Goal: Transaction & Acquisition: Download file/media

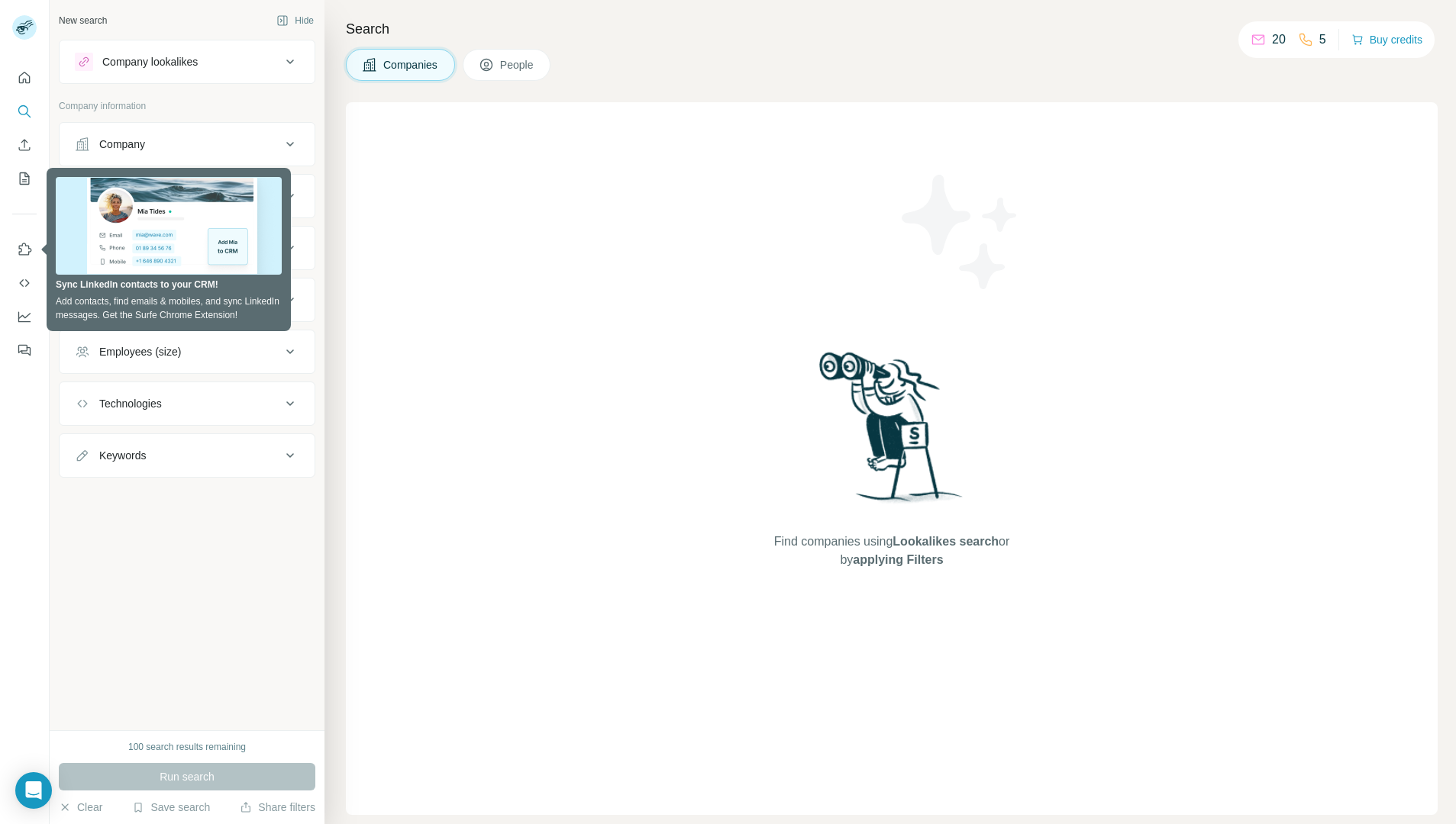
click at [519, 66] on span "People" at bounding box center [518, 64] width 35 height 15
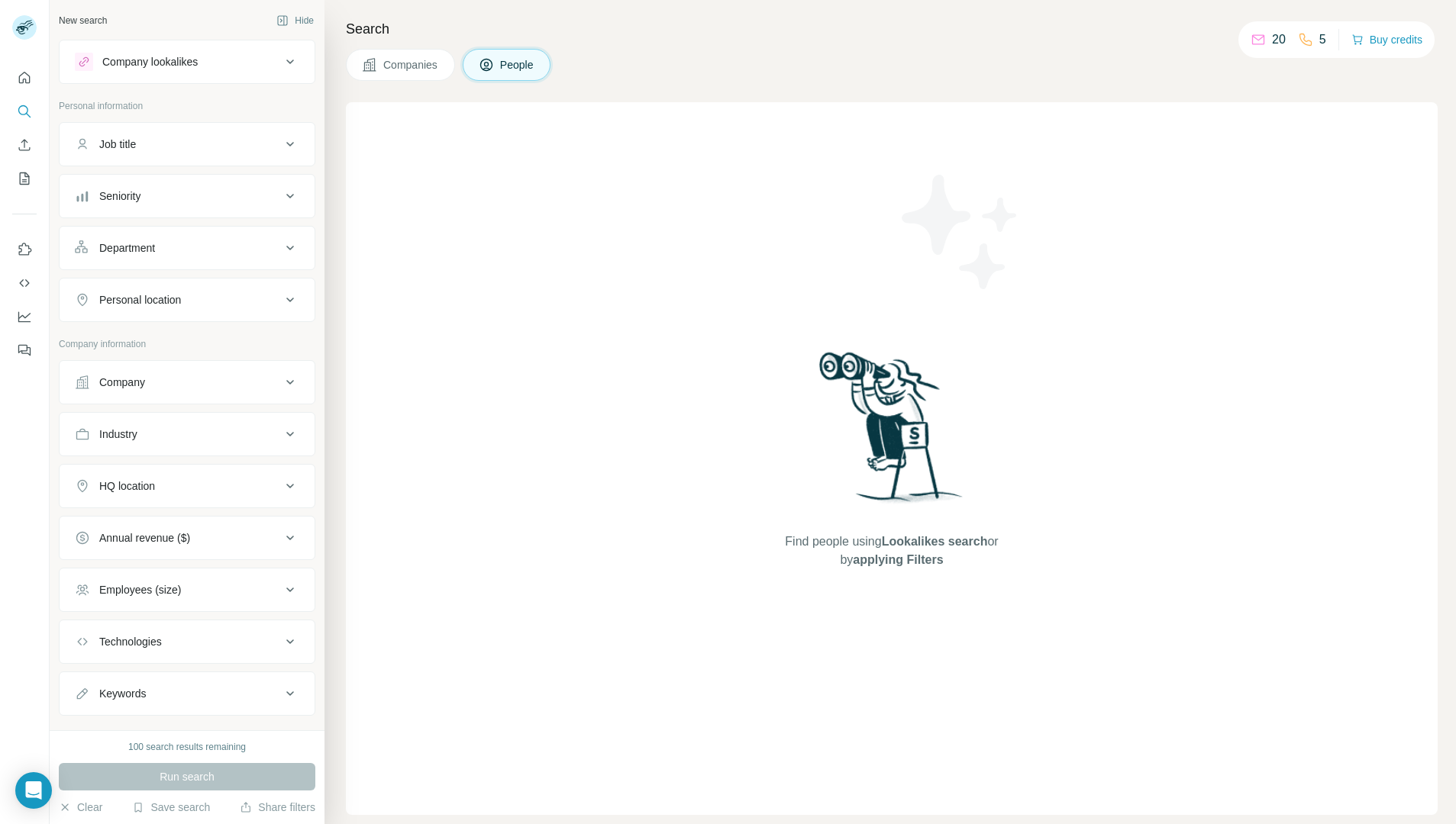
click at [519, 66] on span "People" at bounding box center [518, 64] width 35 height 15
click at [27, 177] on icon "My lists" at bounding box center [26, 177] width 8 height 10
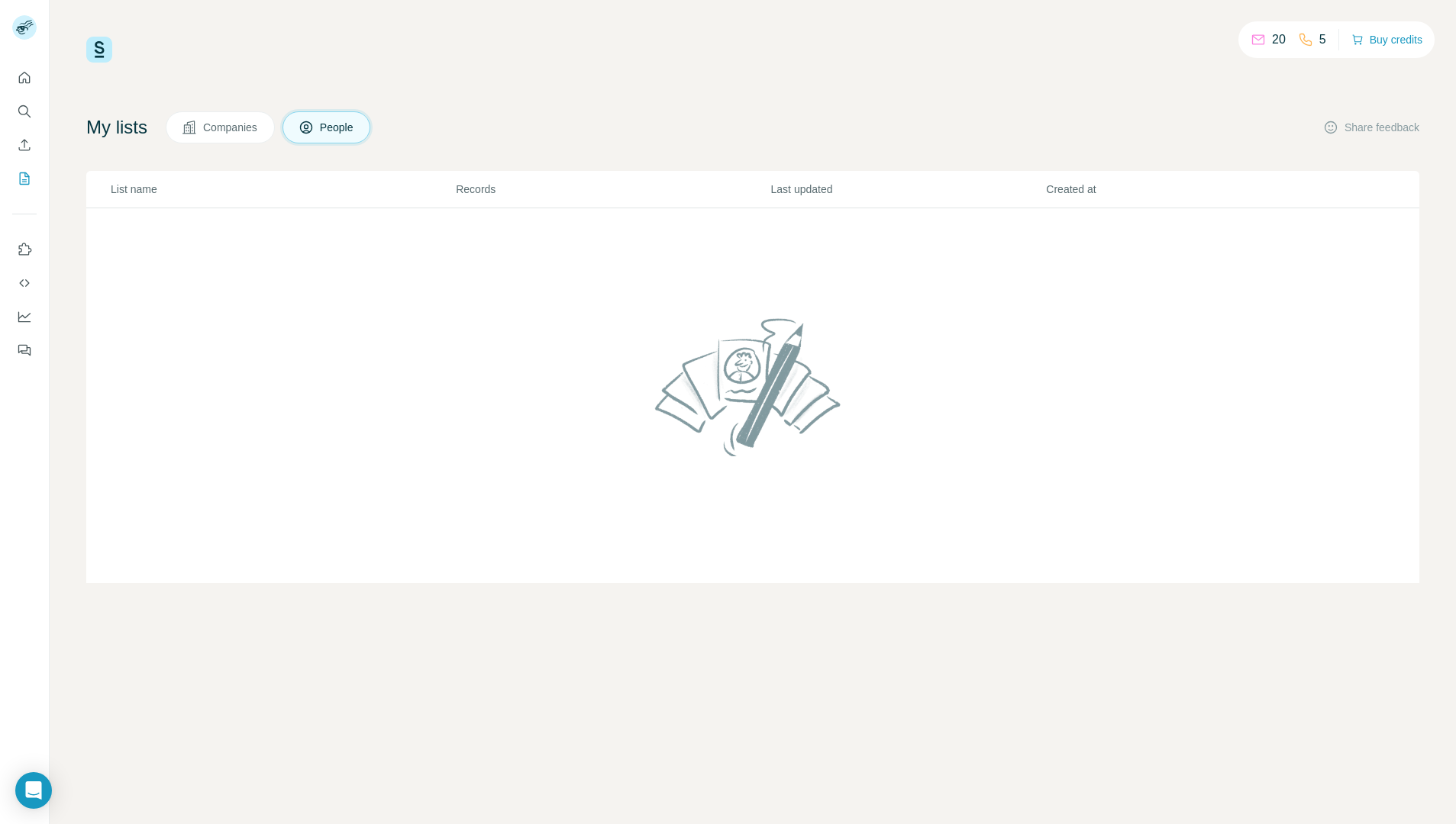
click at [233, 125] on span "Companies" at bounding box center [231, 127] width 56 height 15
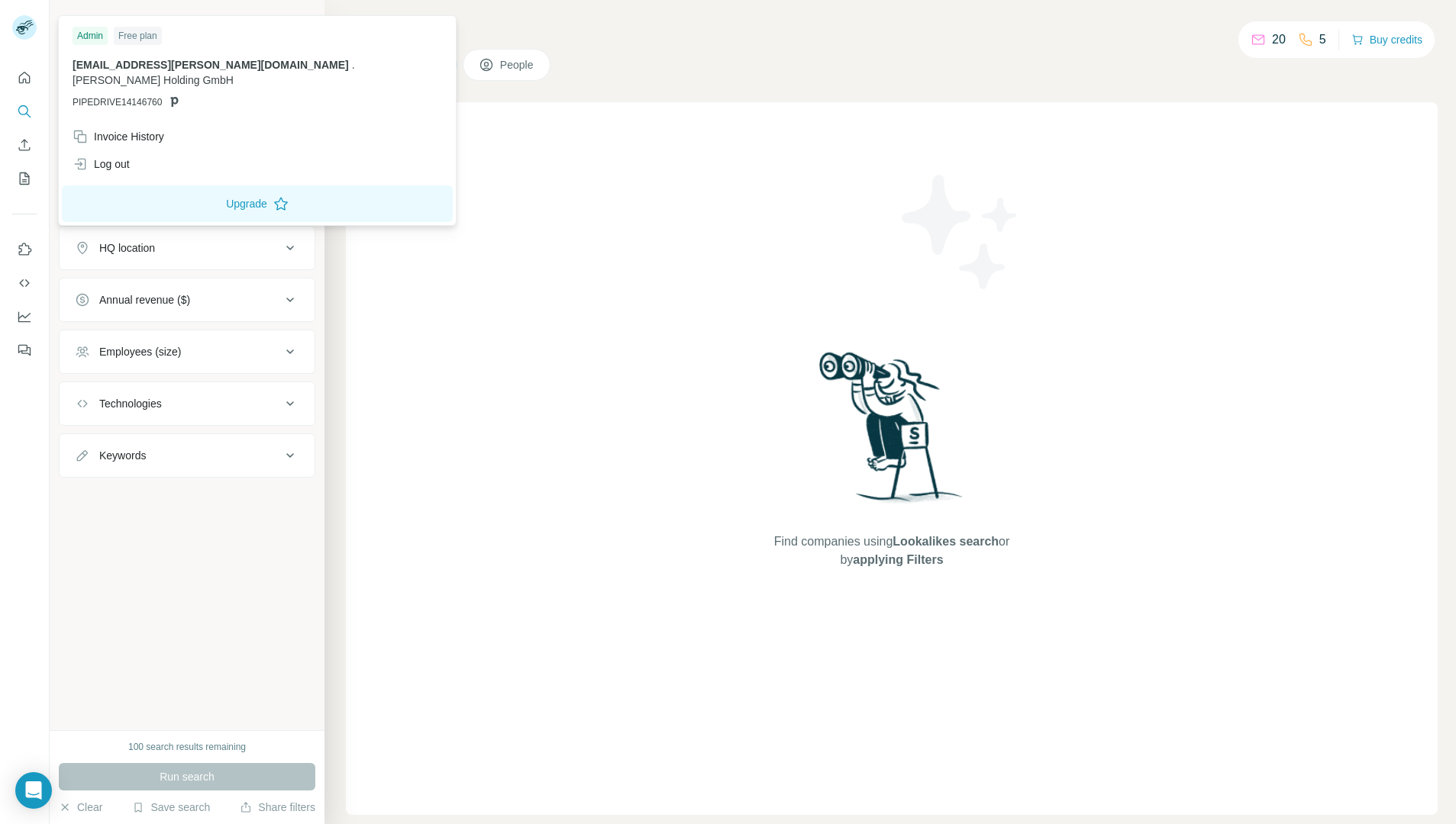
click at [30, 26] on icon at bounding box center [31, 25] width 6 height 3
click at [114, 156] on div "Log out" at bounding box center [101, 164] width 57 height 15
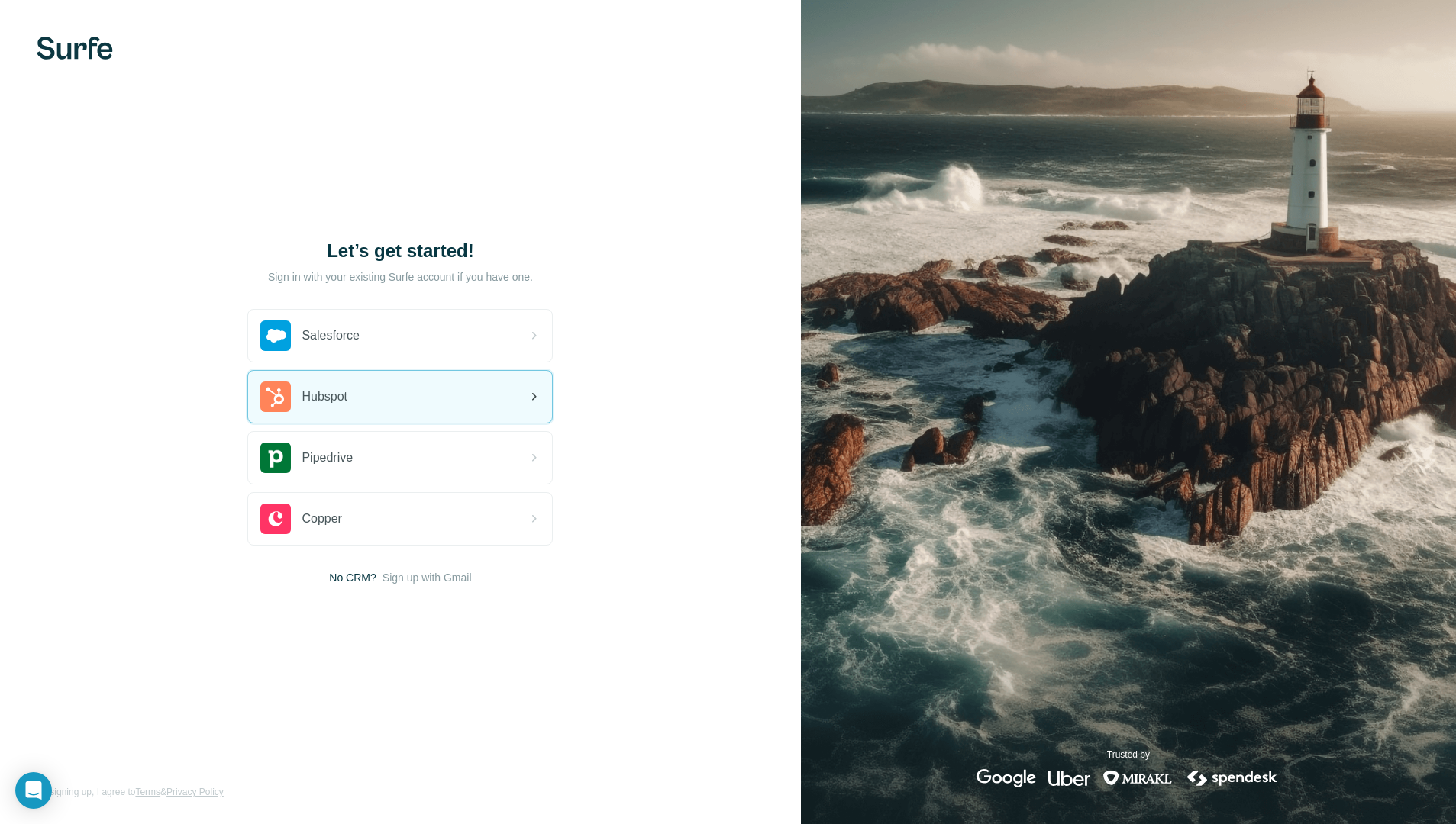
click at [315, 392] on span "Hubspot" at bounding box center [325, 397] width 46 height 18
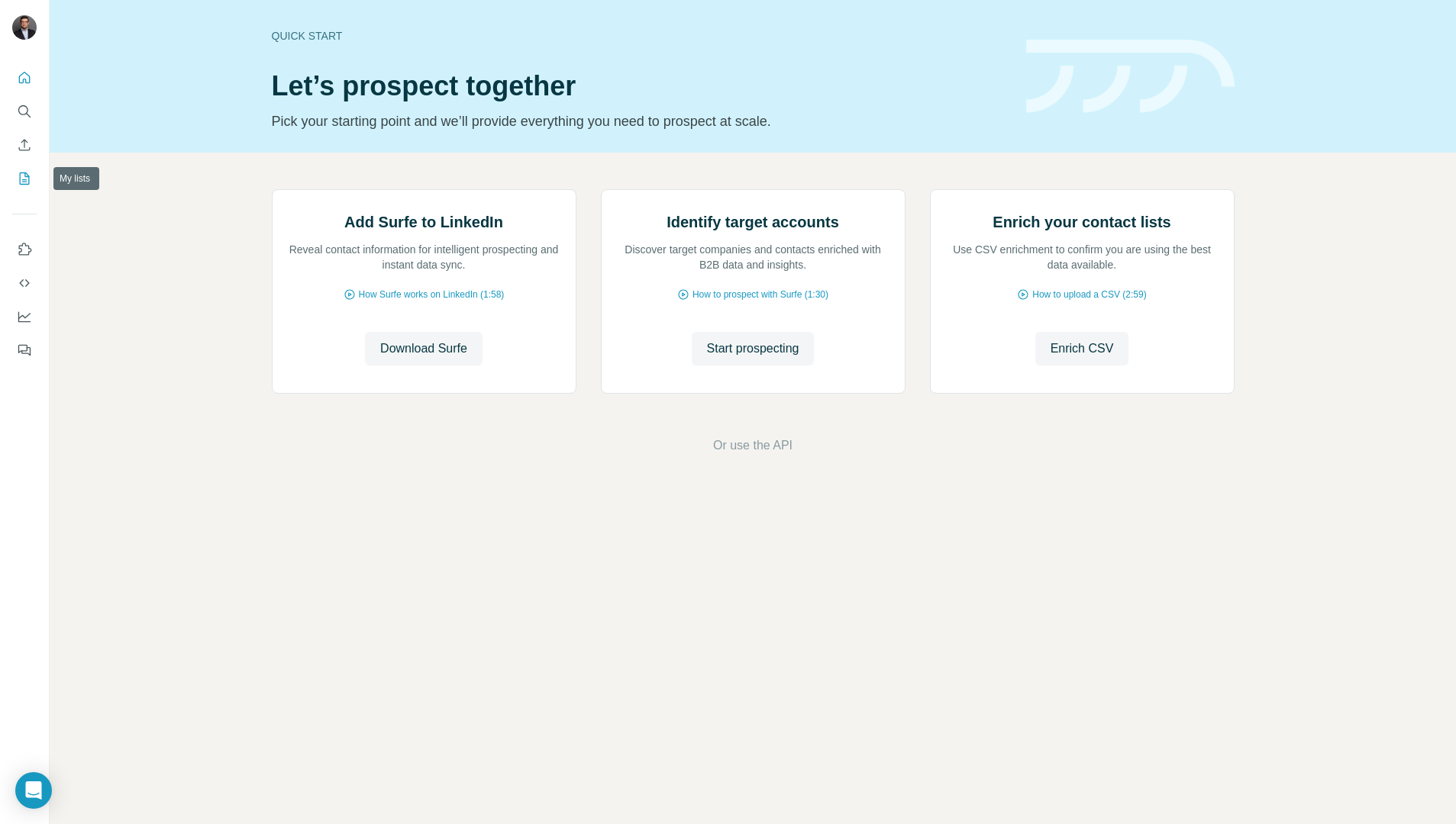
click at [23, 180] on icon "My lists" at bounding box center [26, 177] width 8 height 10
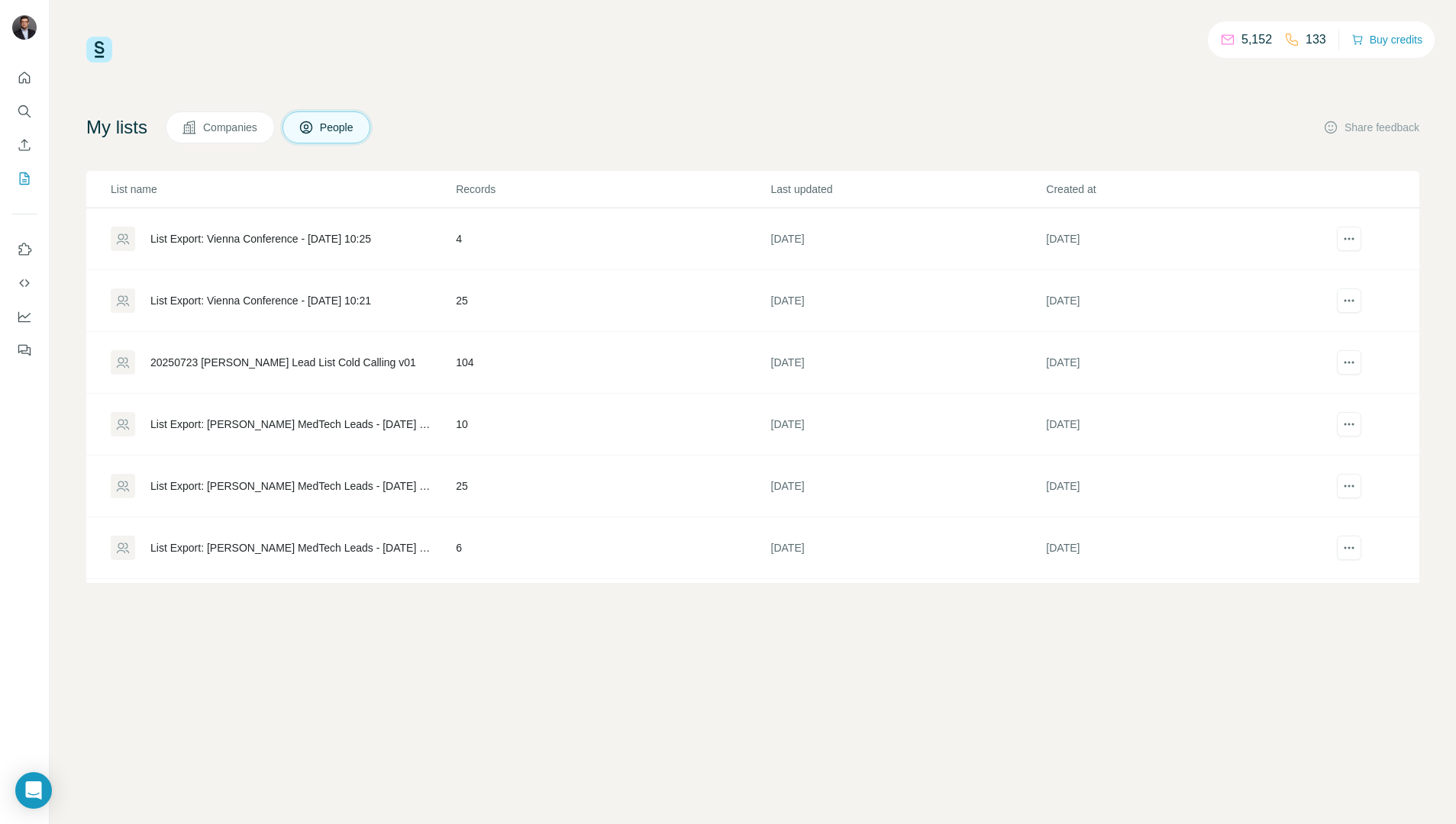
click at [204, 130] on button "Companies" at bounding box center [221, 127] width 109 height 32
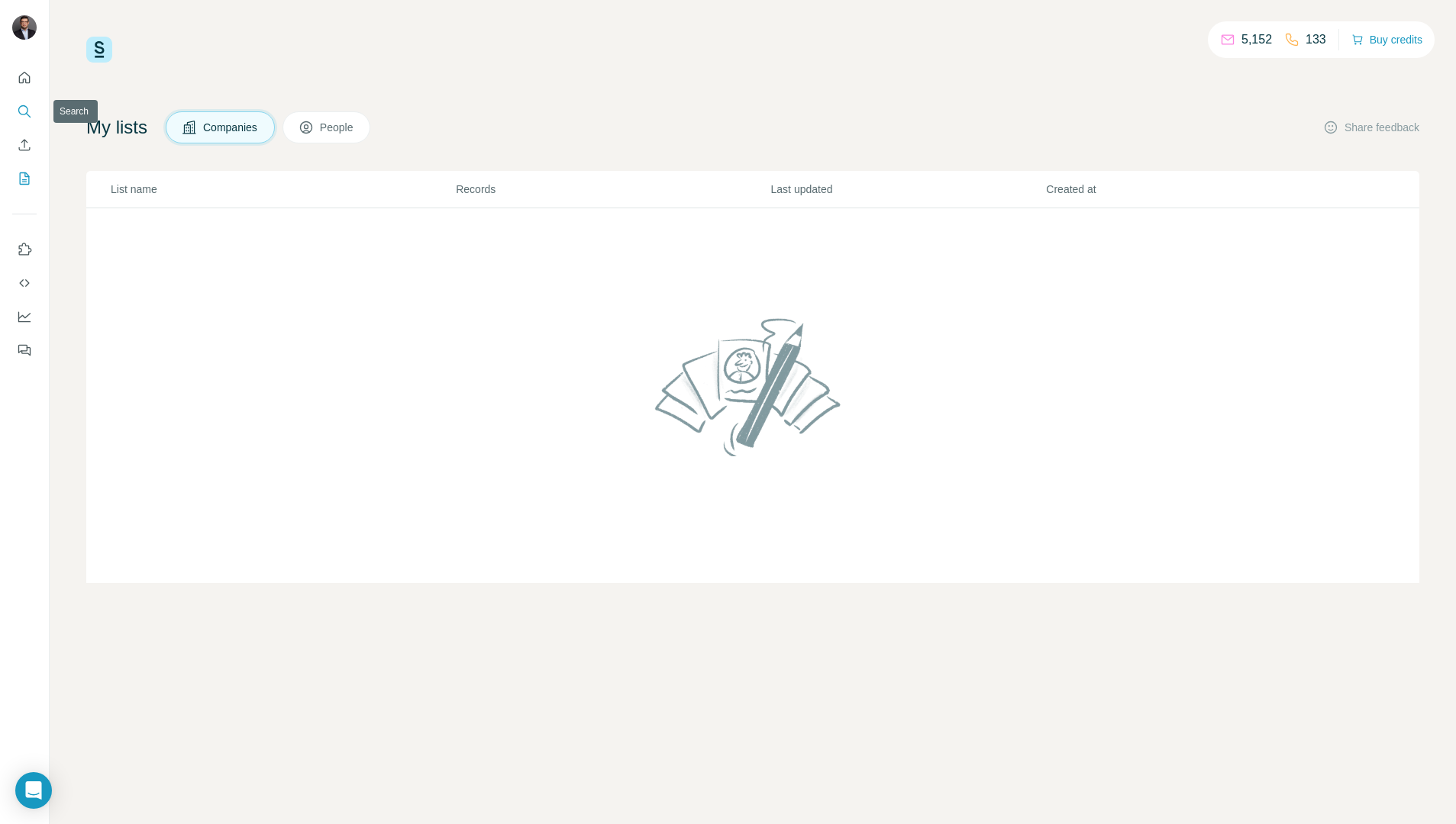
click at [21, 111] on icon "Search" at bounding box center [24, 111] width 15 height 15
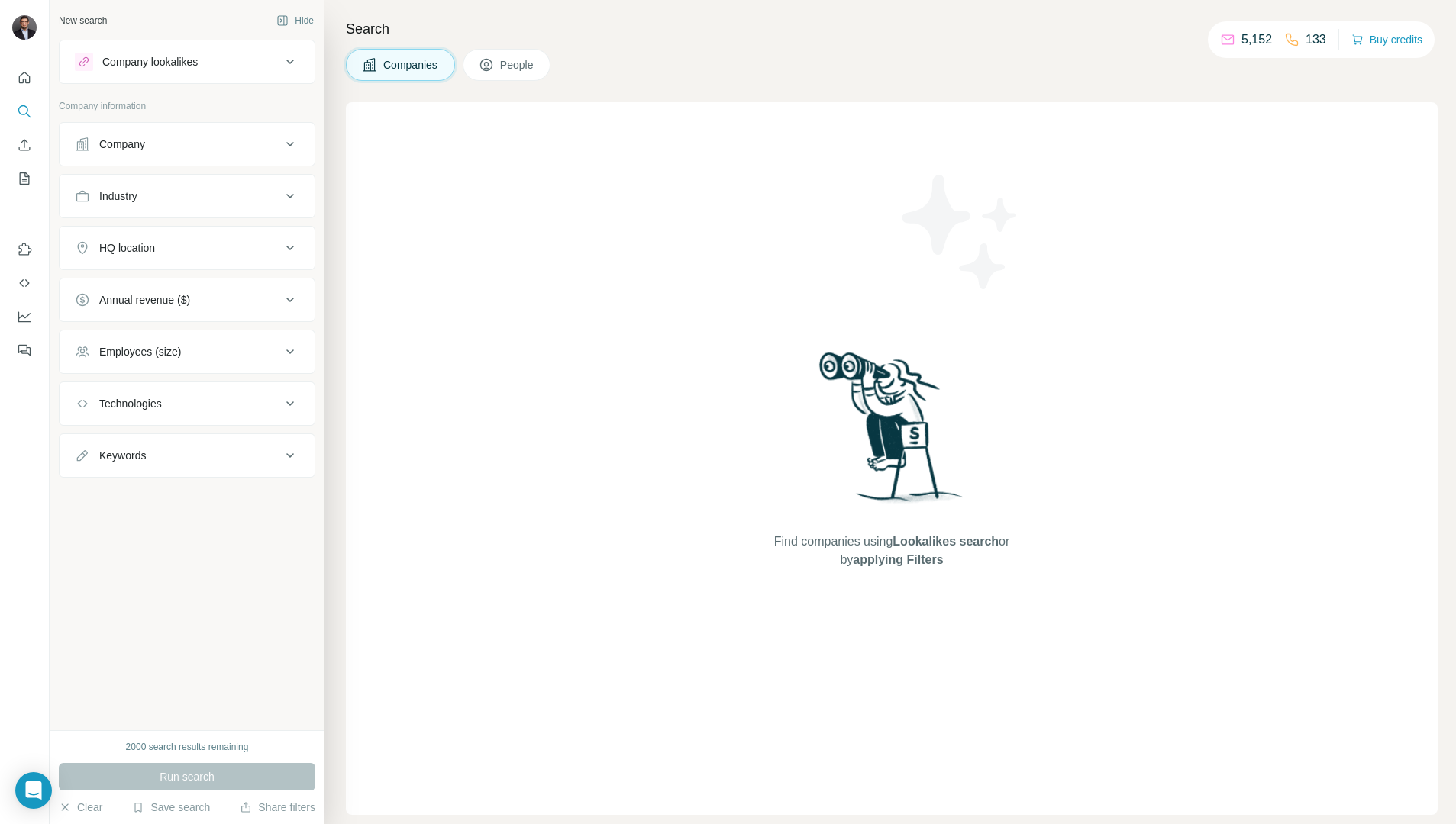
click at [300, 66] on button "Company lookalikes" at bounding box center [187, 62] width 255 height 36
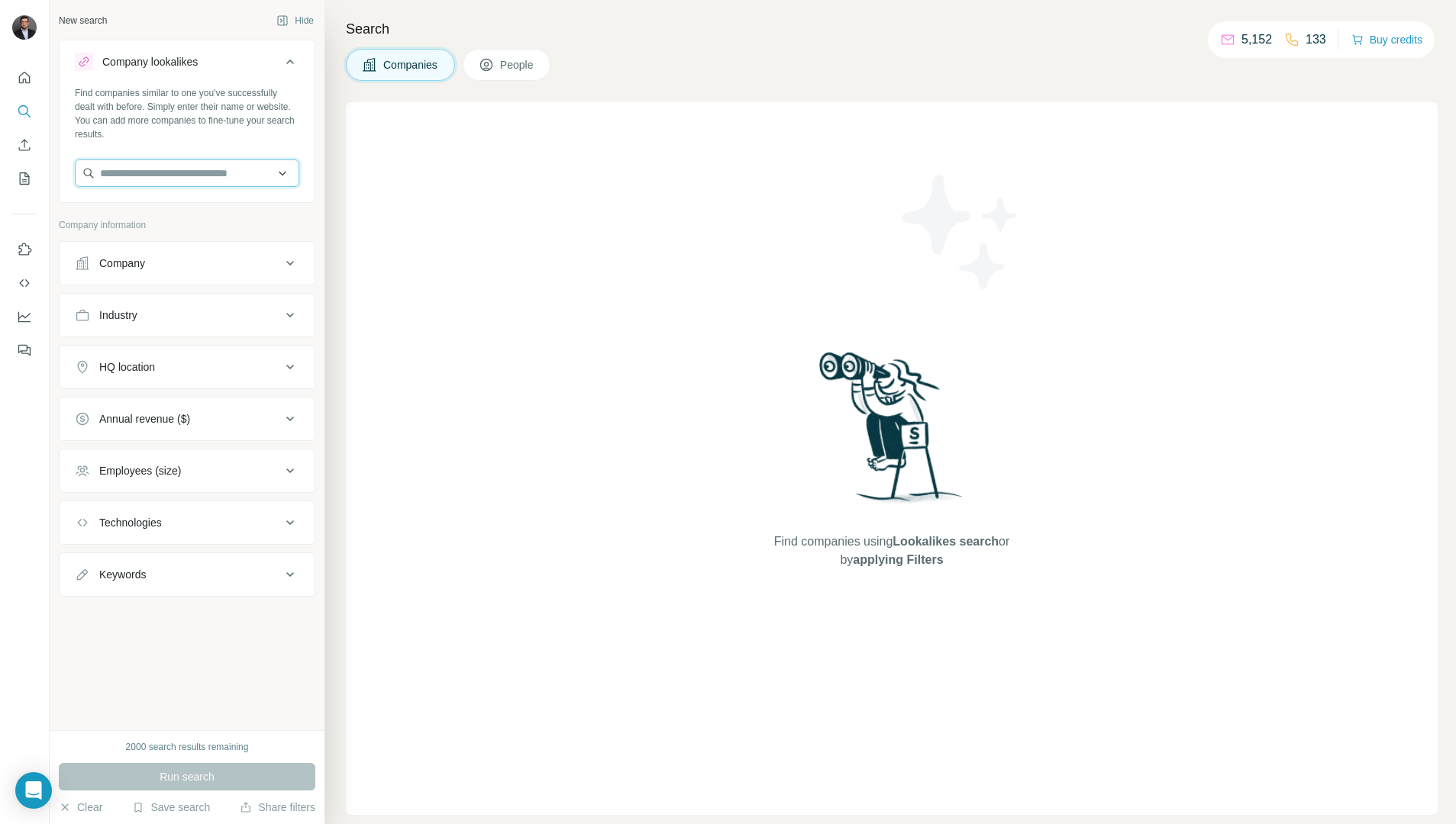
click at [227, 167] on input "text" at bounding box center [187, 173] width 224 height 28
click at [262, 259] on div "Company" at bounding box center [178, 263] width 206 height 15
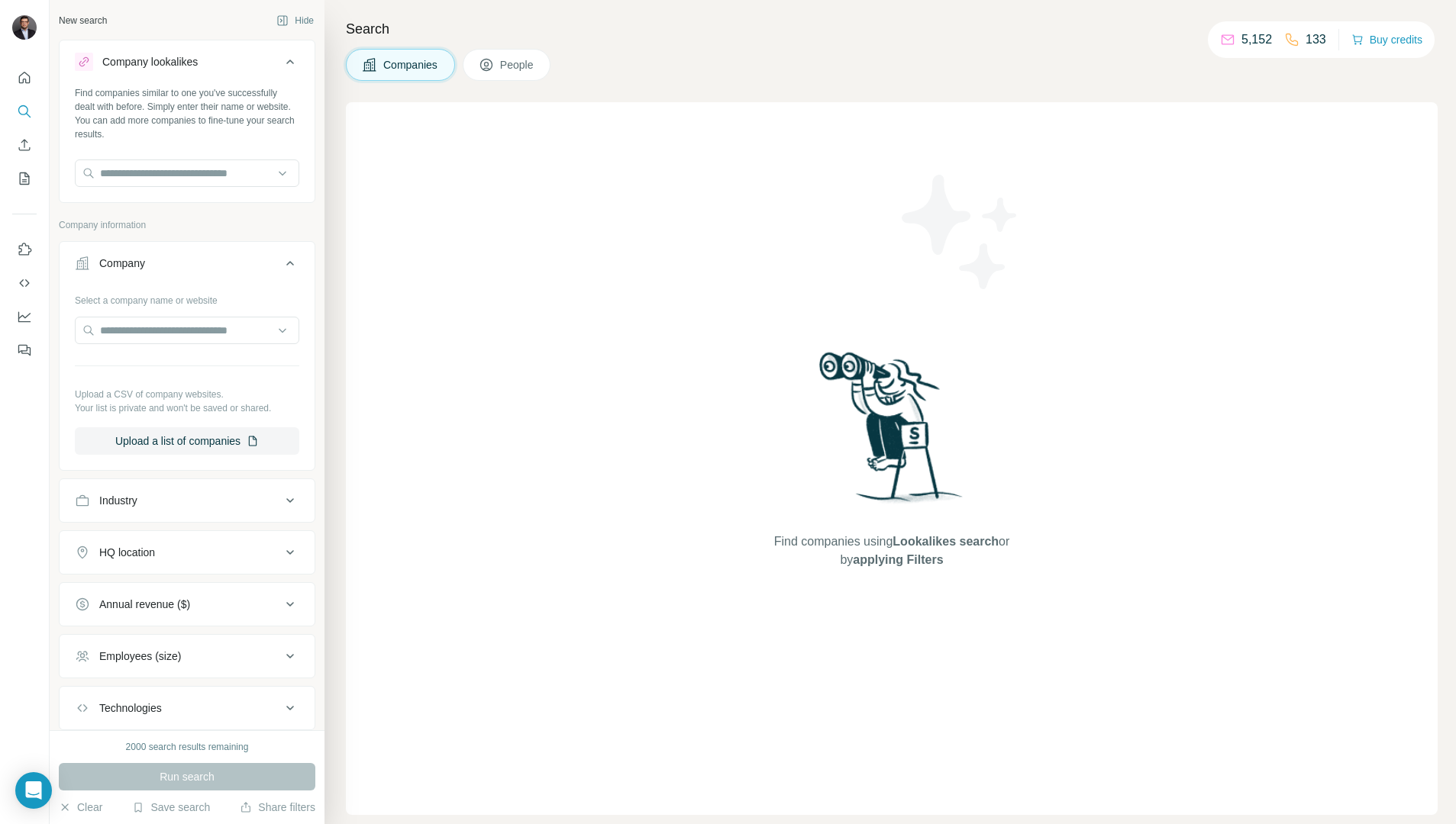
click at [262, 259] on div "Company" at bounding box center [178, 263] width 206 height 15
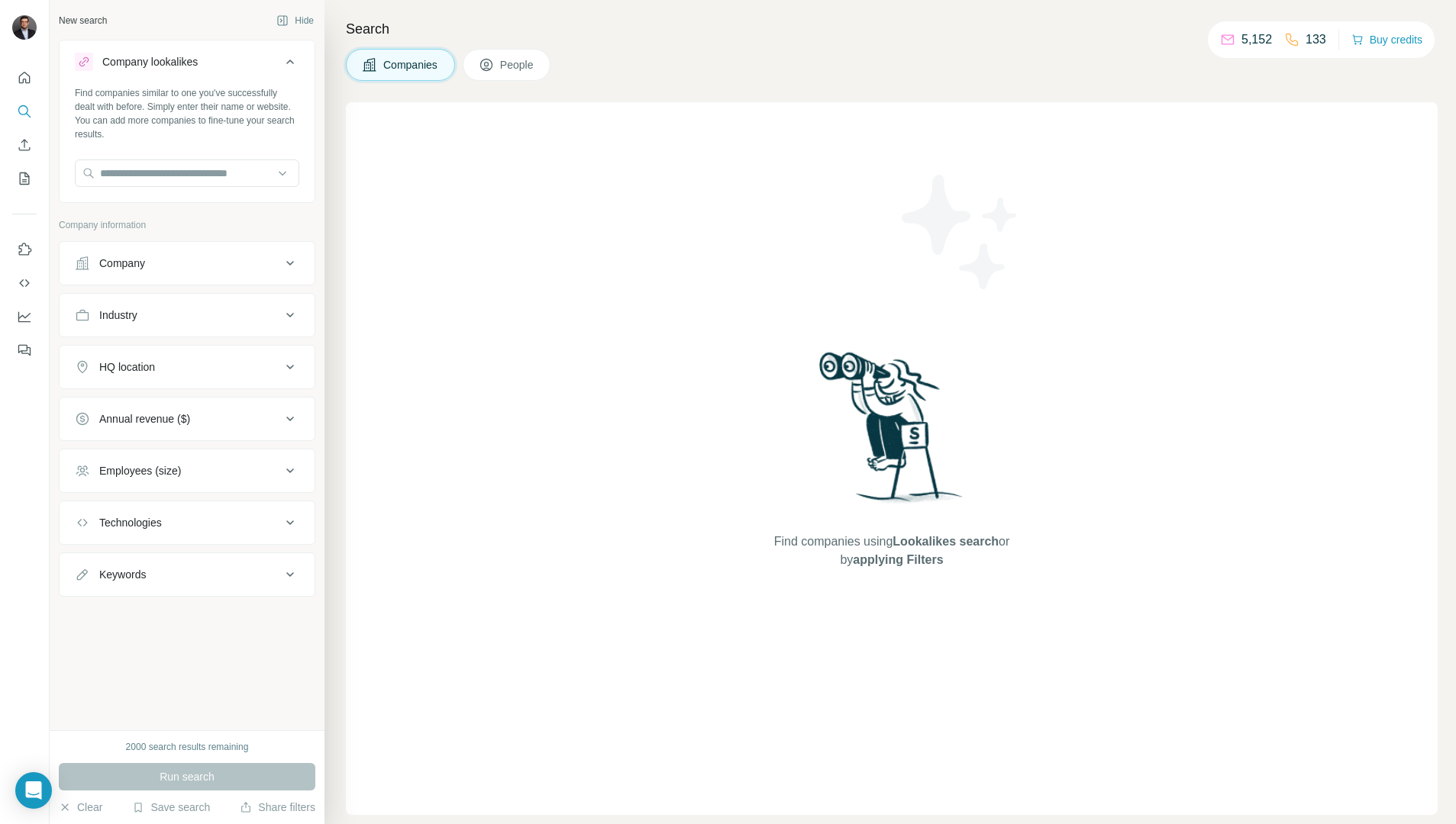
click at [262, 259] on div "Company" at bounding box center [178, 263] width 206 height 15
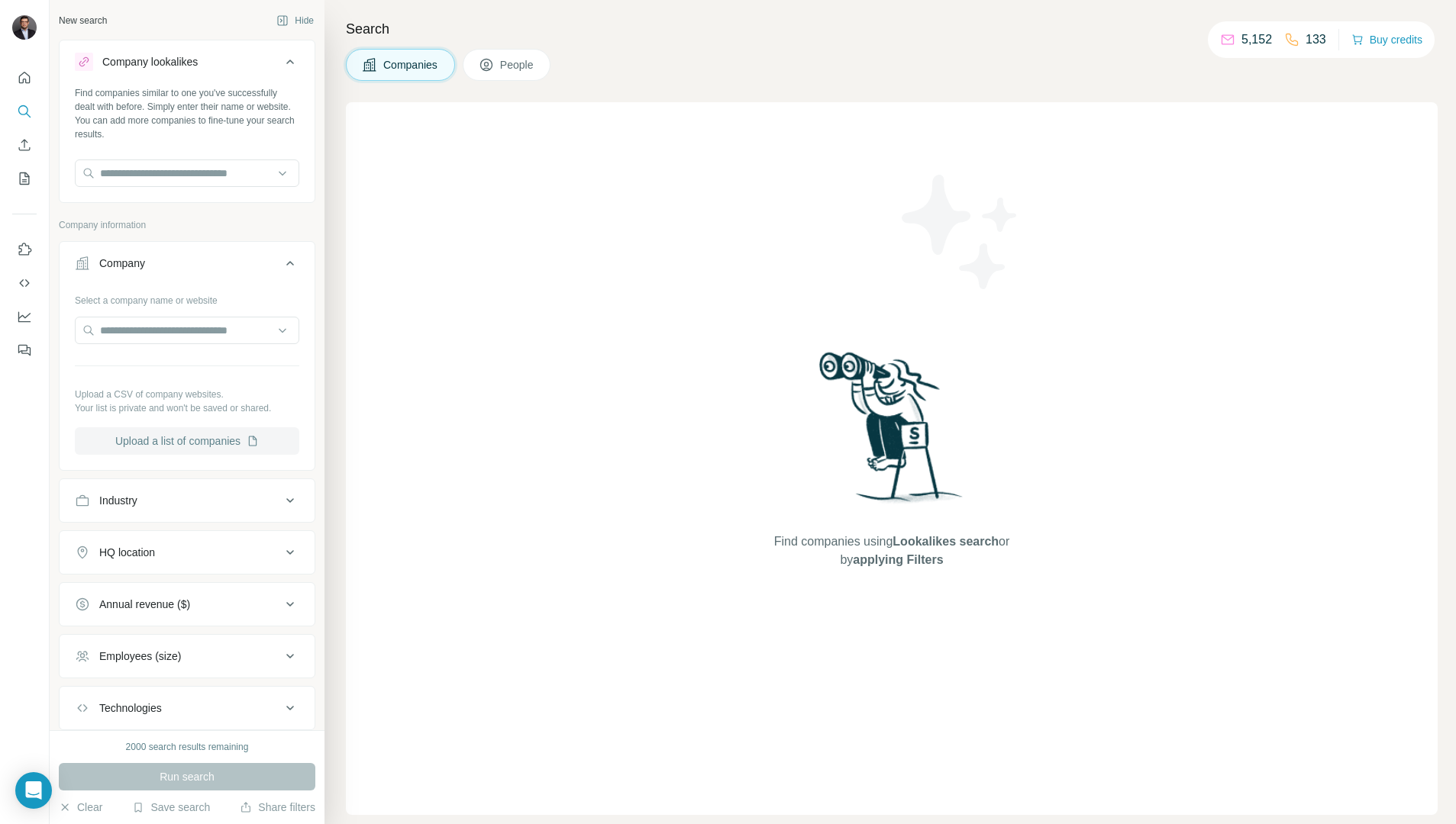
click at [228, 443] on button "Upload a list of companies" at bounding box center [187, 441] width 224 height 28
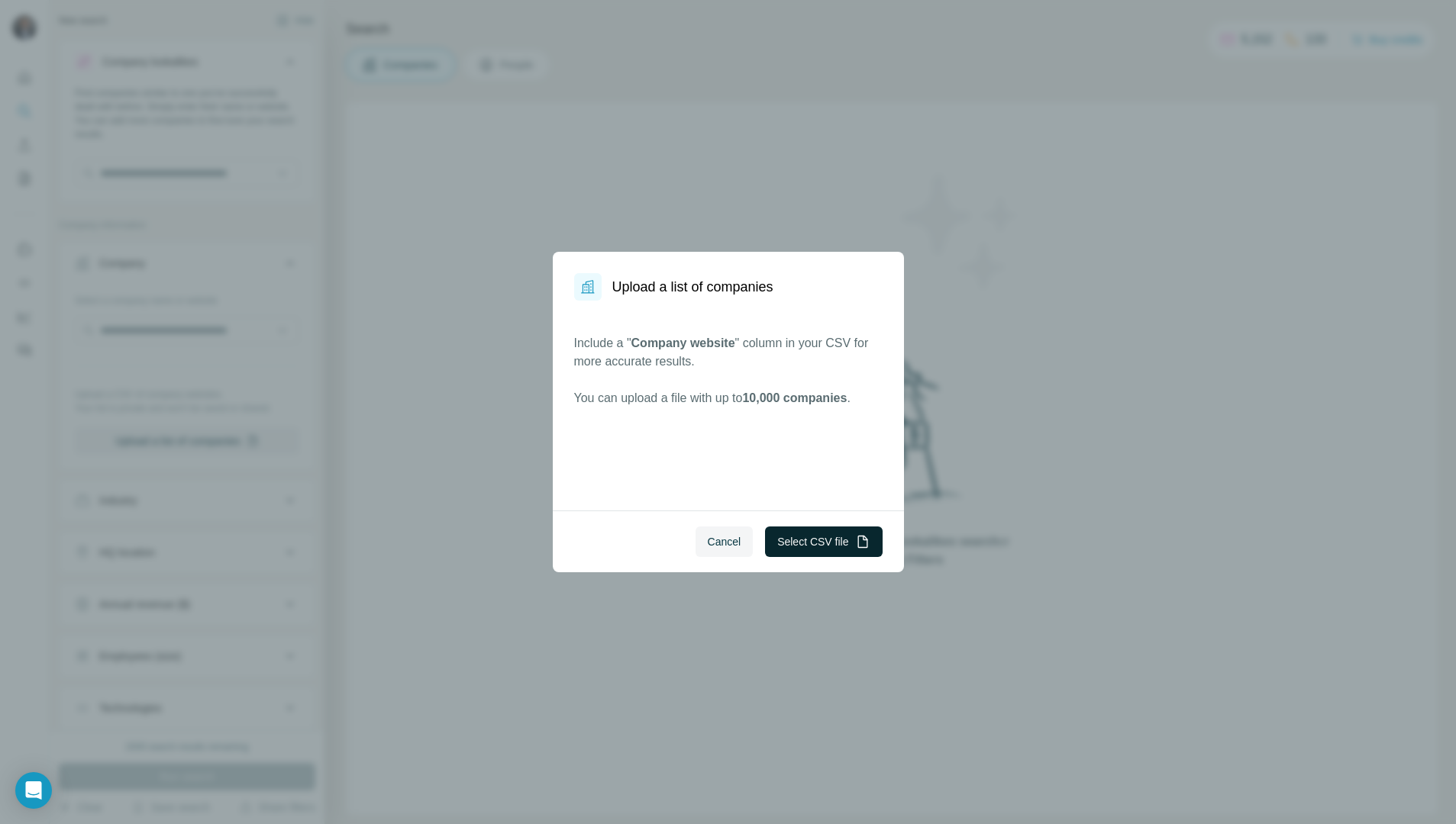
click at [784, 544] on button "Select CSV file" at bounding box center [824, 542] width 117 height 31
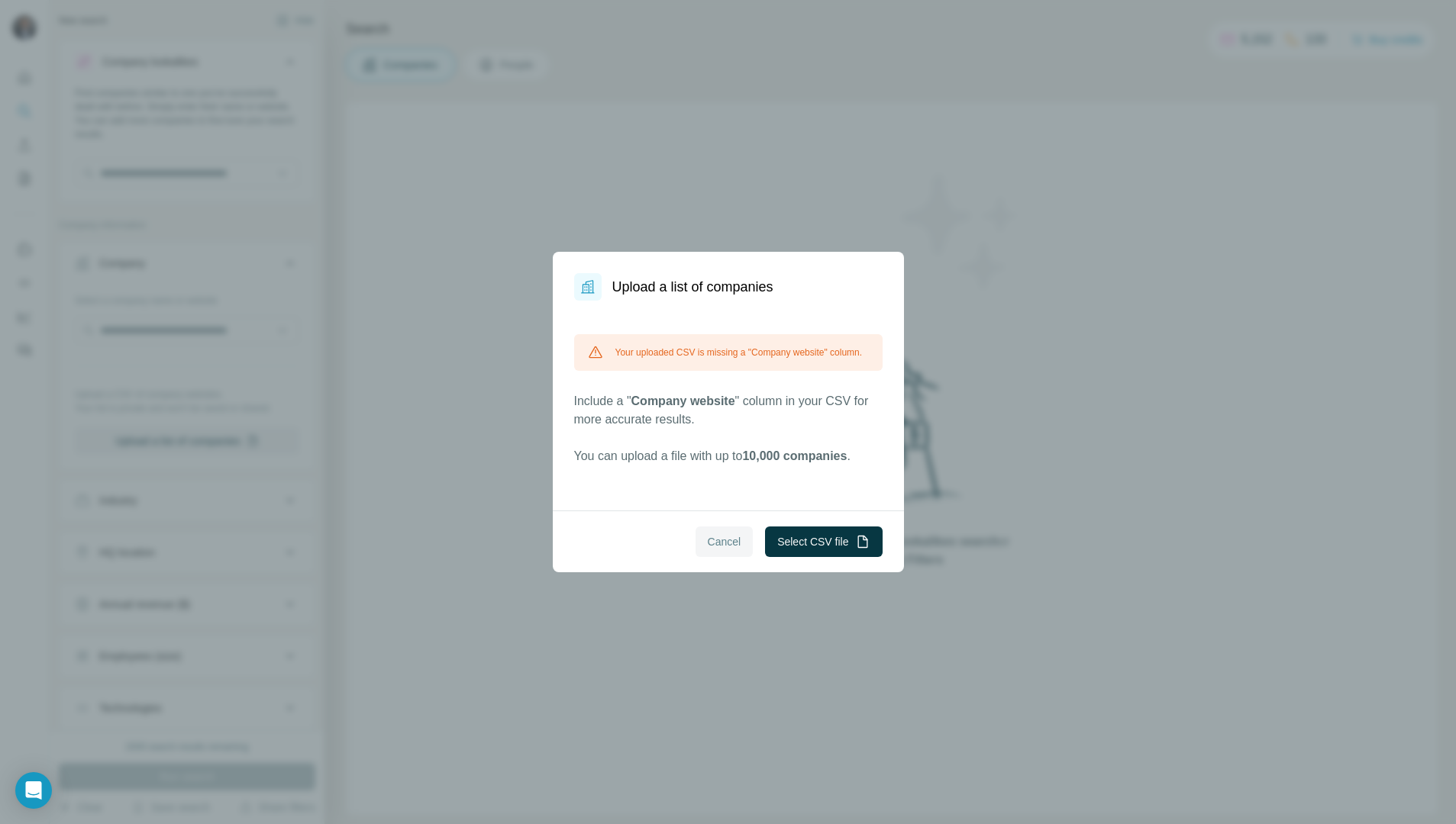
click at [736, 547] on span "Cancel" at bounding box center [724, 541] width 34 height 15
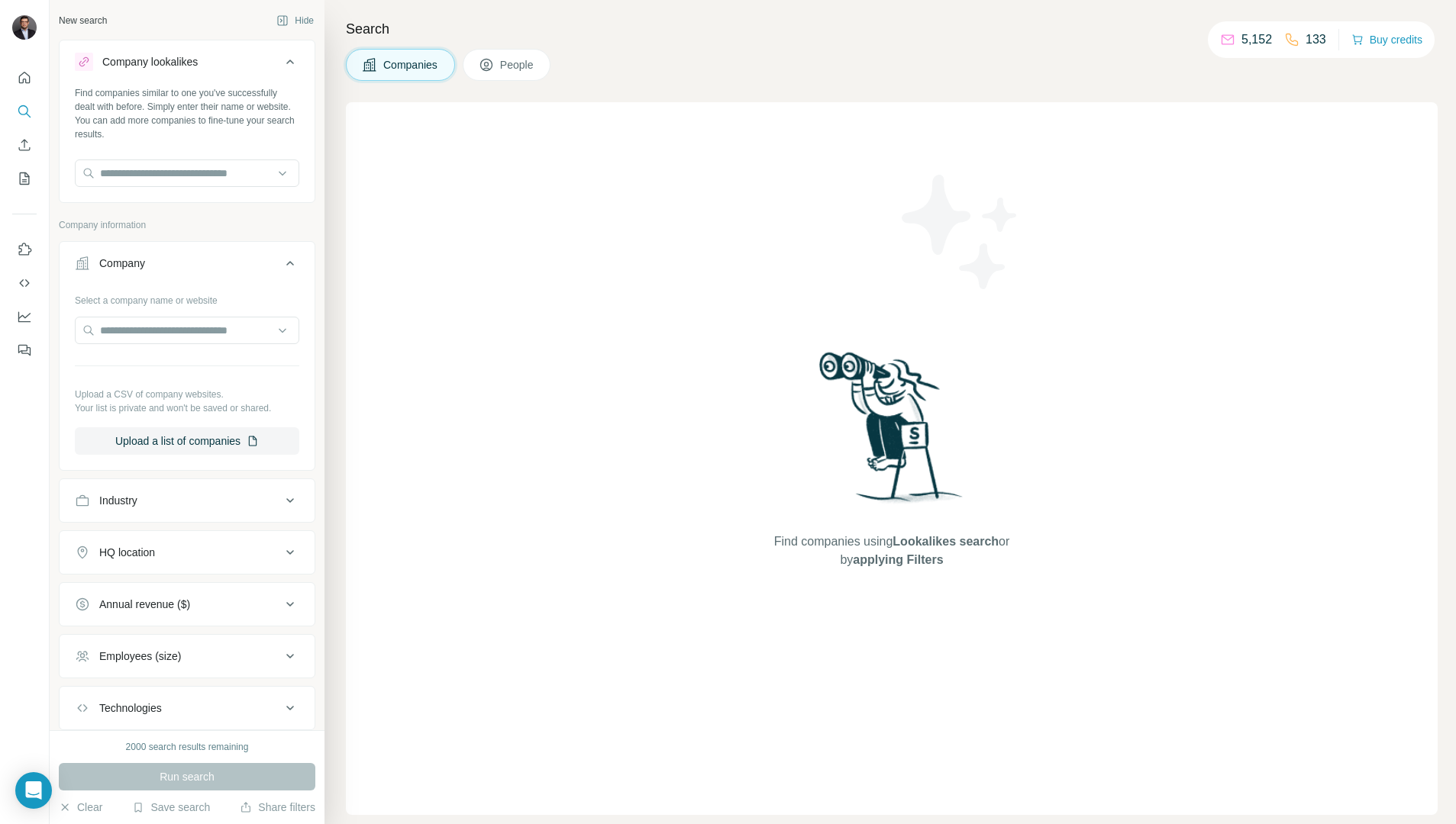
click at [286, 263] on icon at bounding box center [289, 263] width 18 height 18
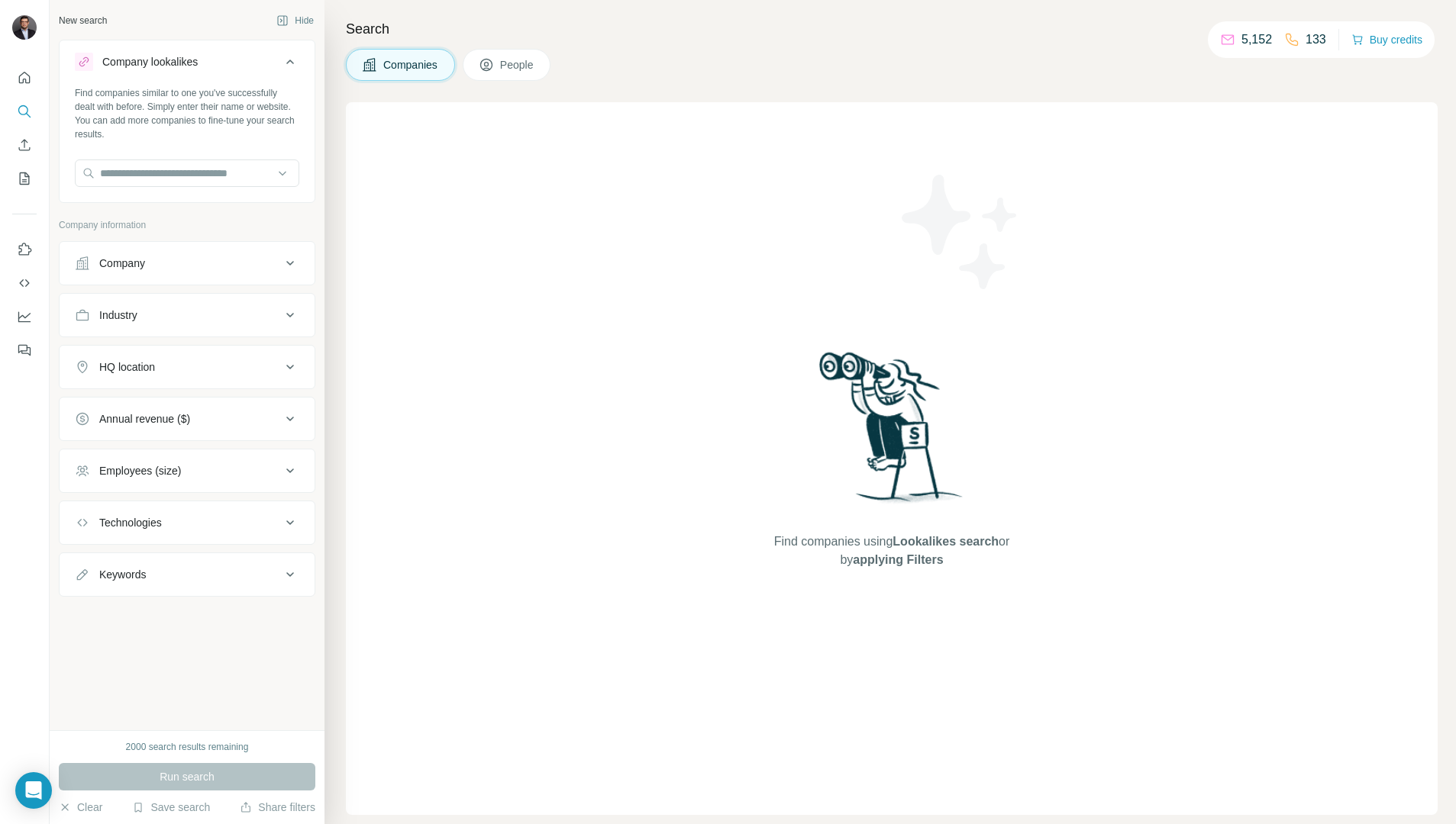
click at [291, 58] on icon at bounding box center [289, 62] width 18 height 18
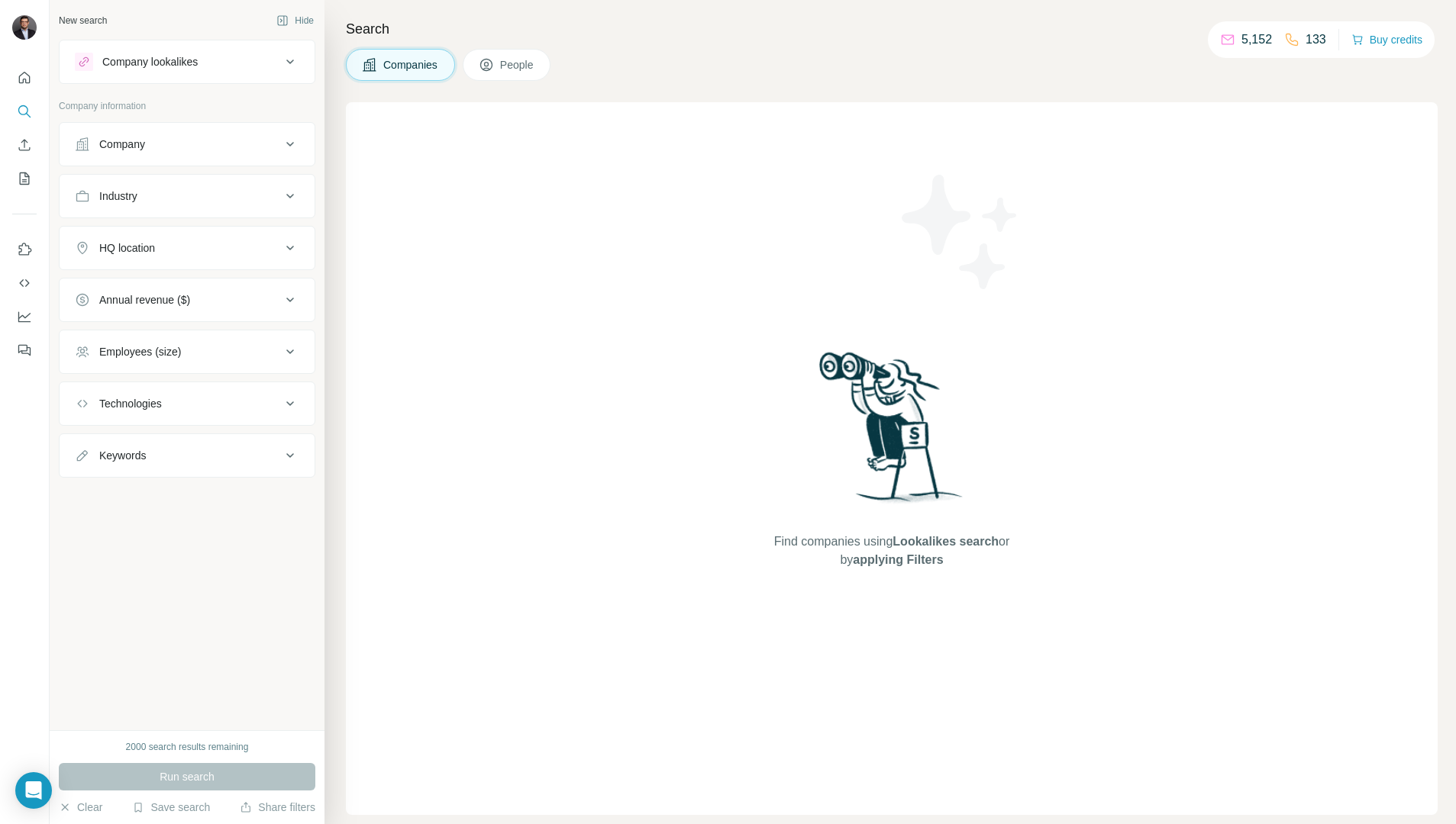
click at [293, 190] on icon at bounding box center [289, 196] width 18 height 18
click at [293, 229] on div at bounding box center [187, 234] width 224 height 28
type input "*******"
click at [211, 294] on div "Medical Device" at bounding box center [187, 295] width 198 height 15
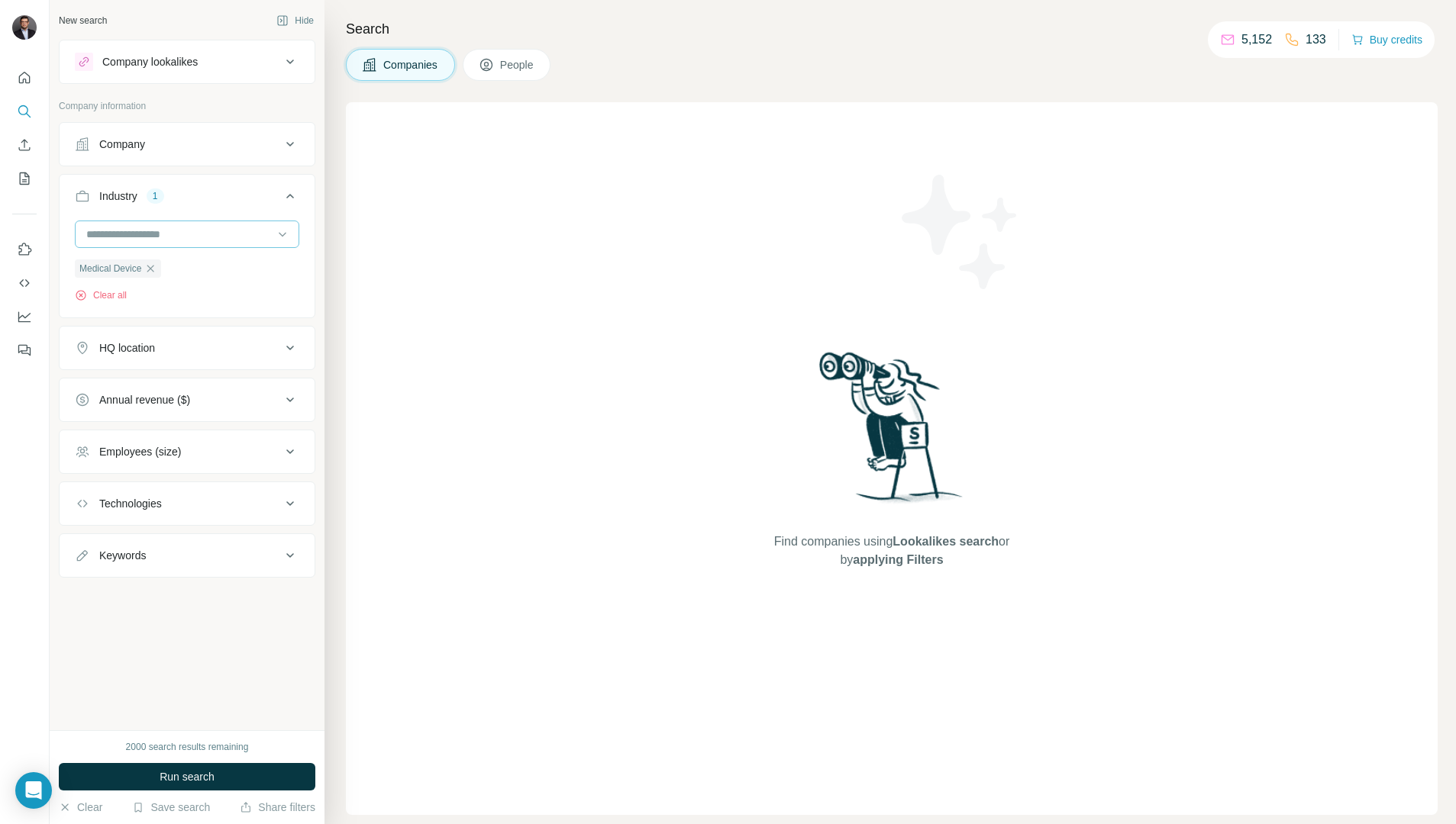
click at [213, 236] on input at bounding box center [179, 234] width 189 height 17
type input "*"
type input "****"
click at [213, 290] on div "Mechanical Engineering" at bounding box center [187, 295] width 198 height 15
click at [168, 235] on input at bounding box center [179, 234] width 189 height 17
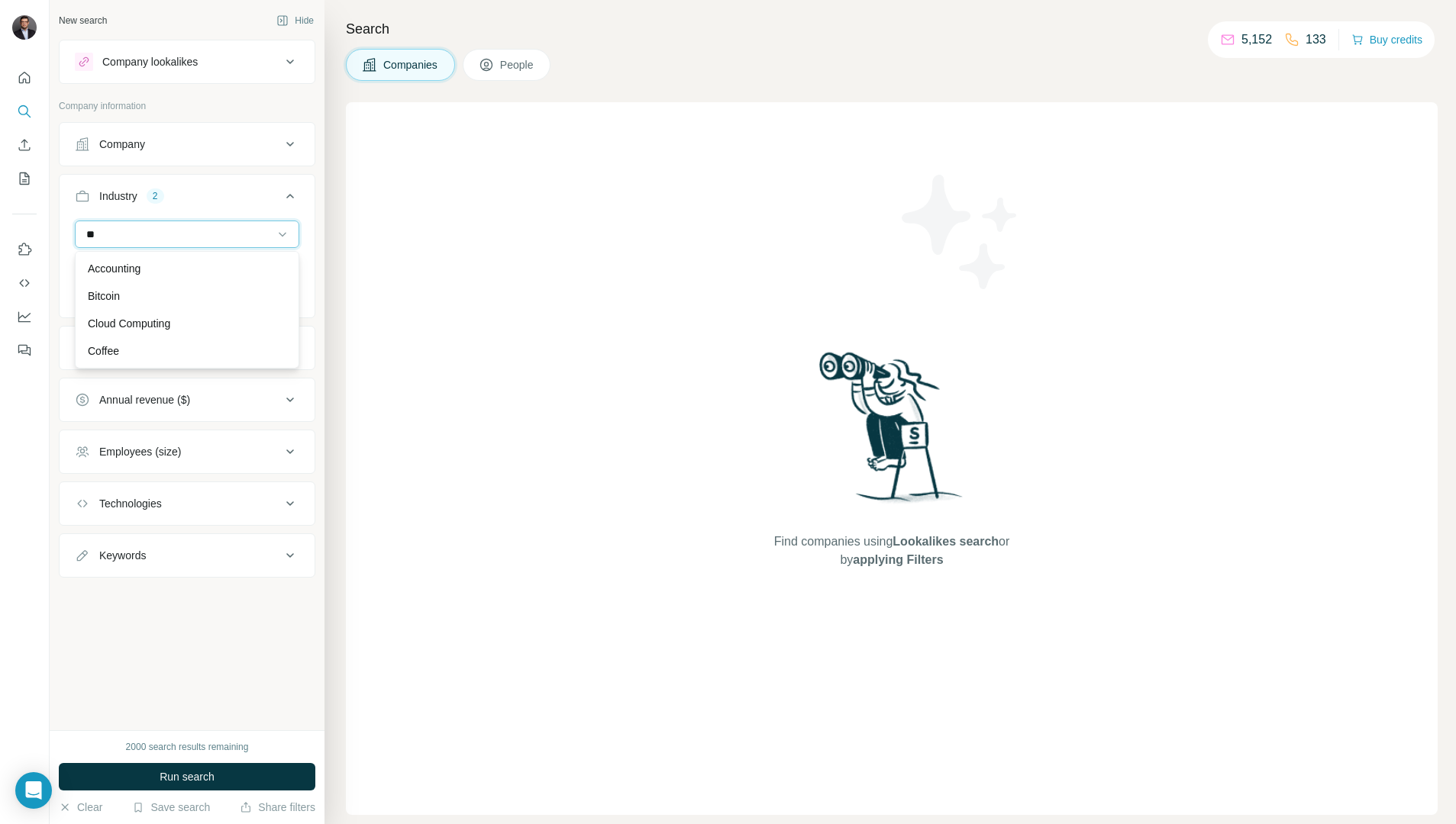
type input "*"
click at [157, 269] on p "Packaging Services" at bounding box center [134, 268] width 94 height 15
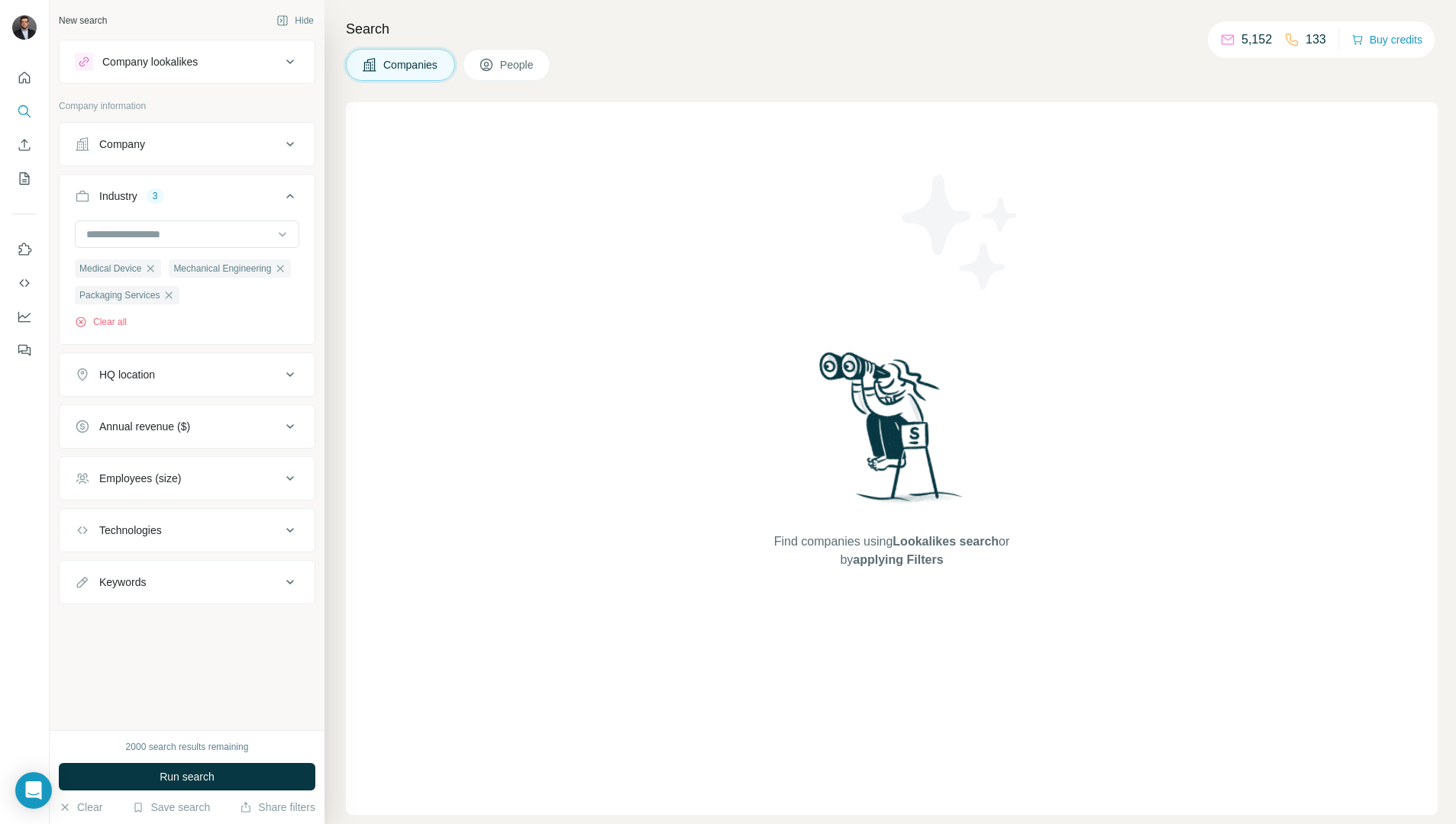
click at [278, 378] on div "HQ location" at bounding box center [178, 374] width 206 height 15
click at [246, 417] on input "text" at bounding box center [187, 412] width 224 height 28
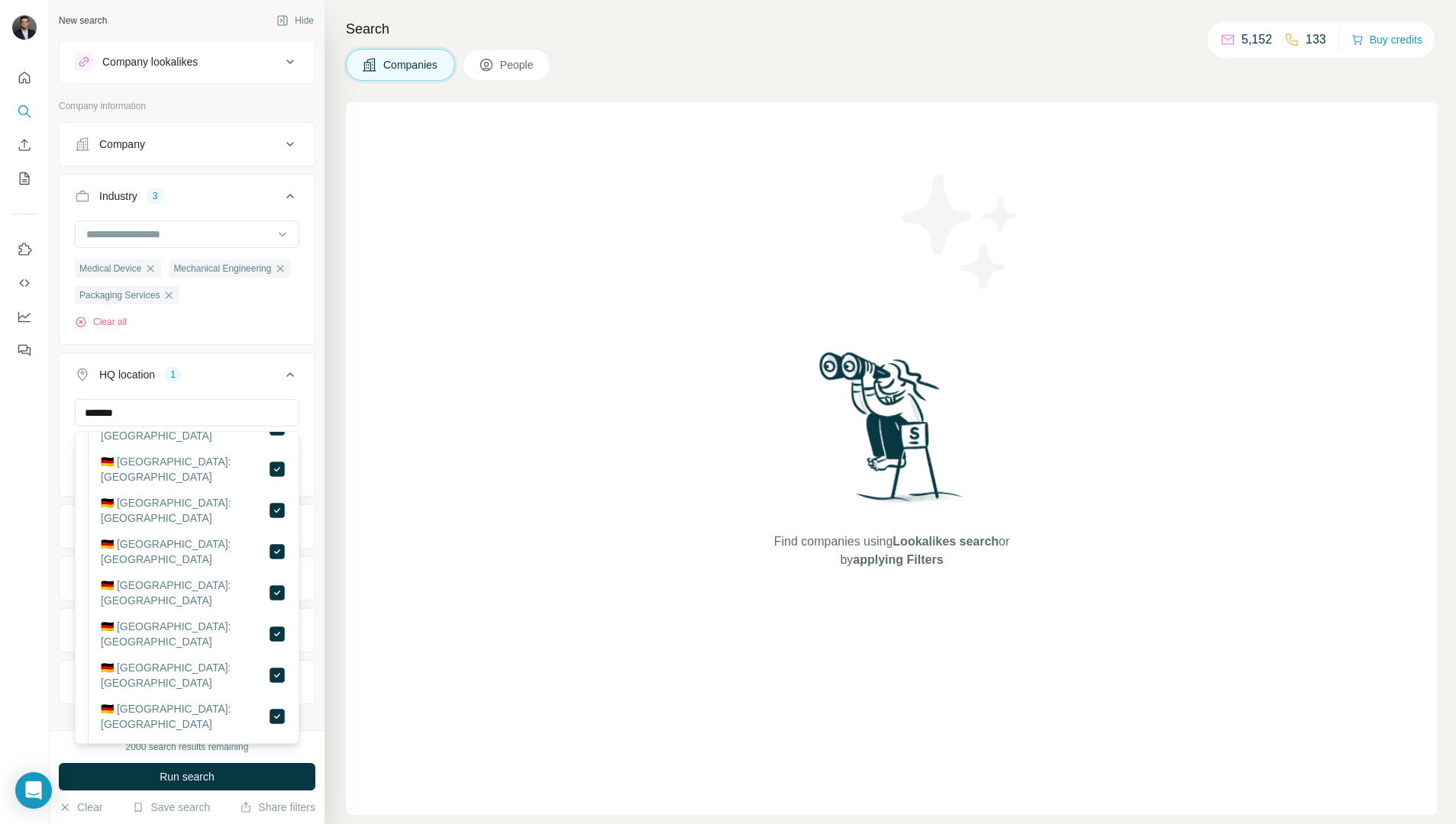
scroll to position [228, 0]
click at [153, 409] on input "*******" at bounding box center [187, 412] width 224 height 28
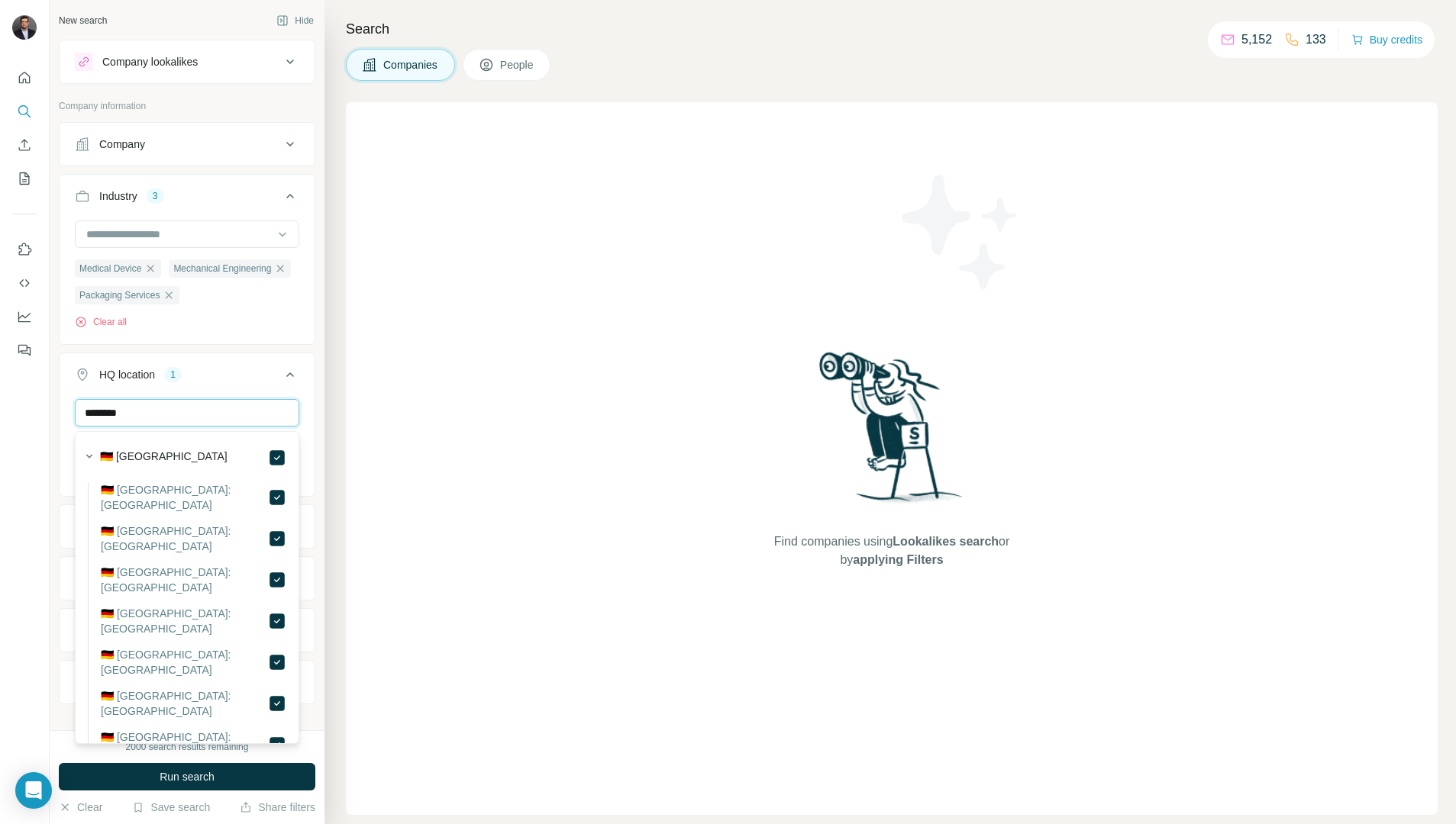
type input "*******"
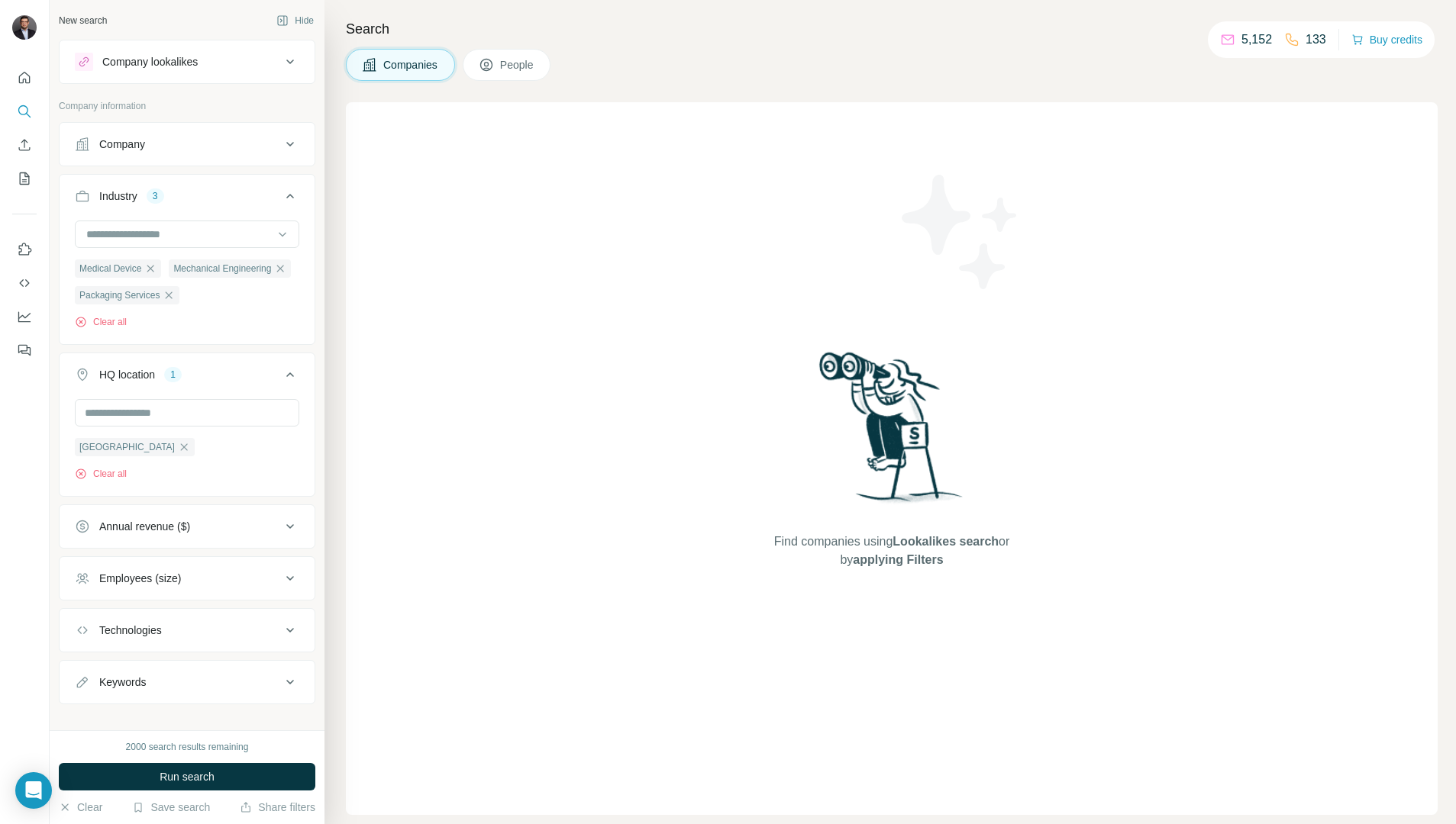
click at [55, 579] on div "New search Hide Company lookalikes Company information Company Industry 3 Medic…" at bounding box center [187, 365] width 275 height 730
click at [203, 417] on input "text" at bounding box center [187, 412] width 224 height 28
click at [281, 459] on div "No results" at bounding box center [187, 450] width 217 height 31
click at [168, 415] on input "****" at bounding box center [187, 412] width 224 height 28
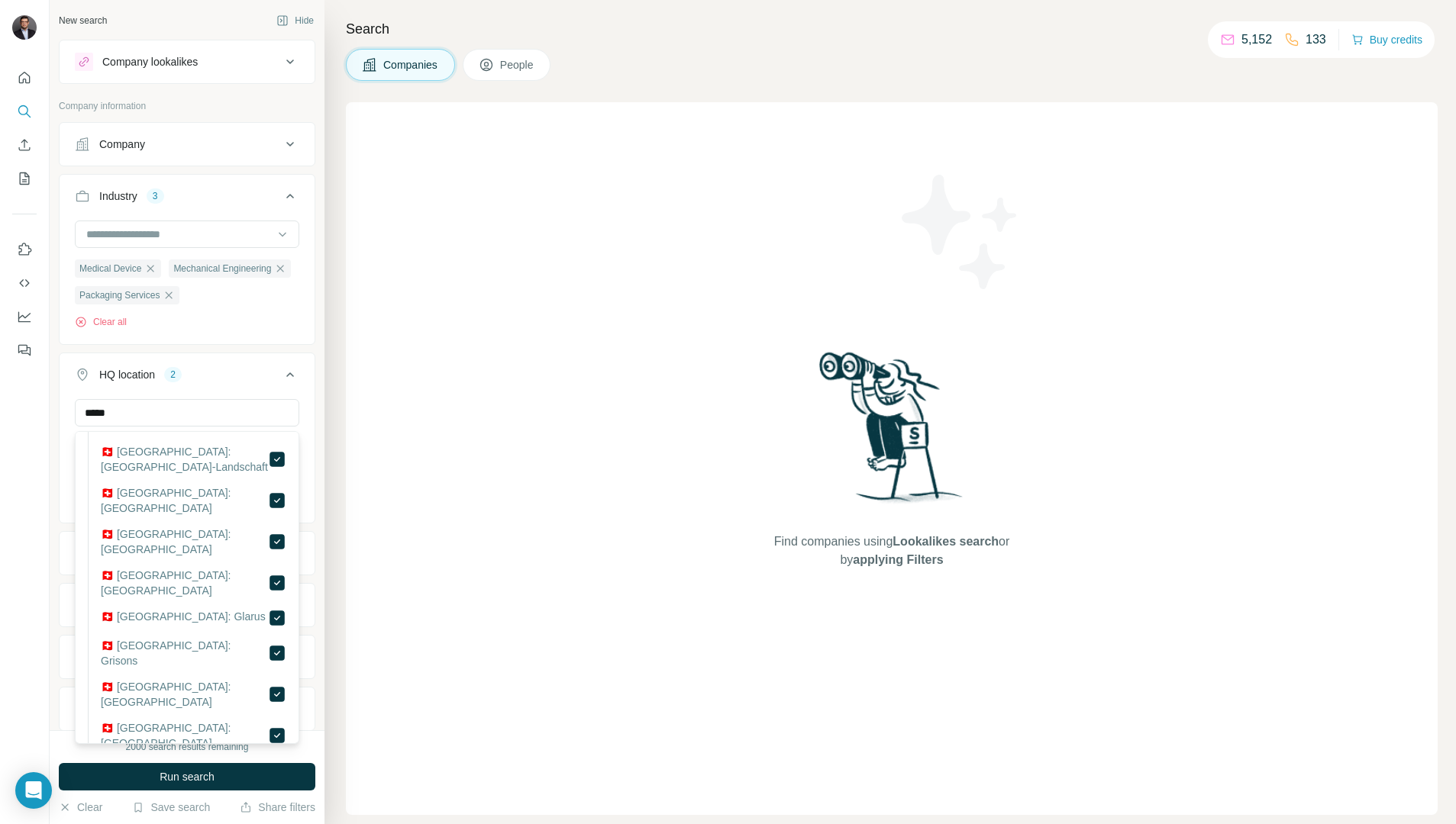
scroll to position [517, 0]
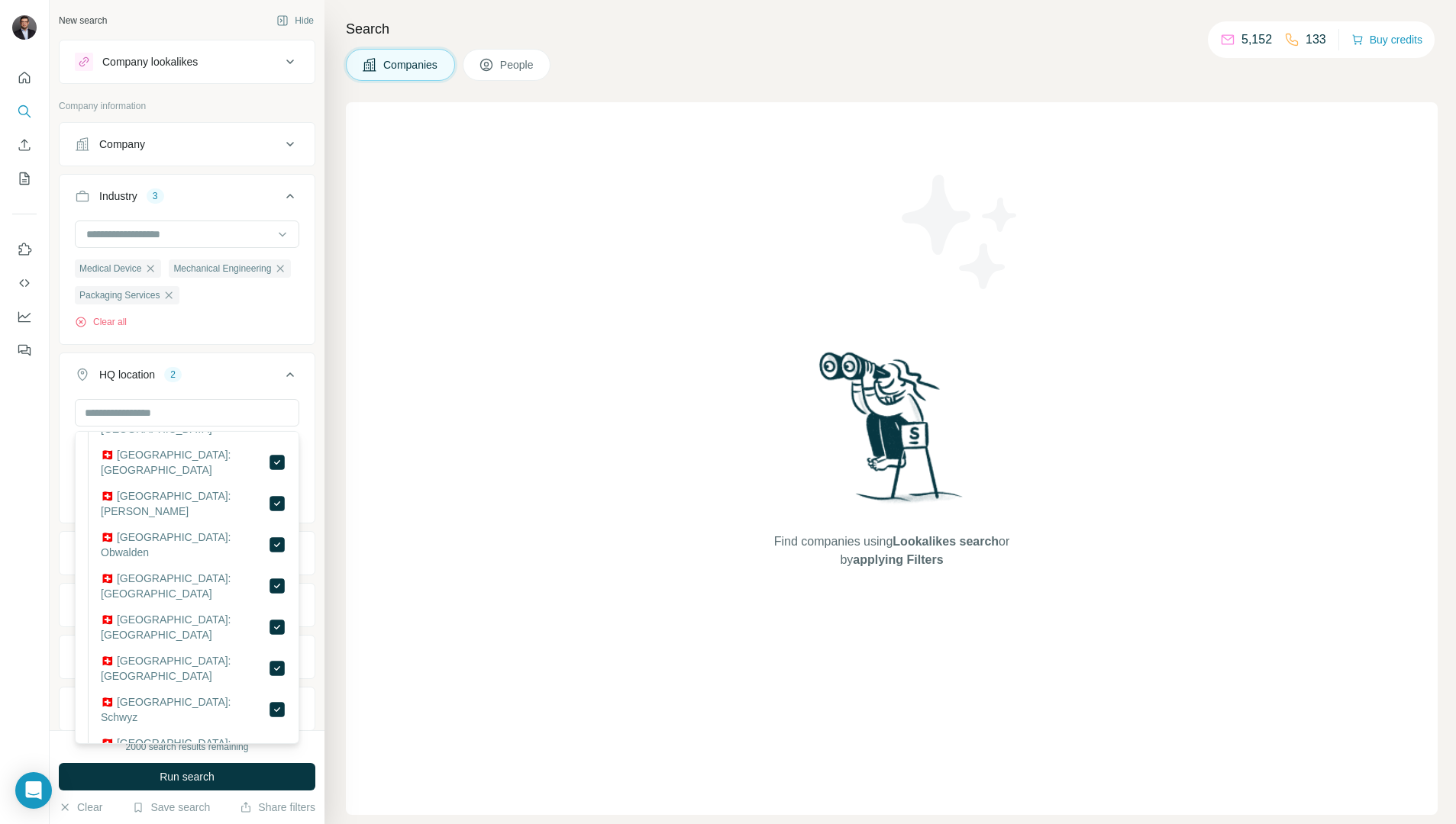
click at [55, 525] on div "New search Hide Company lookalikes Company information Company Industry 3 Medic…" at bounding box center [187, 365] width 275 height 730
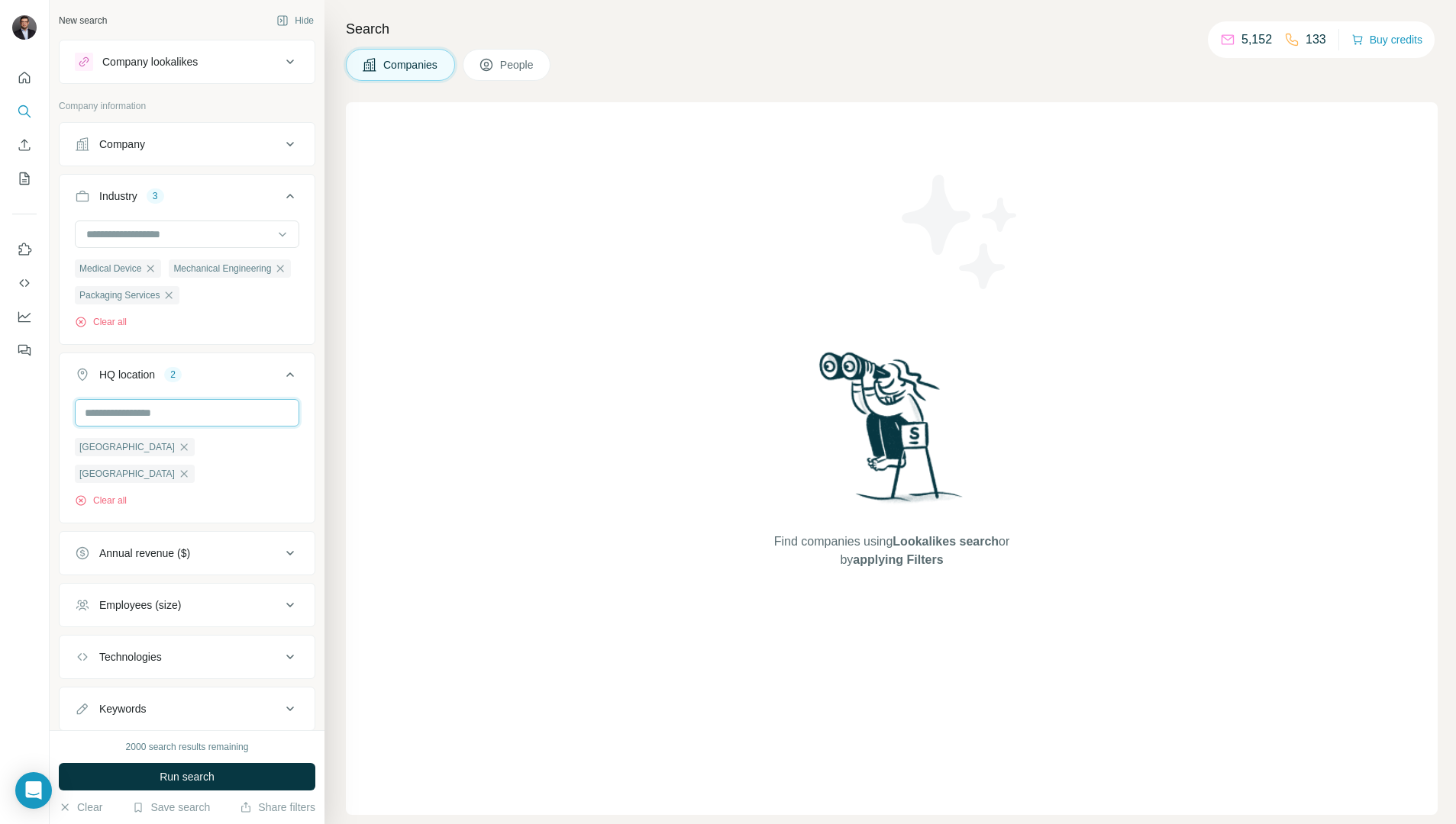
click at [150, 418] on input "text" at bounding box center [187, 412] width 224 height 28
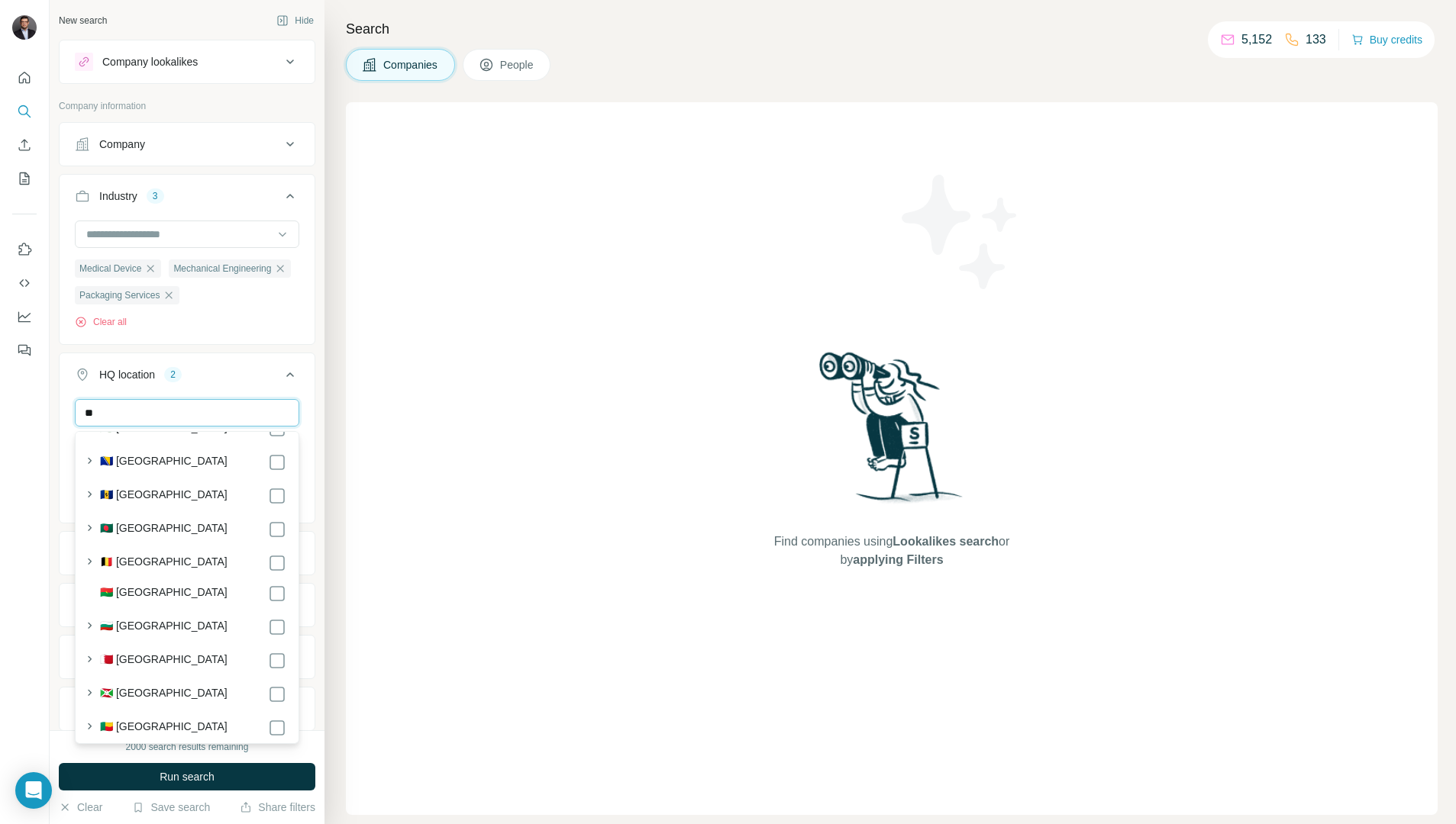
type input "*"
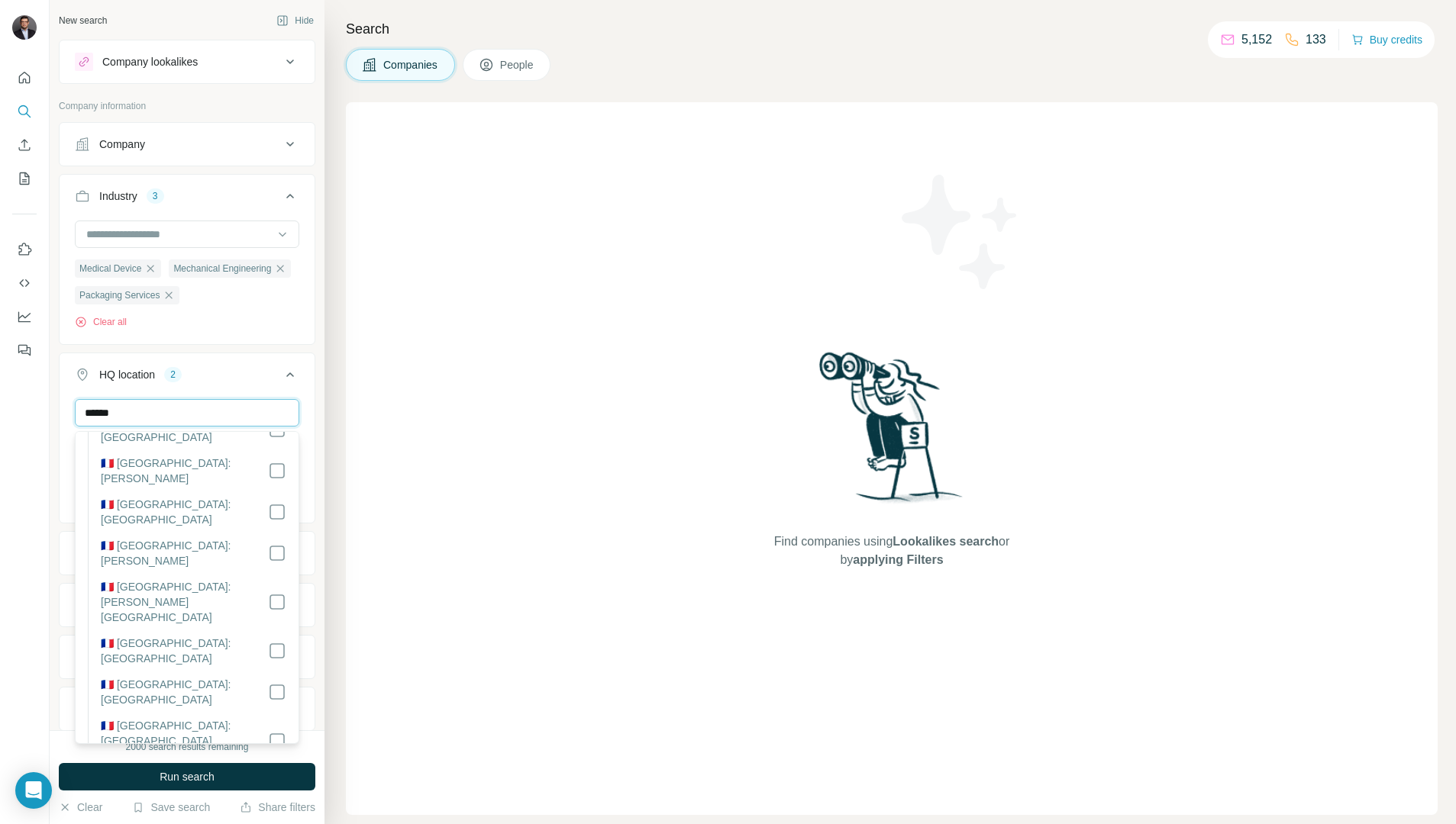
type input "******"
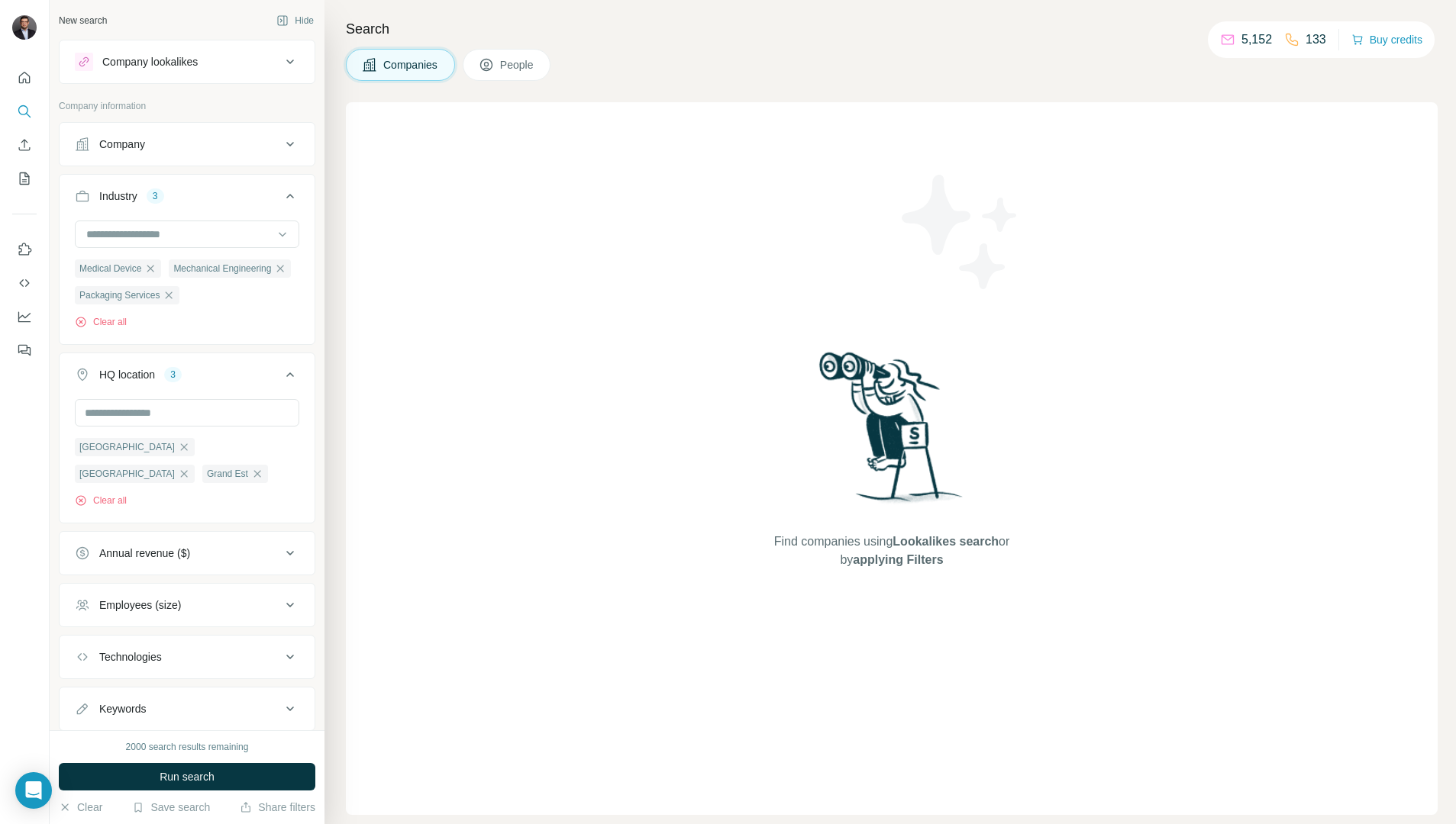
click at [54, 600] on div "New search Hide Company lookalikes Company information Company Industry 3 Medic…" at bounding box center [187, 365] width 275 height 730
click at [247, 546] on div "Annual revenue ($)" at bounding box center [178, 553] width 206 height 15
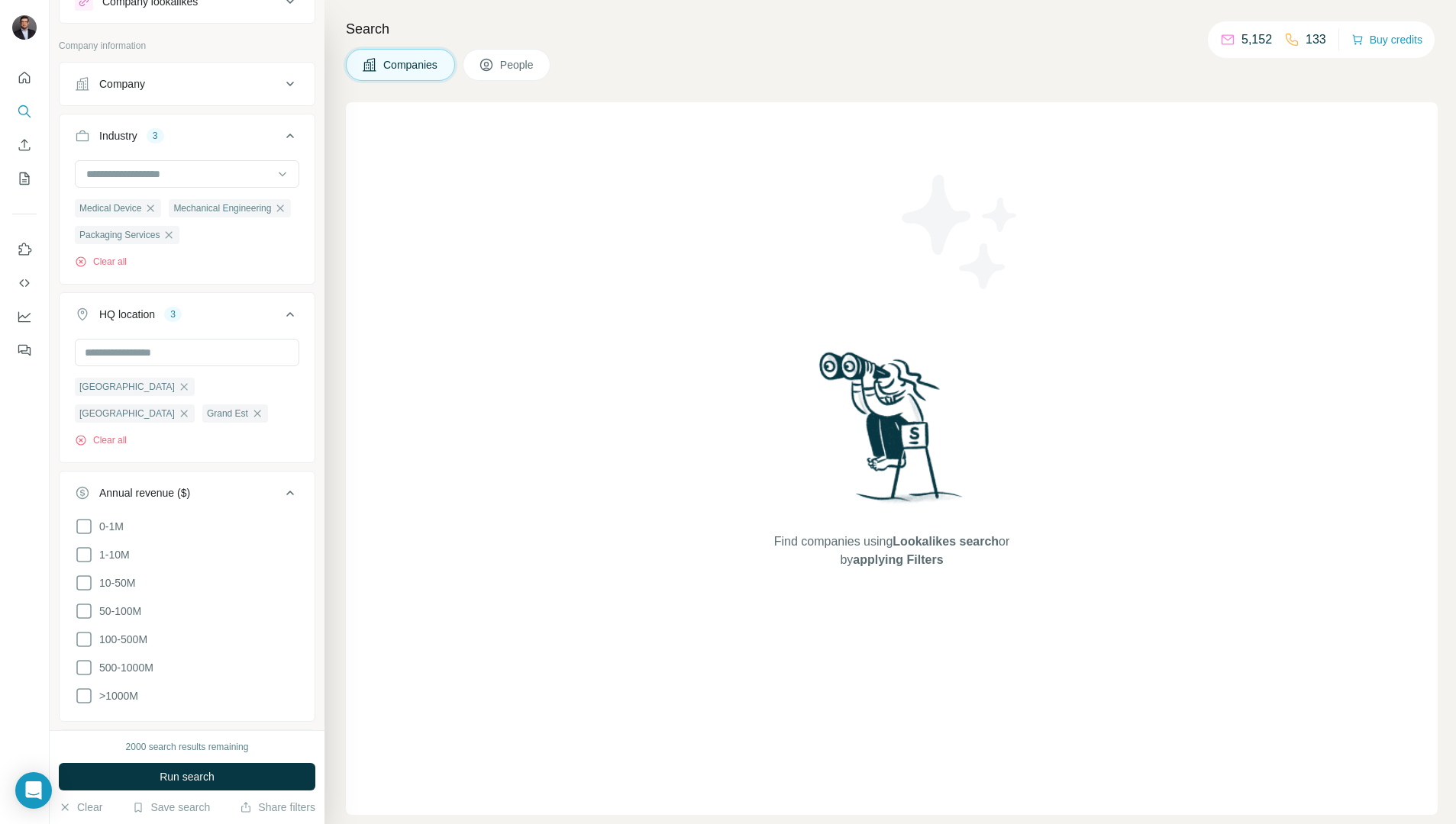
scroll to position [67, 0]
click at [85, 595] on icon at bounding box center [84, 604] width 18 height 18
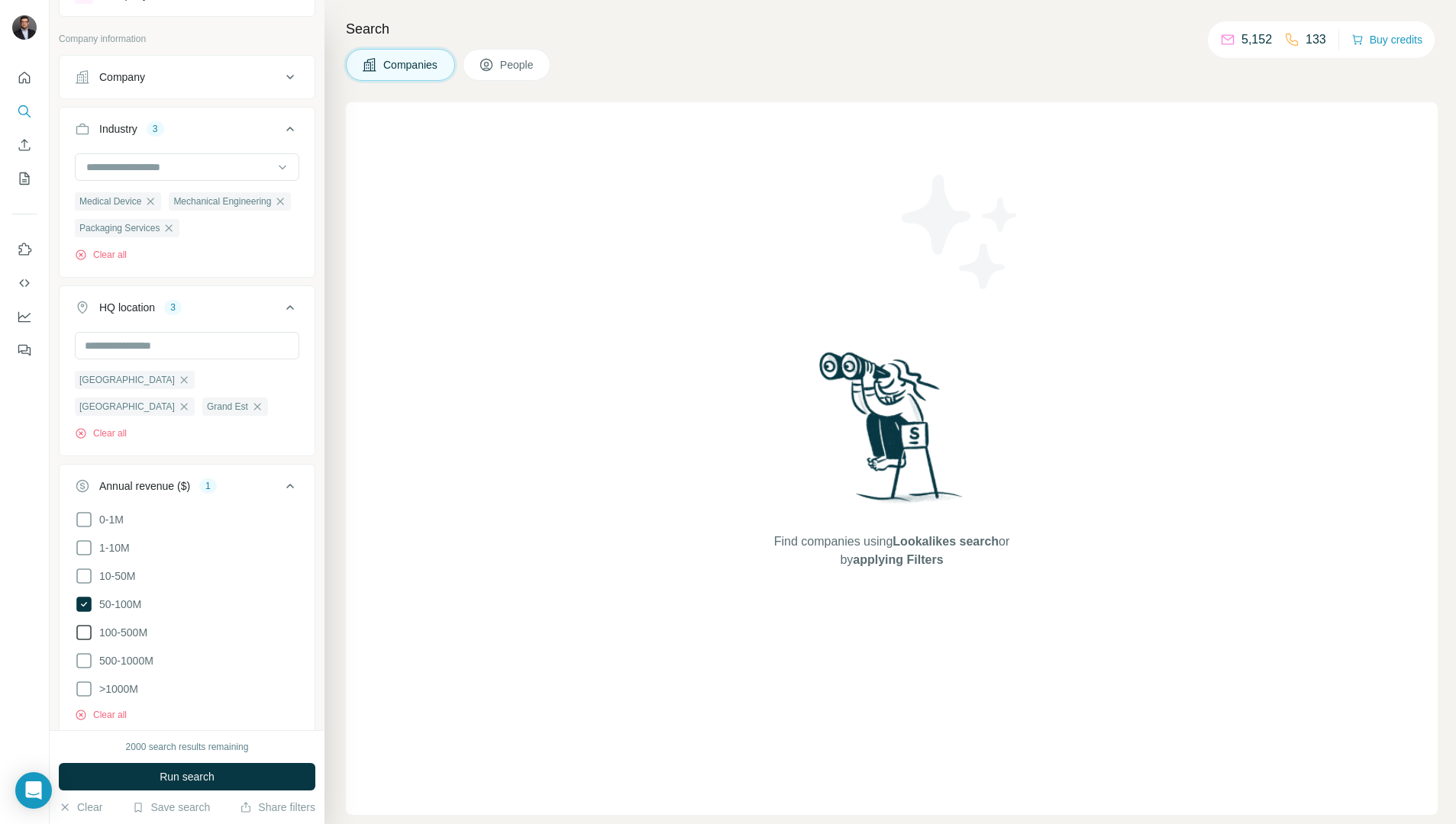
click at [81, 623] on icon at bounding box center [84, 632] width 18 height 18
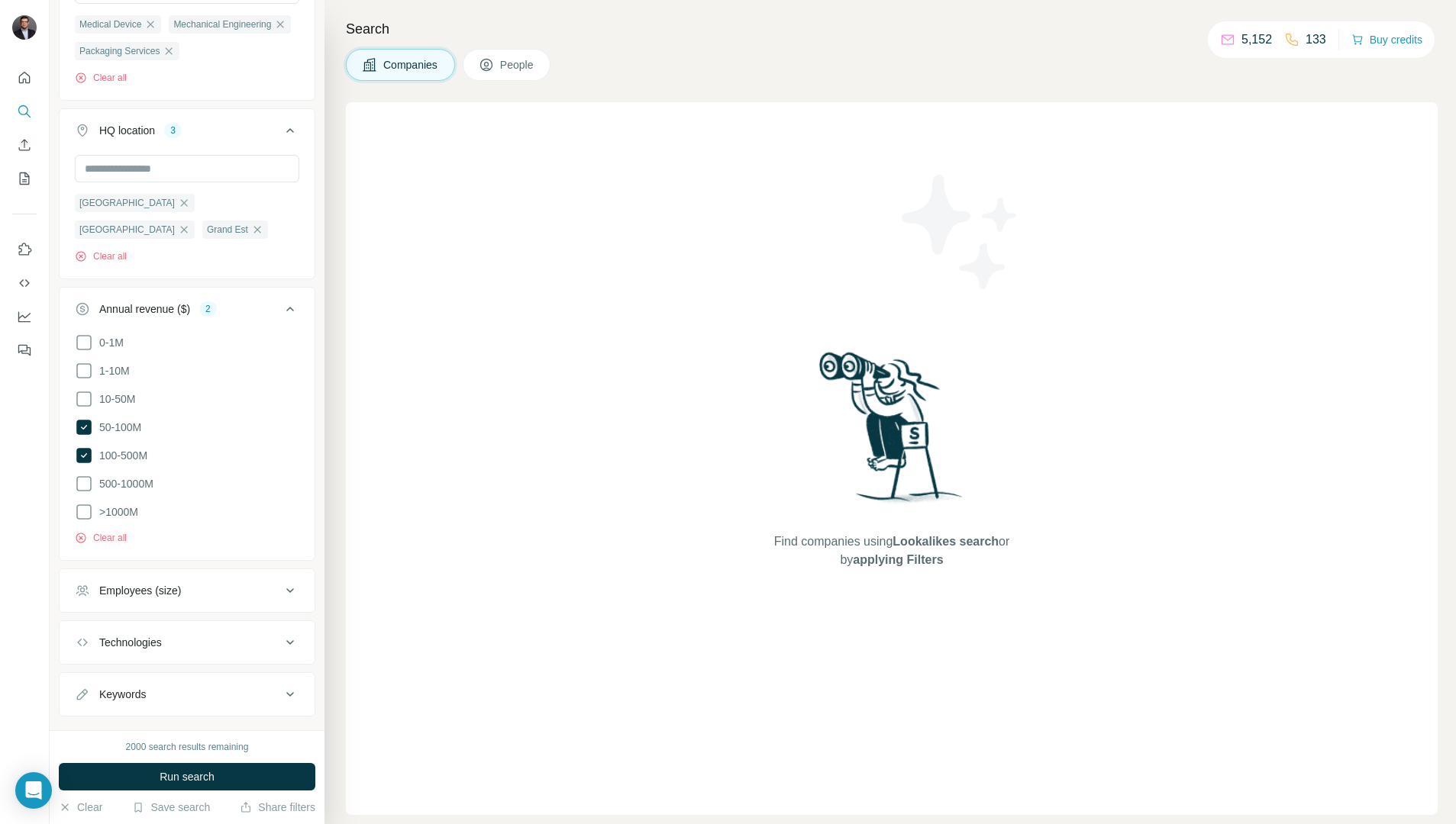
scroll to position [243, 0]
click at [293, 582] on icon at bounding box center [289, 591] width 18 height 18
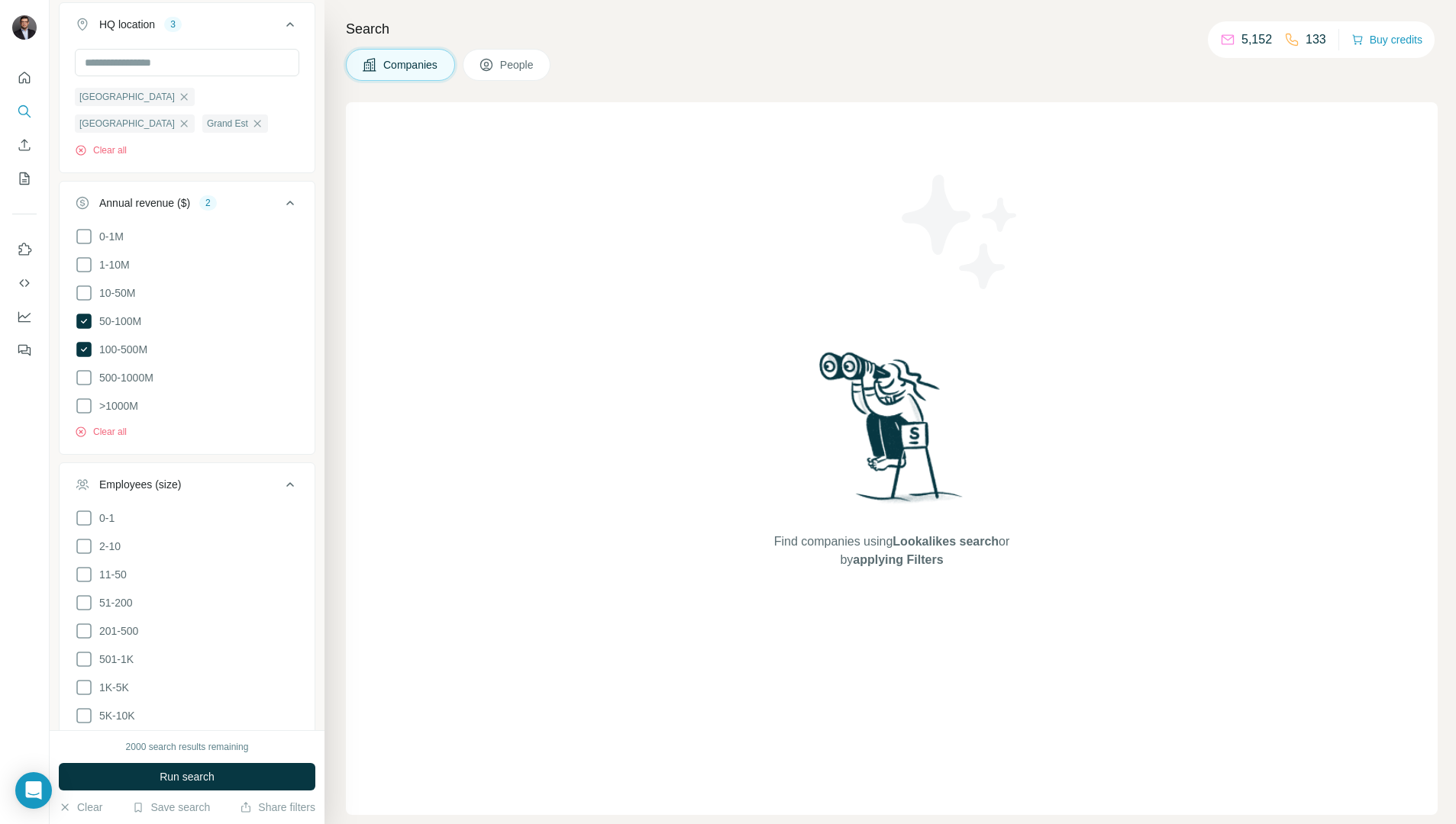
scroll to position [388, 0]
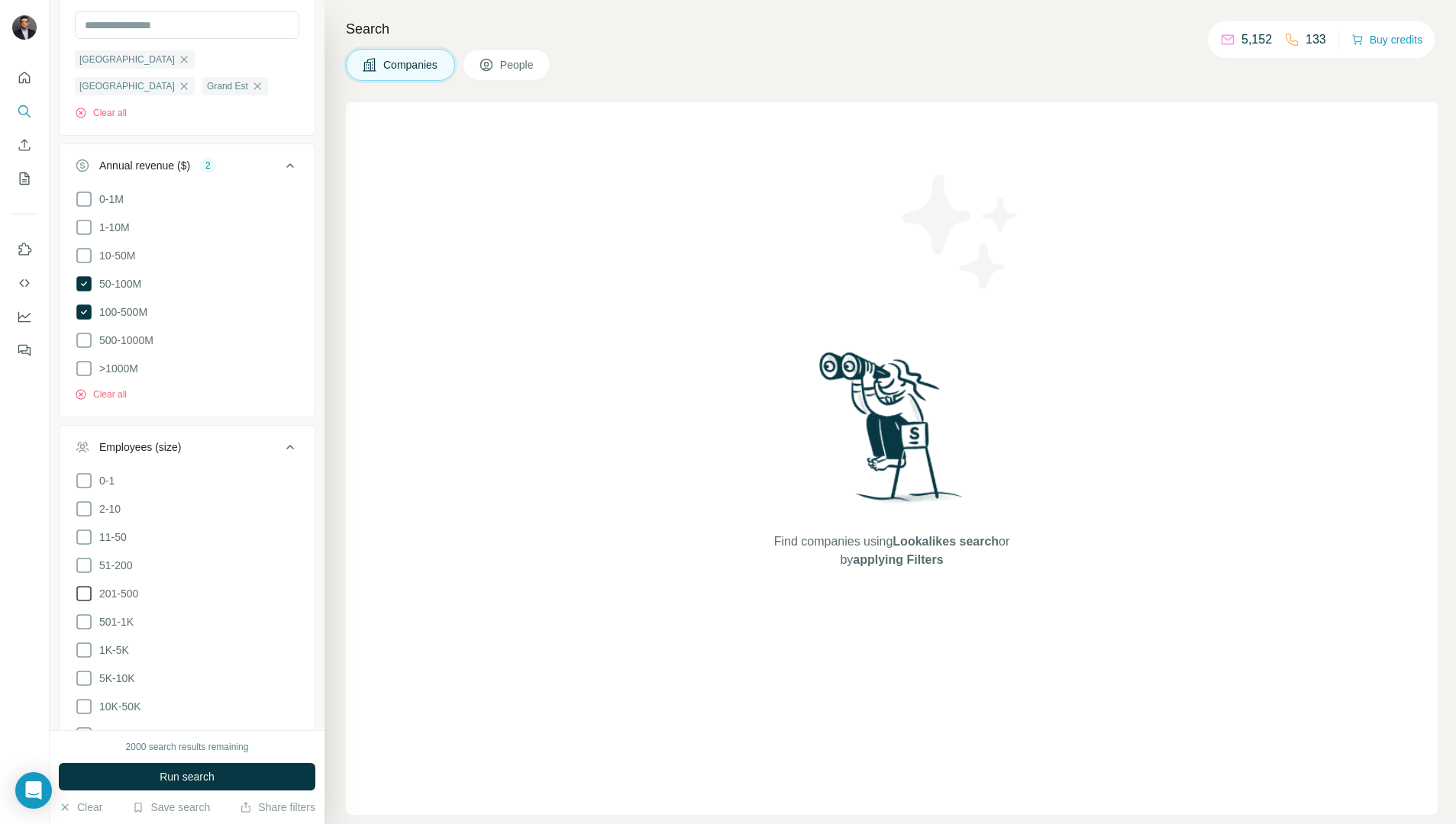
click at [86, 585] on icon at bounding box center [84, 593] width 18 height 18
click at [83, 613] on icon at bounding box center [84, 622] width 18 height 18
click at [82, 641] on icon at bounding box center [84, 649] width 18 height 18
click at [83, 669] on icon at bounding box center [84, 678] width 18 height 18
click at [287, 438] on icon at bounding box center [289, 446] width 18 height 18
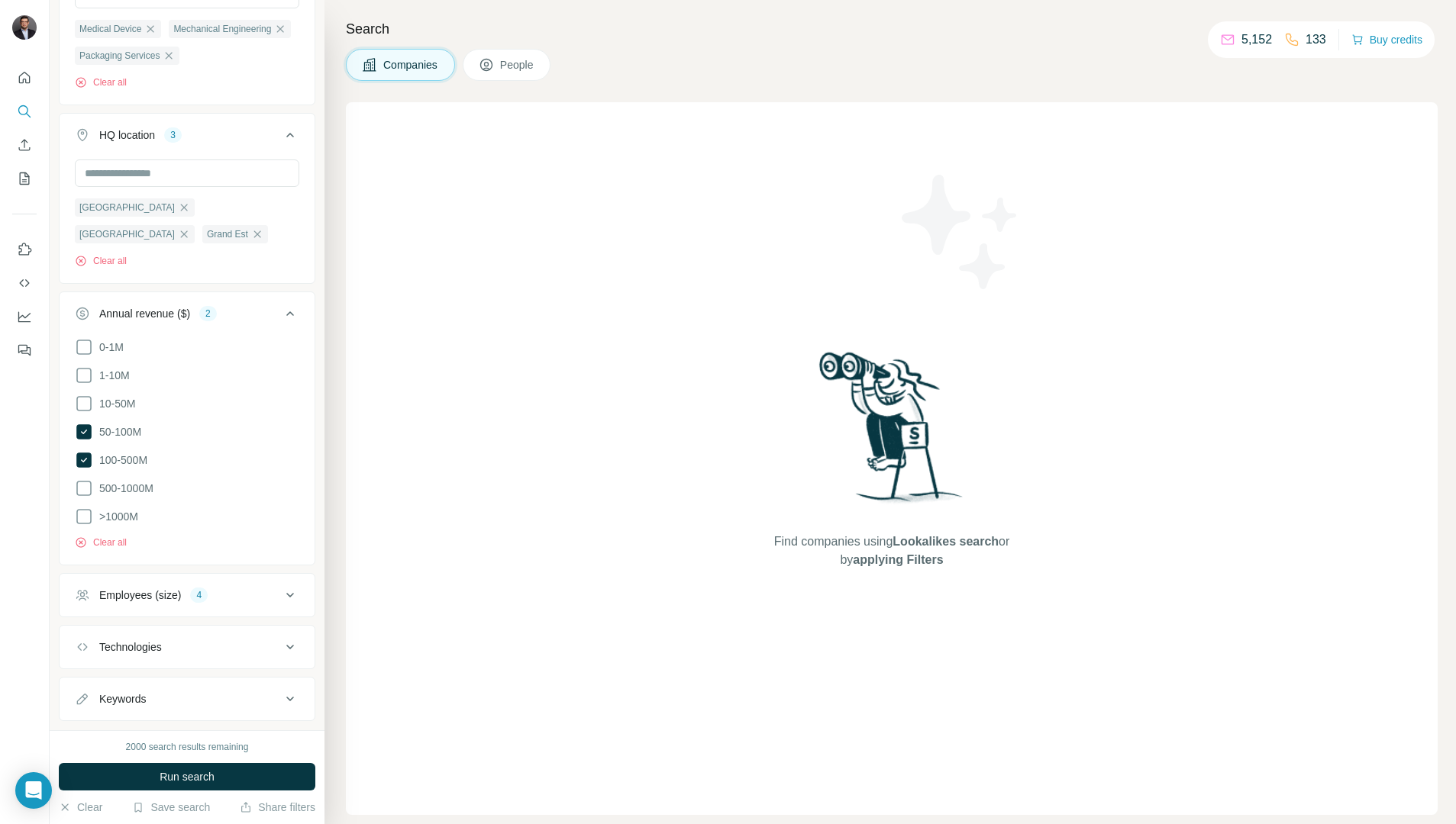
click at [294, 638] on icon at bounding box center [289, 647] width 18 height 18
click at [286, 638] on icon at bounding box center [289, 646] width 18 height 18
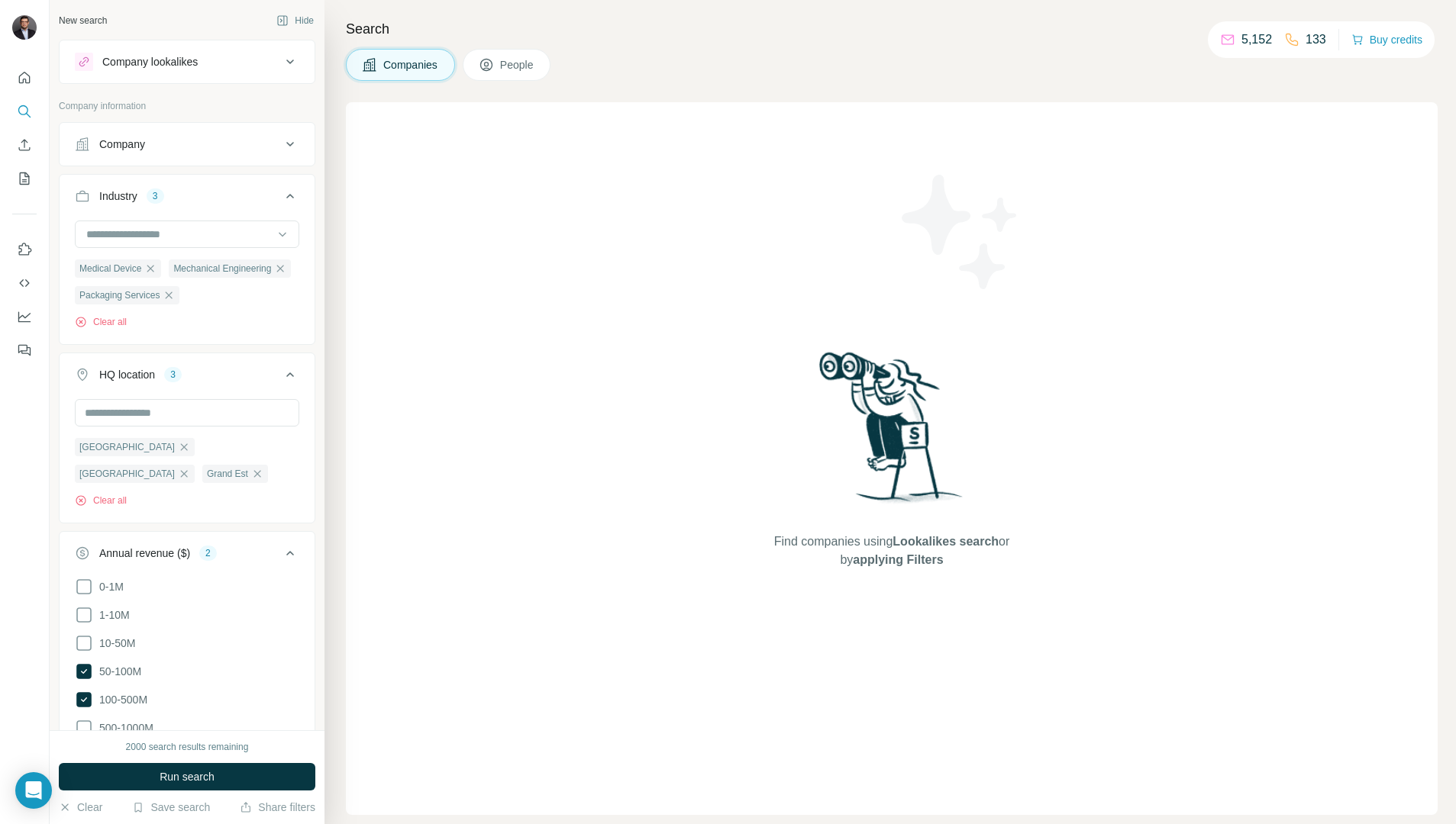
scroll to position [0, 0]
click at [179, 228] on input at bounding box center [179, 234] width 189 height 17
type input "*"
click at [288, 196] on icon at bounding box center [290, 196] width 8 height 5
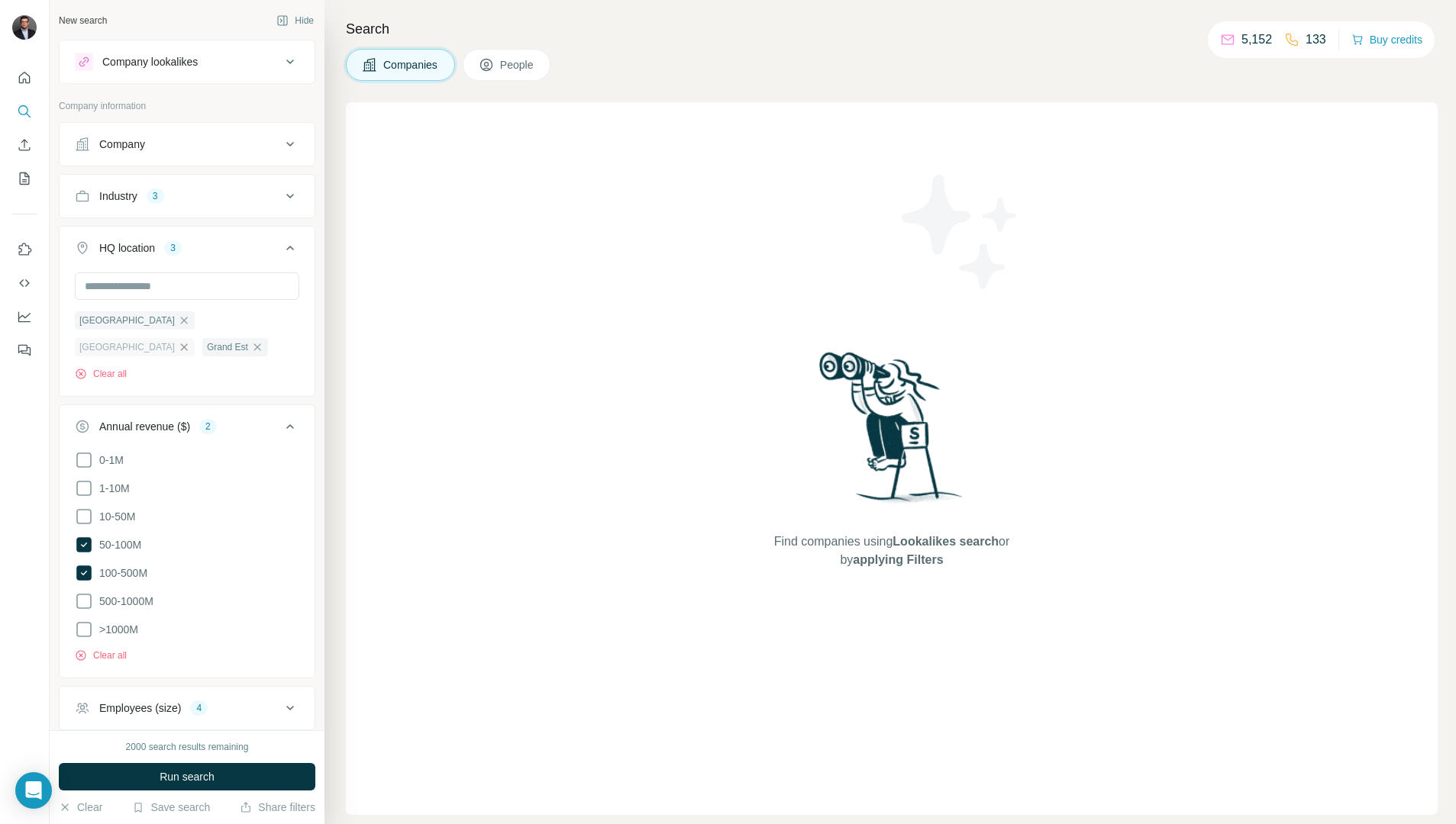
click at [190, 341] on icon "button" at bounding box center [183, 347] width 12 height 12
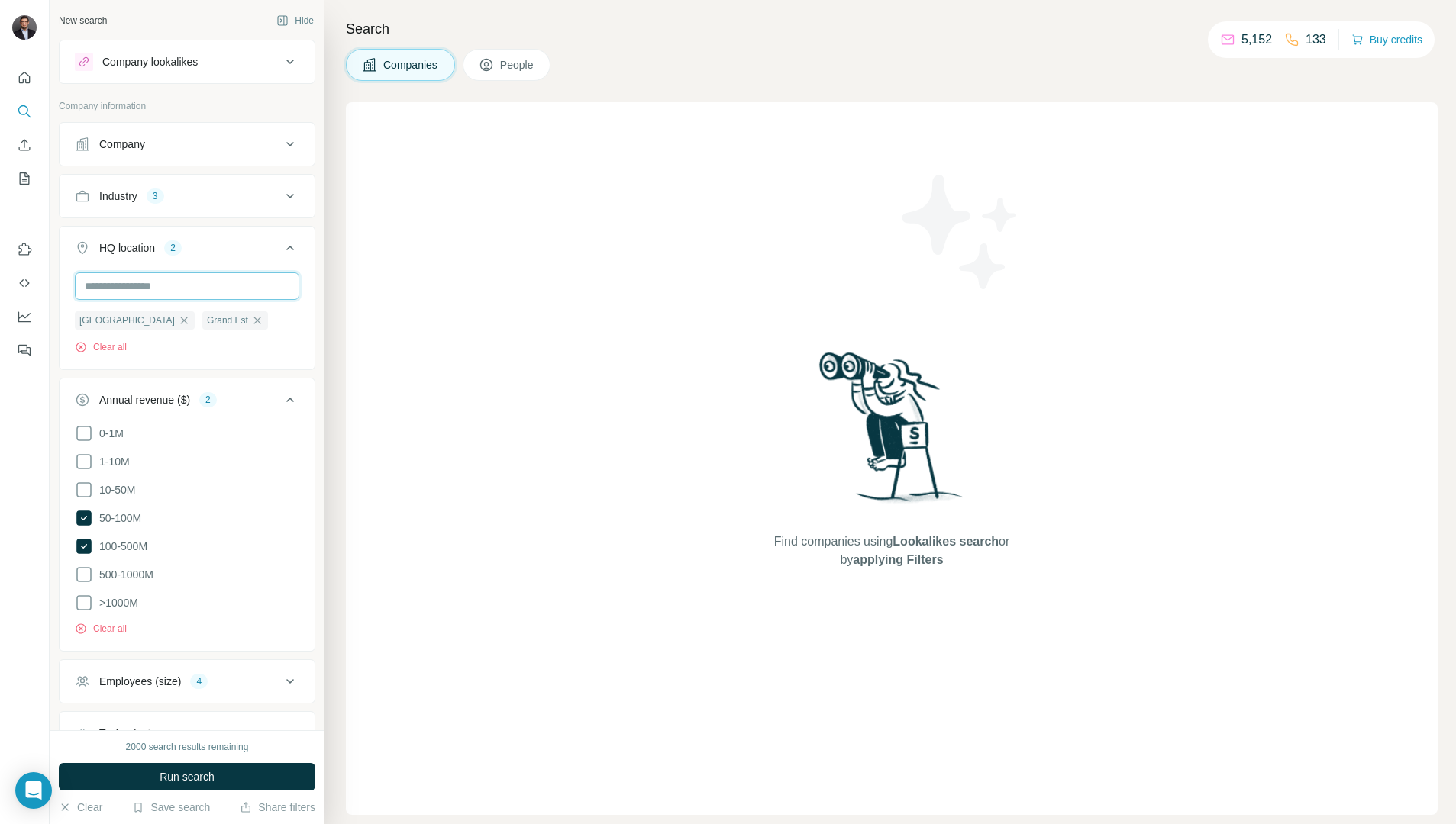
click at [150, 286] on input "text" at bounding box center [187, 286] width 224 height 28
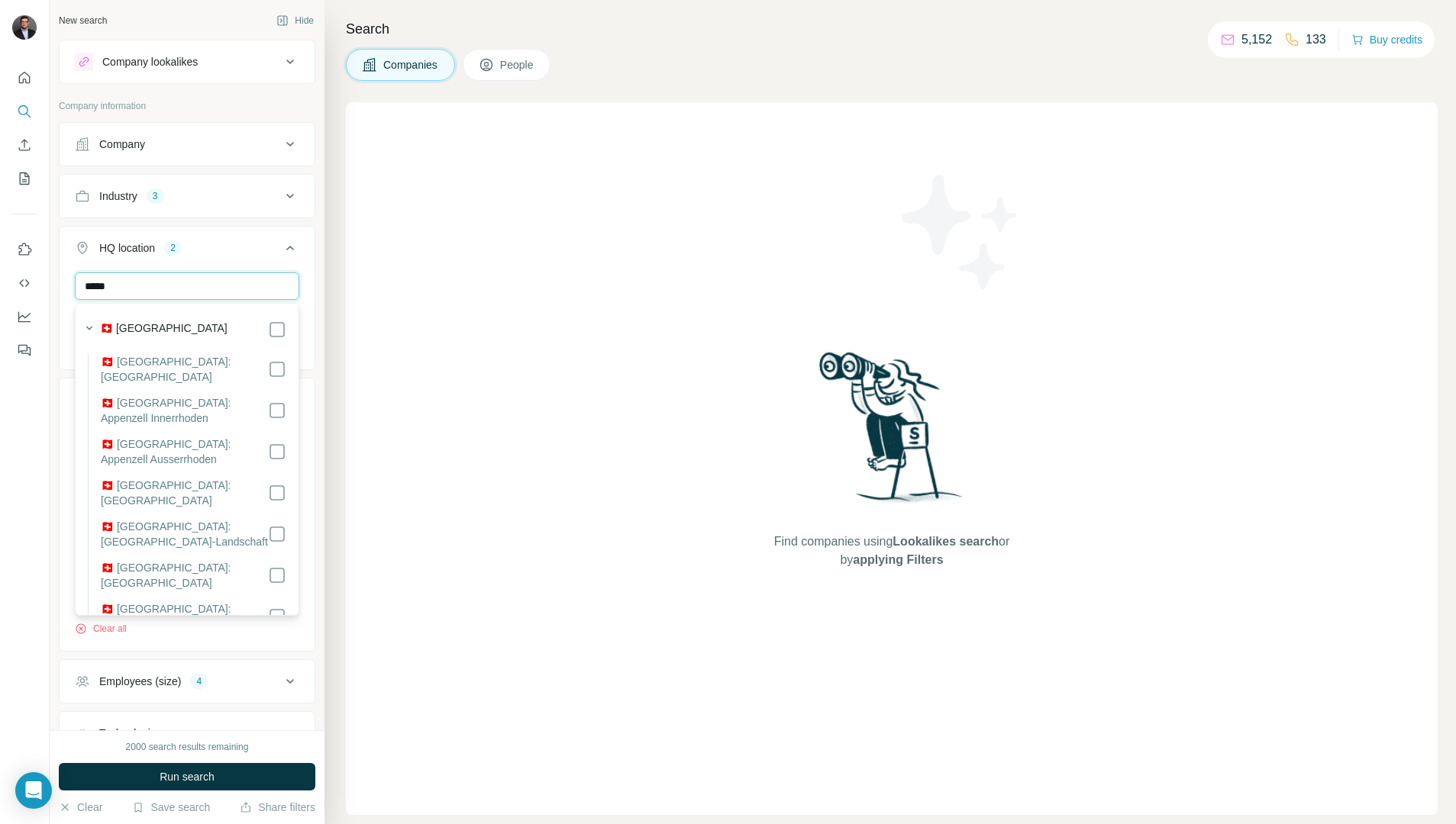
type input "****"
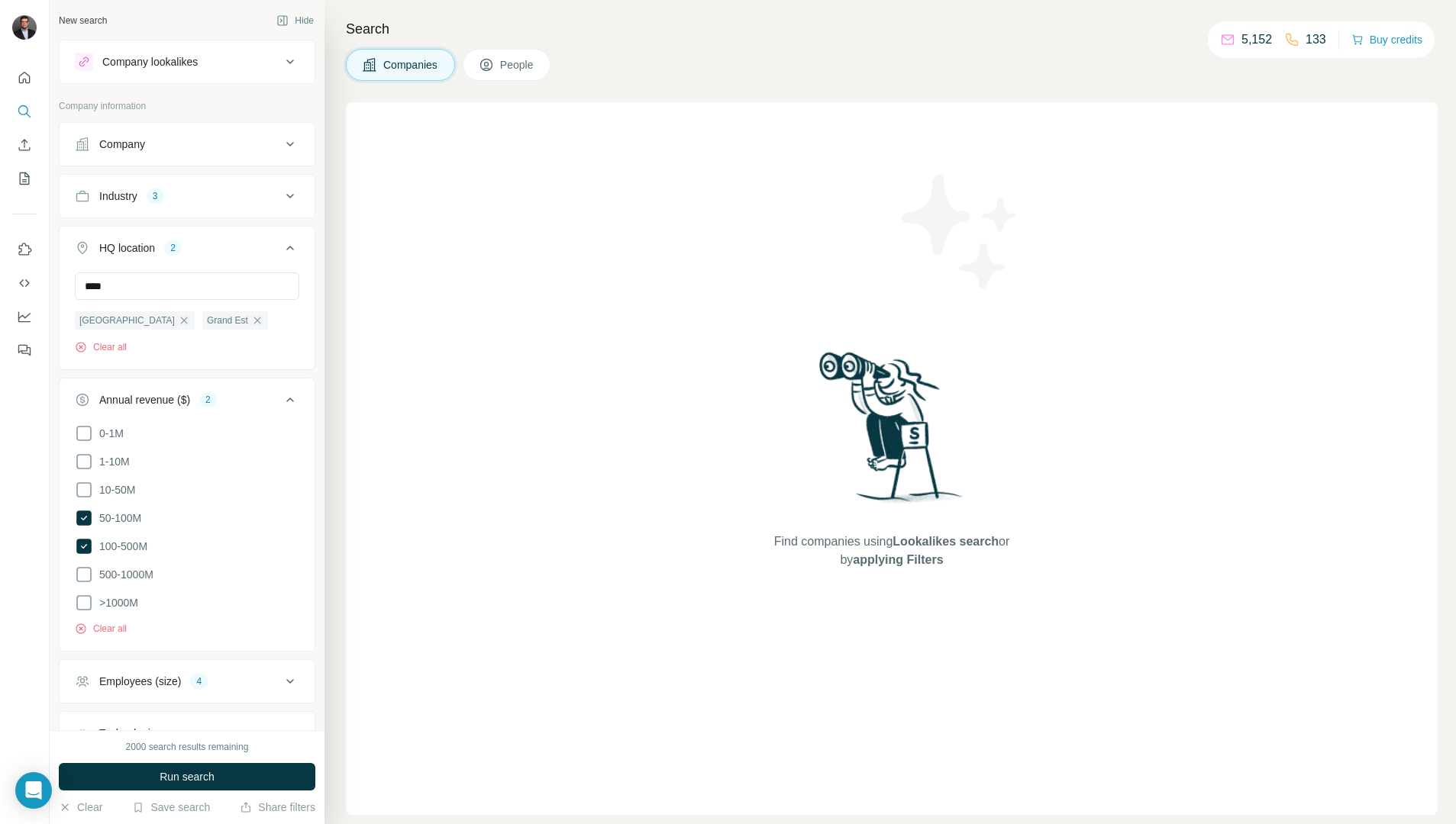
drag, startPoint x: 150, startPoint y: 286, endPoint x: 279, endPoint y: 531, distance: 276.9
click at [279, 531] on ul "0-1M 1-10M 10-50M 50-100M 100-500M 500-1000M >1000M" at bounding box center [187, 518] width 224 height 189
click at [202, 293] on input "text" at bounding box center [187, 286] width 224 height 28
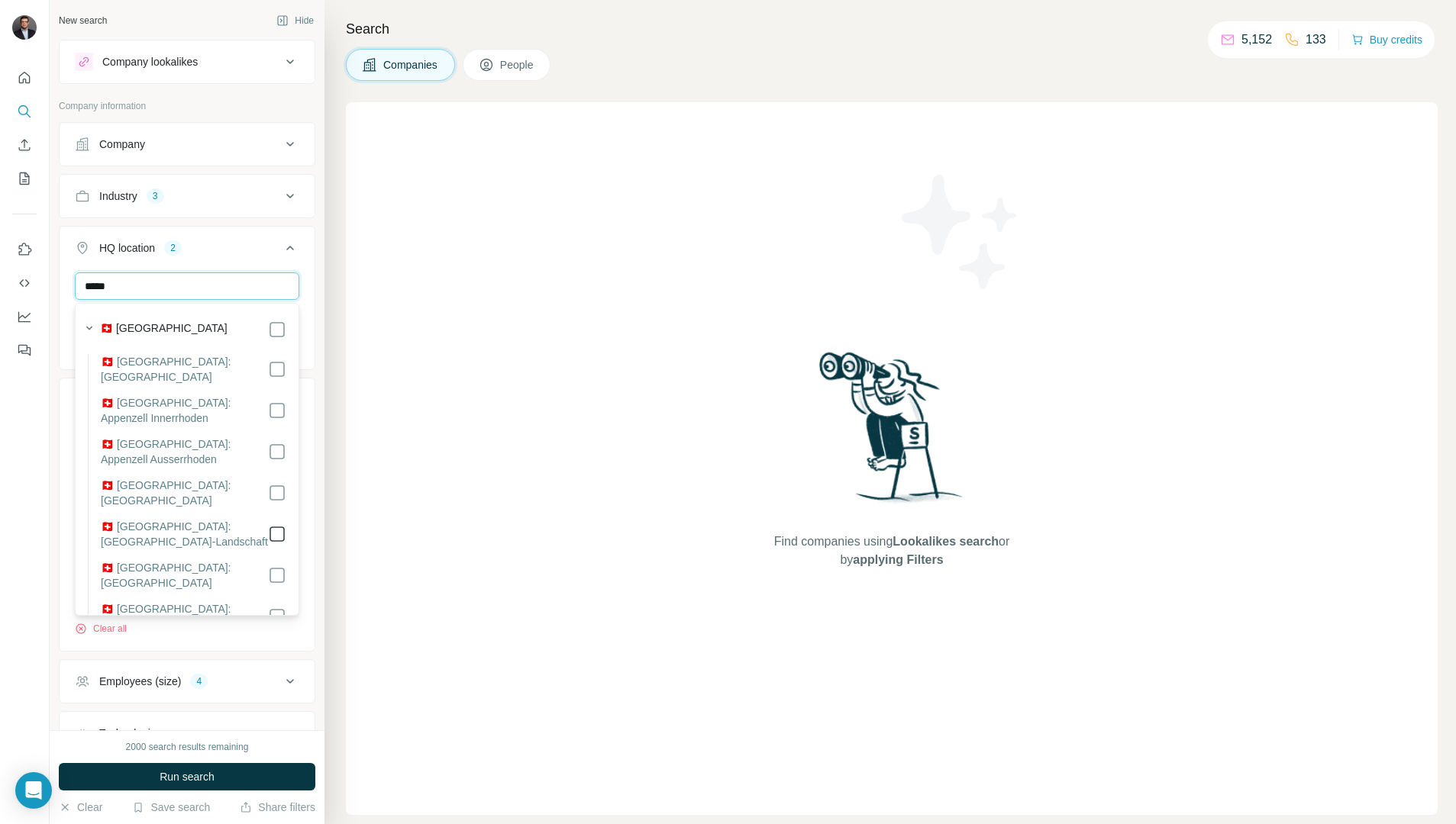
type input "*****"
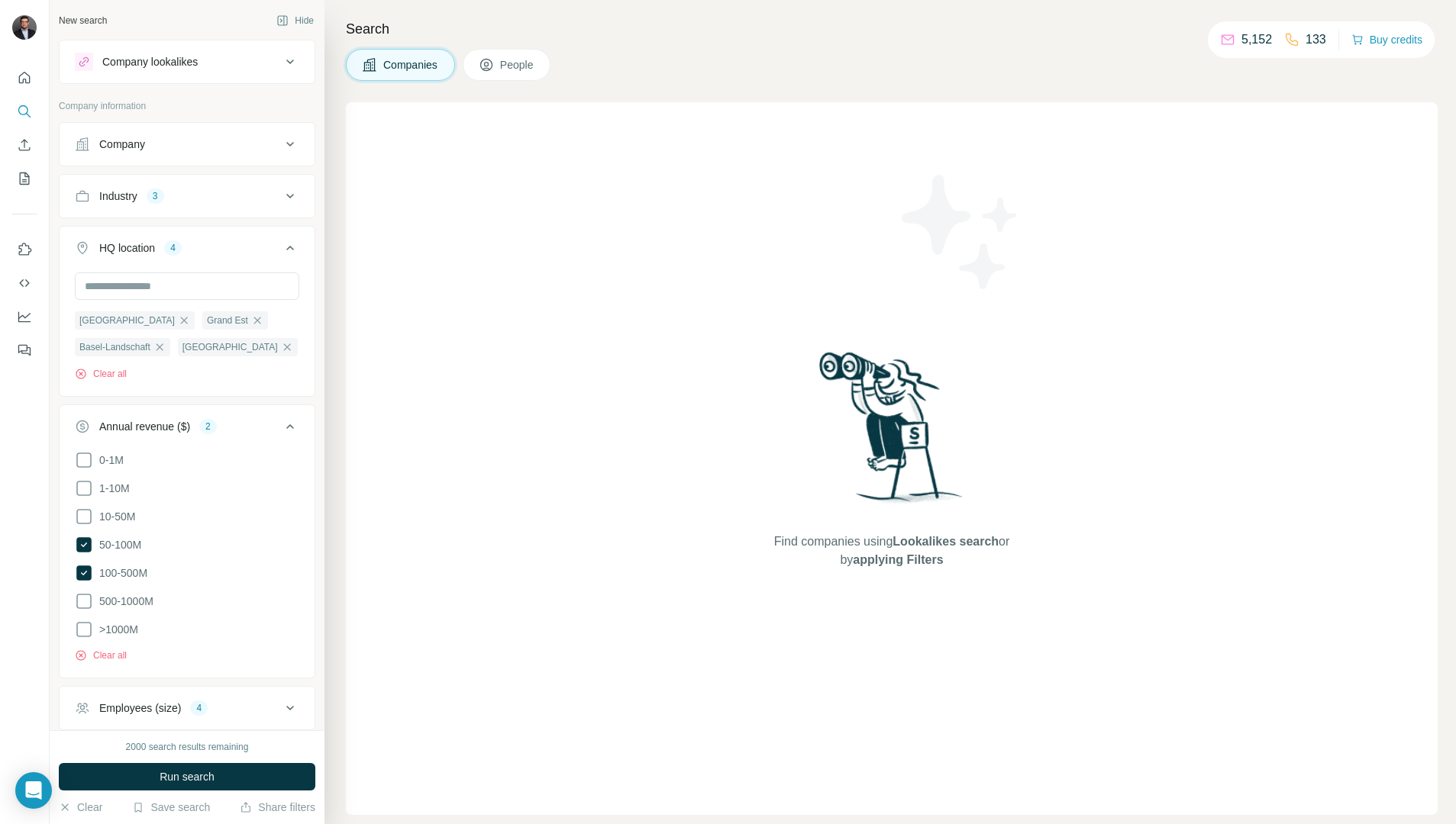
click at [55, 503] on div "New search Hide Company lookalikes Company information Company Industry 3 HQ lo…" at bounding box center [187, 365] width 275 height 730
click at [180, 773] on span "Run search" at bounding box center [187, 777] width 55 height 15
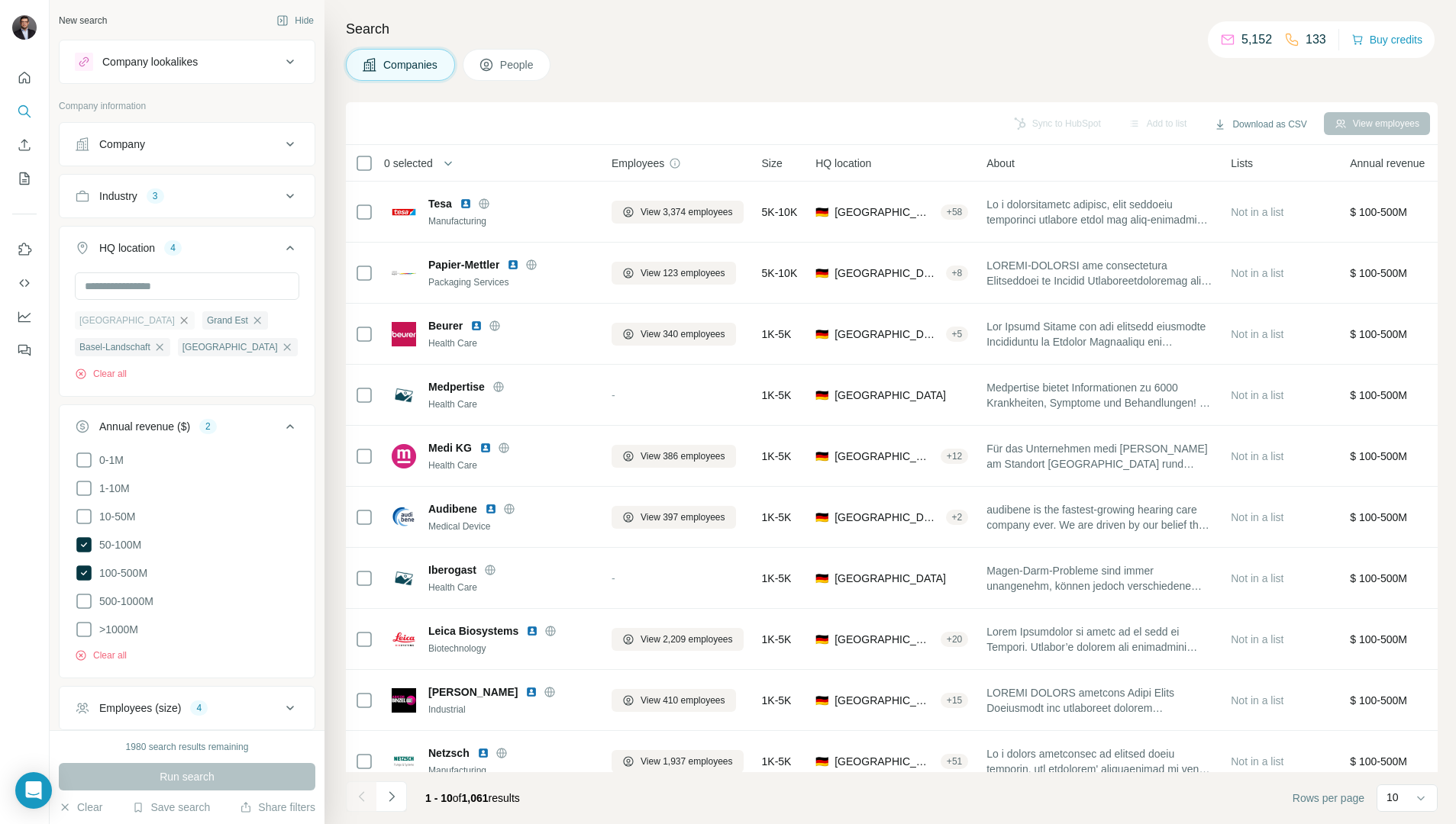
click at [181, 321] on icon "button" at bounding box center [184, 320] width 7 height 7
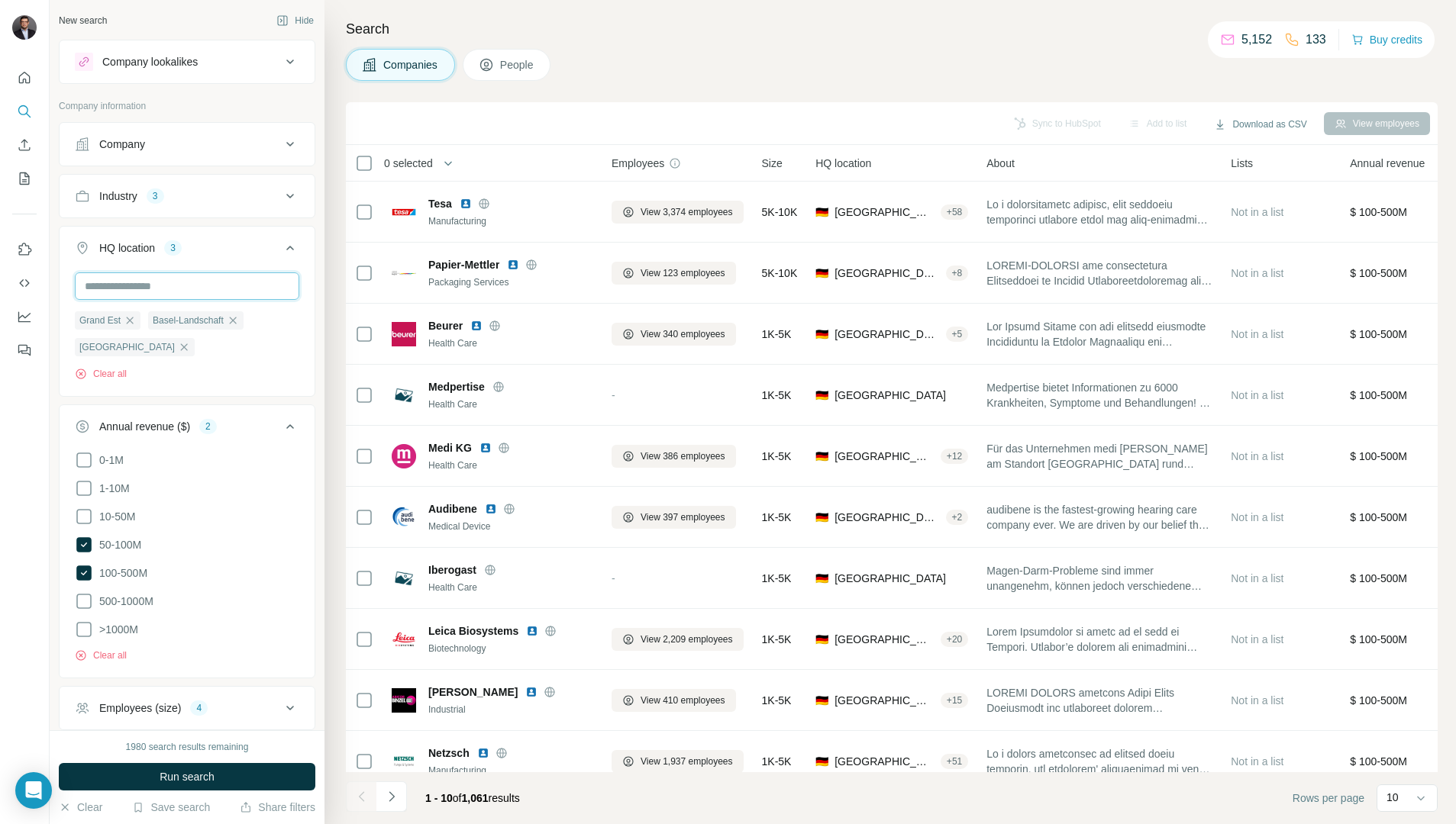
click at [119, 291] on input "text" at bounding box center [187, 286] width 224 height 28
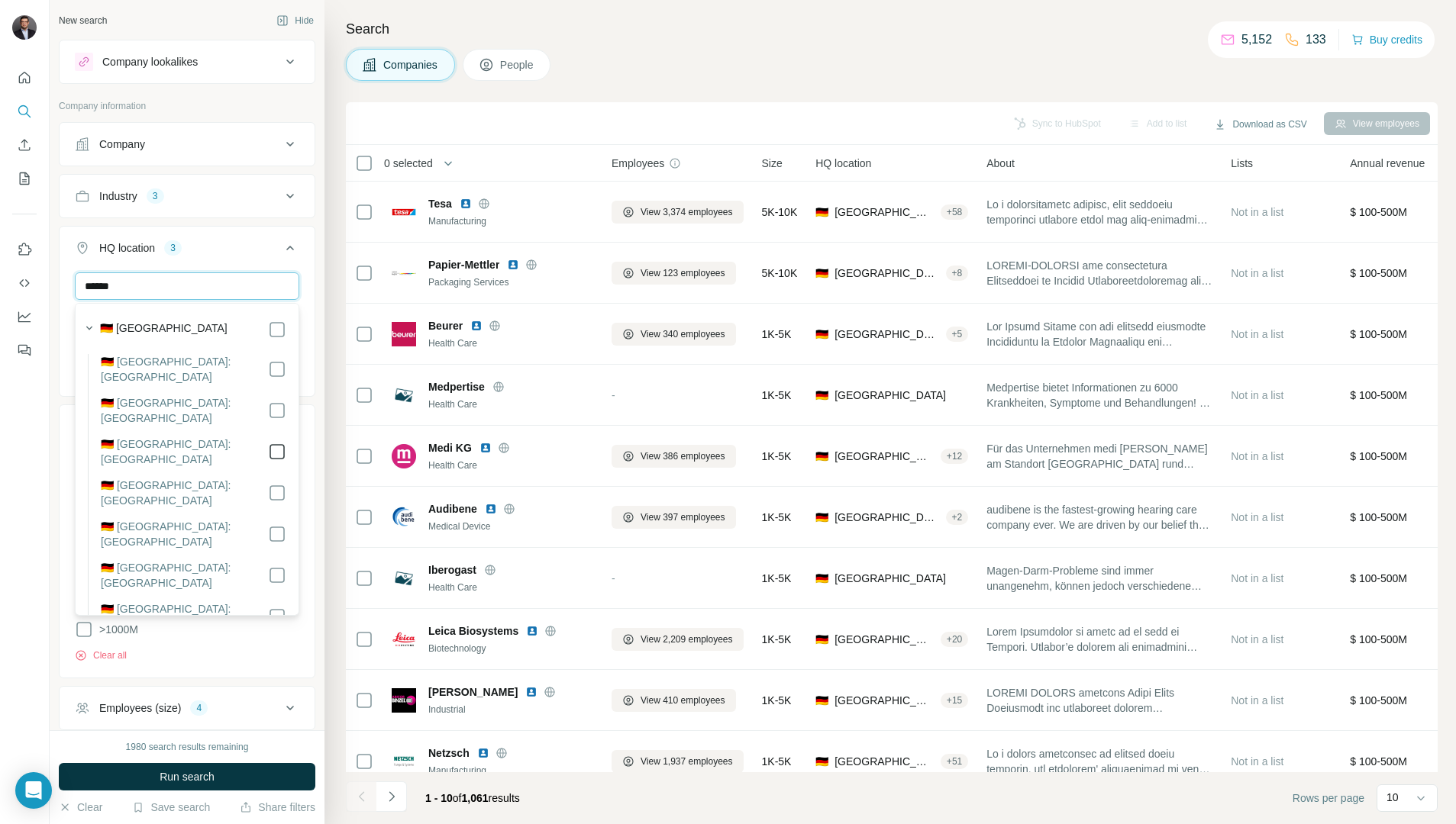
type input "******"
click at [54, 402] on div "New search Hide Company lookalikes Company information Company Industry 3 HQ lo…" at bounding box center [187, 365] width 275 height 730
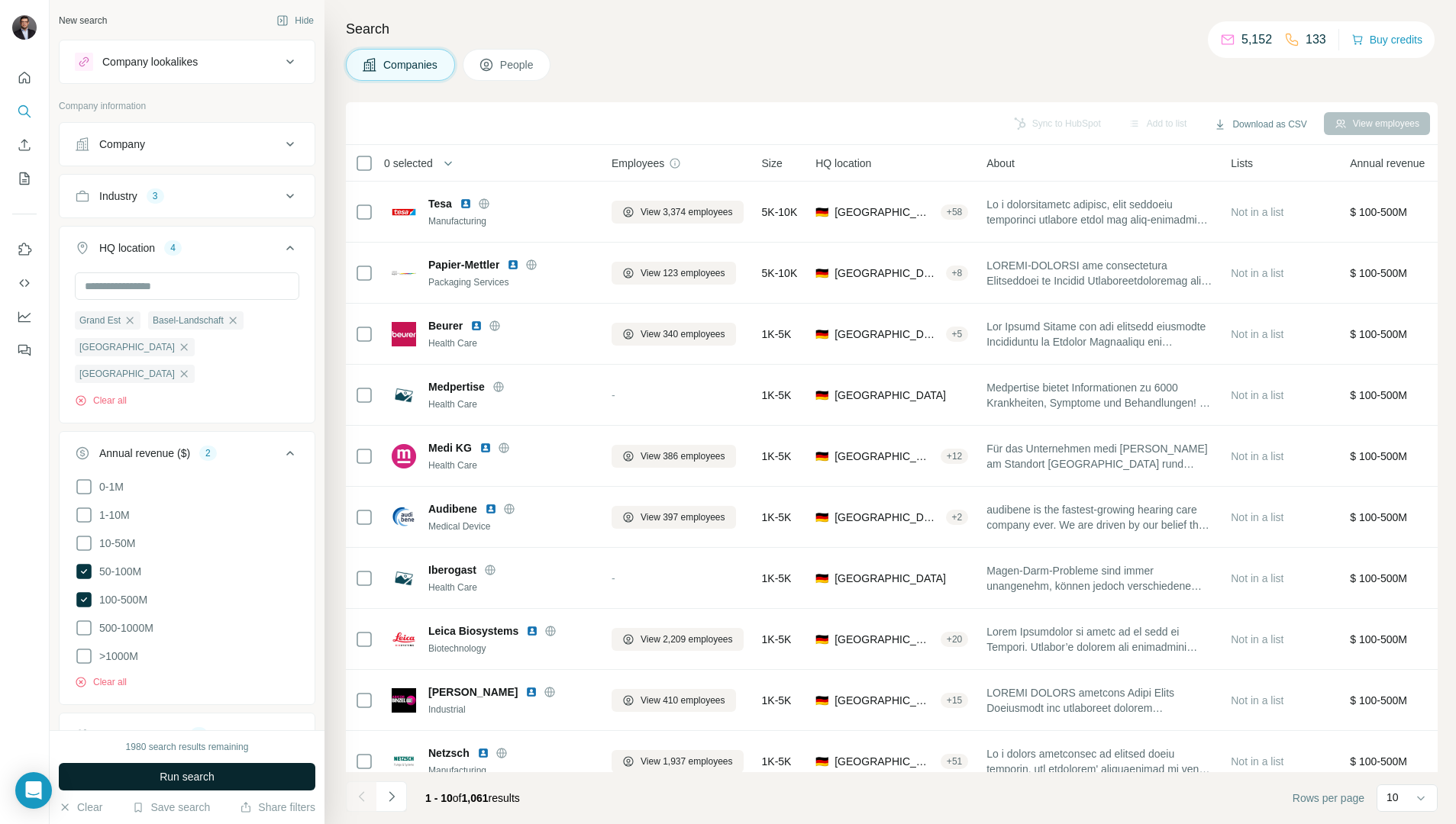
click at [180, 781] on span "Run search" at bounding box center [187, 777] width 55 height 15
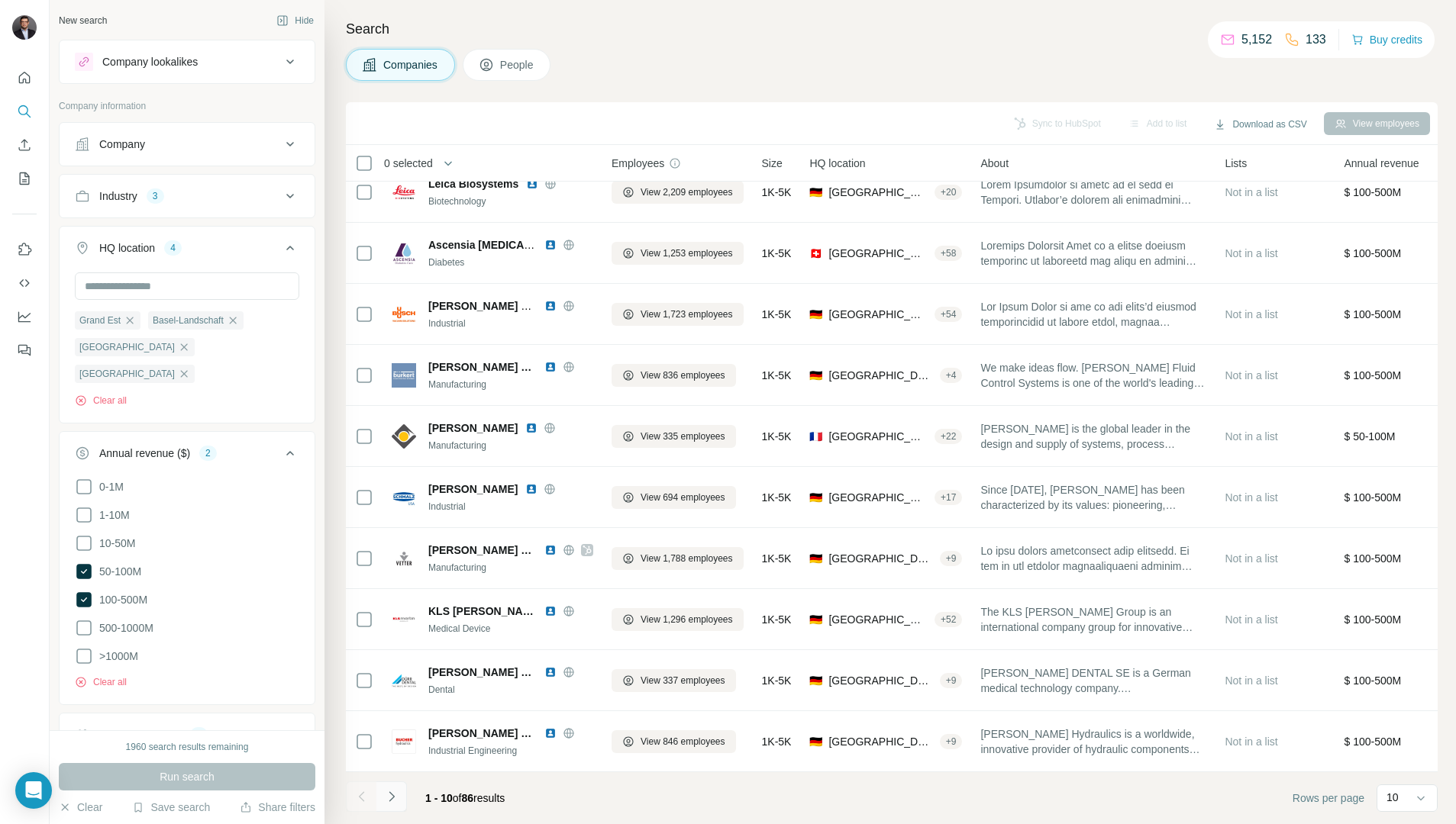
click at [388, 796] on icon "Navigate to next page" at bounding box center [391, 796] width 15 height 15
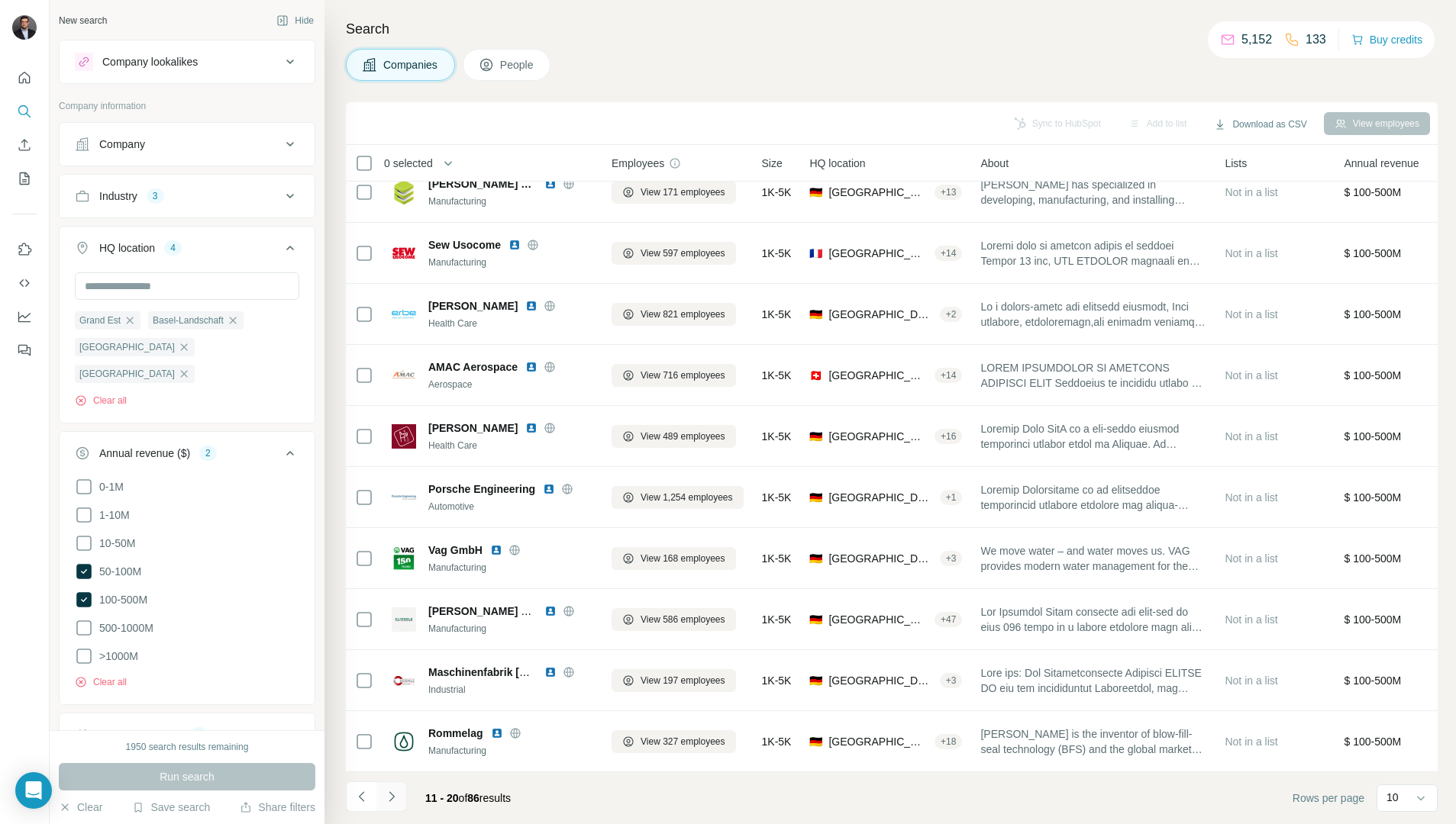
click at [393, 796] on icon "Navigate to next page" at bounding box center [391, 796] width 6 height 10
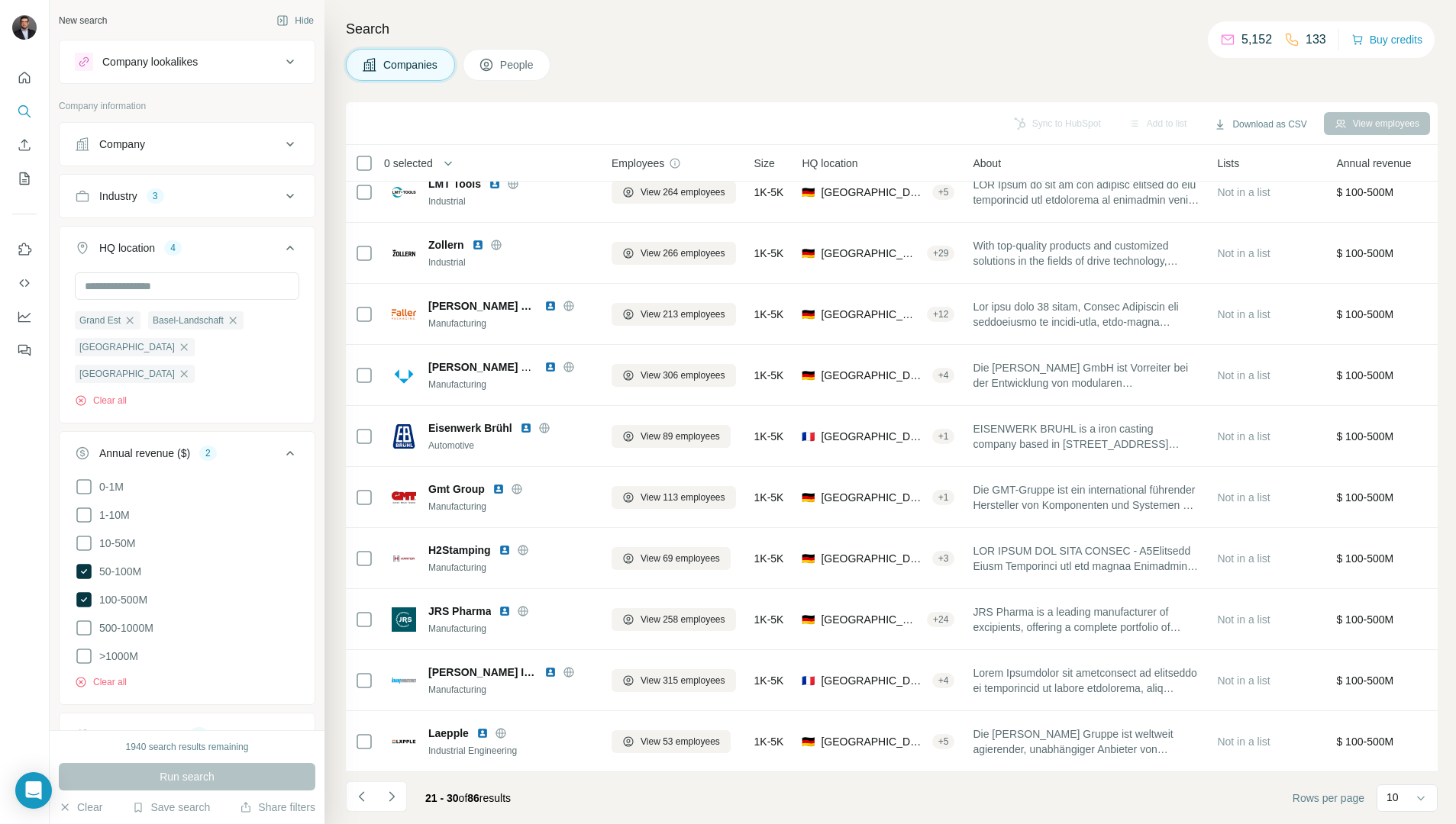
click at [291, 193] on icon at bounding box center [289, 196] width 18 height 18
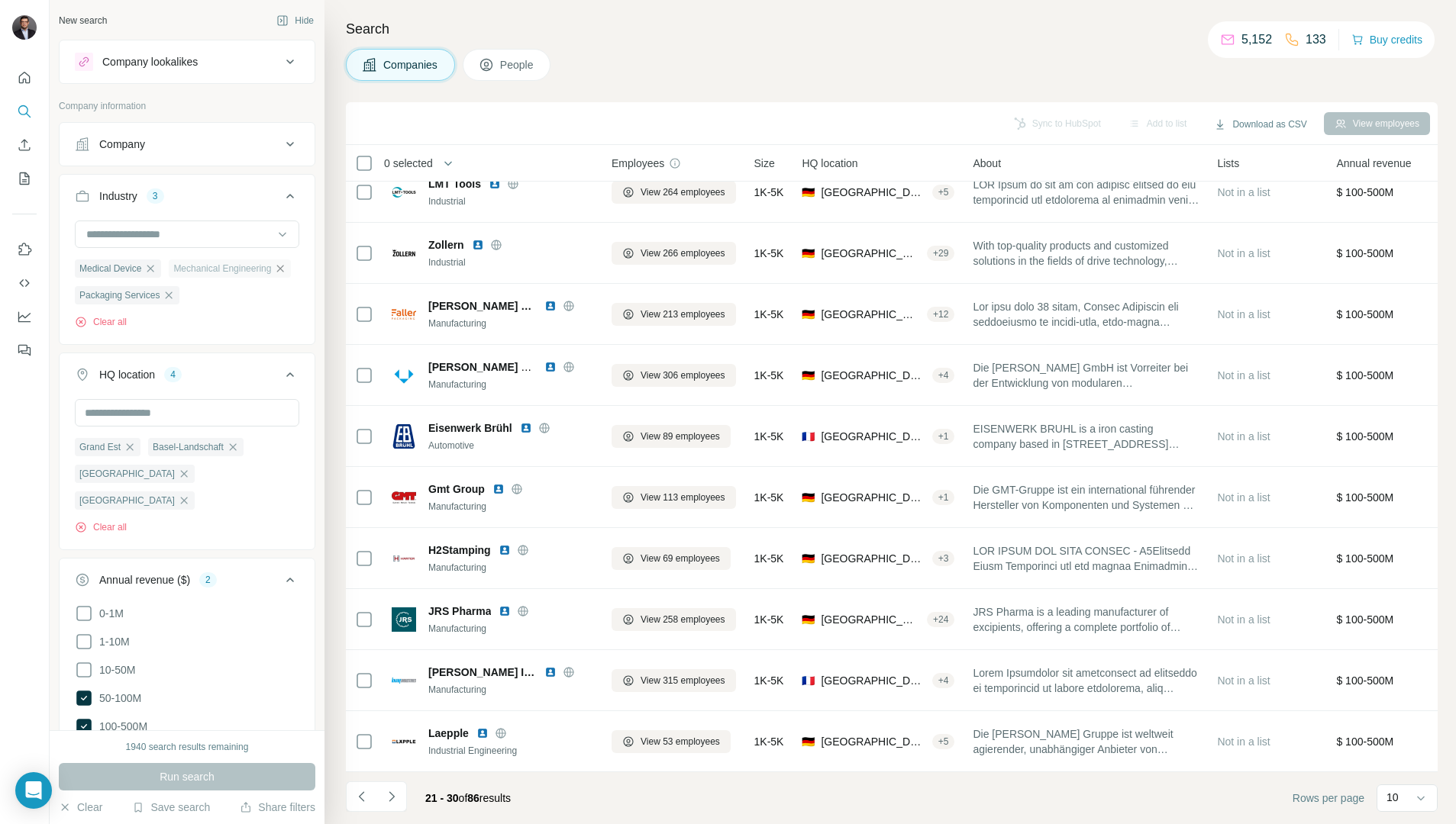
click at [282, 270] on icon "button" at bounding box center [280, 268] width 12 height 12
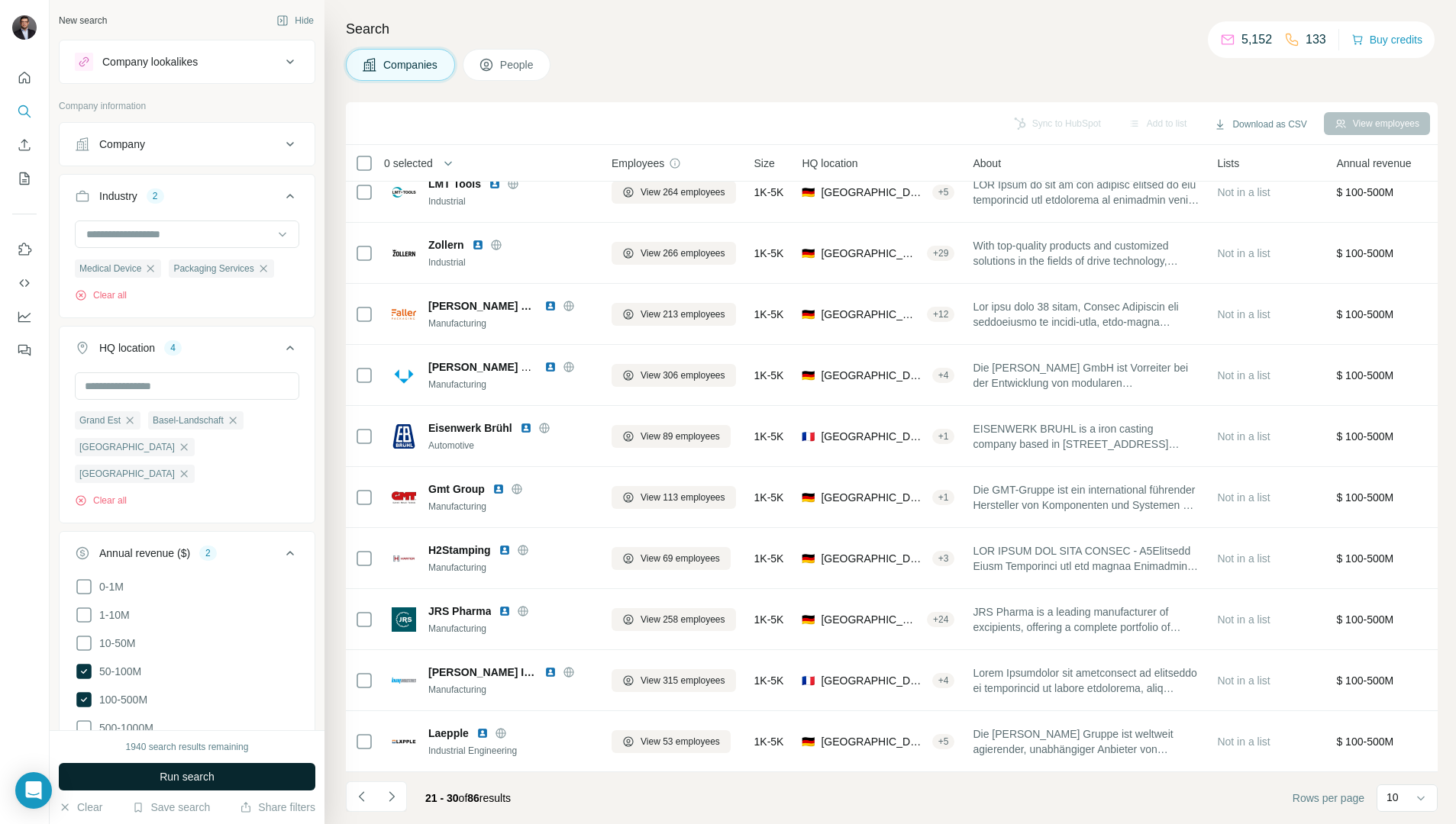
click at [218, 773] on button "Run search" at bounding box center [187, 777] width 257 height 28
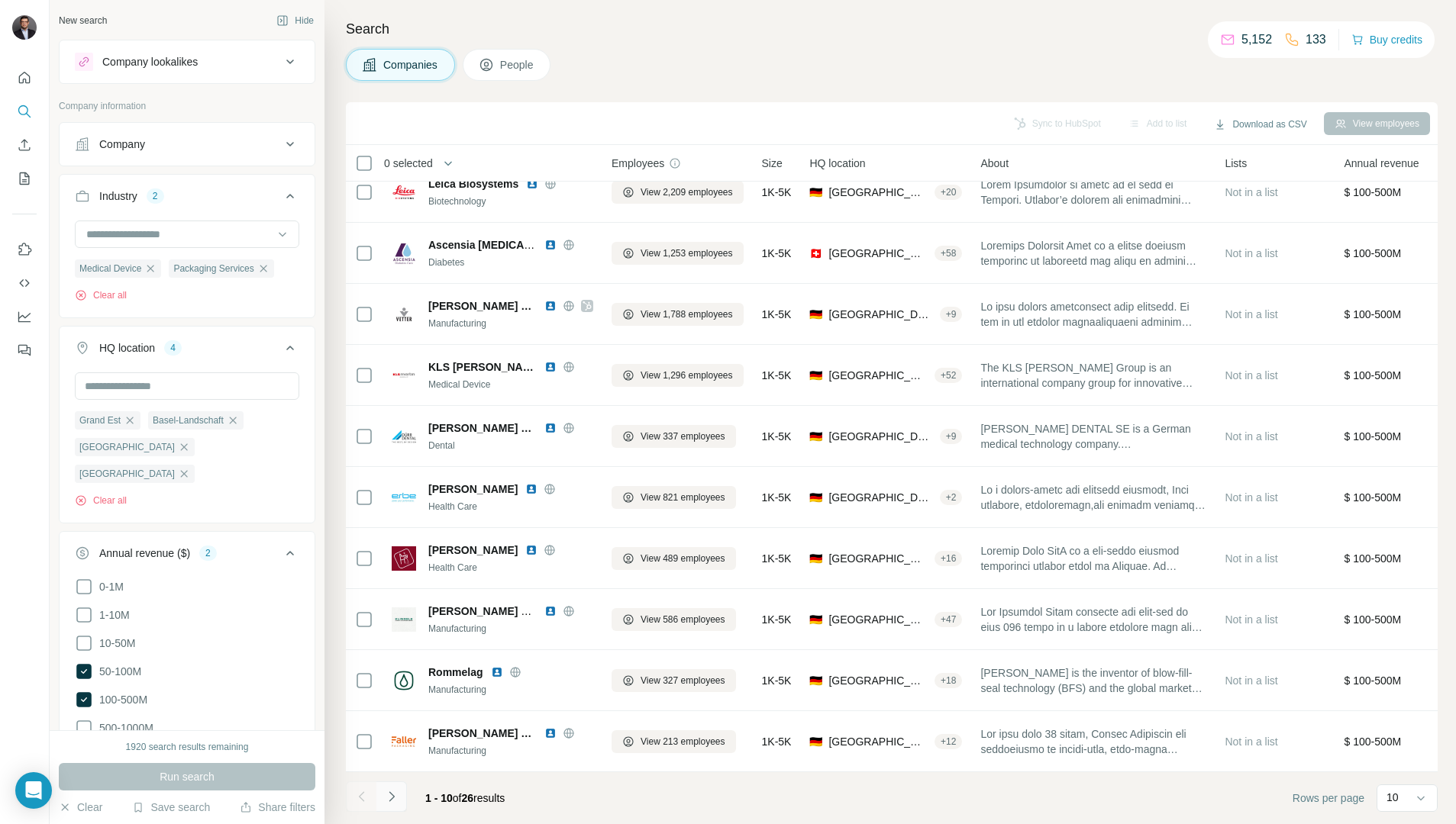
click at [389, 795] on icon "Navigate to next page" at bounding box center [391, 796] width 15 height 15
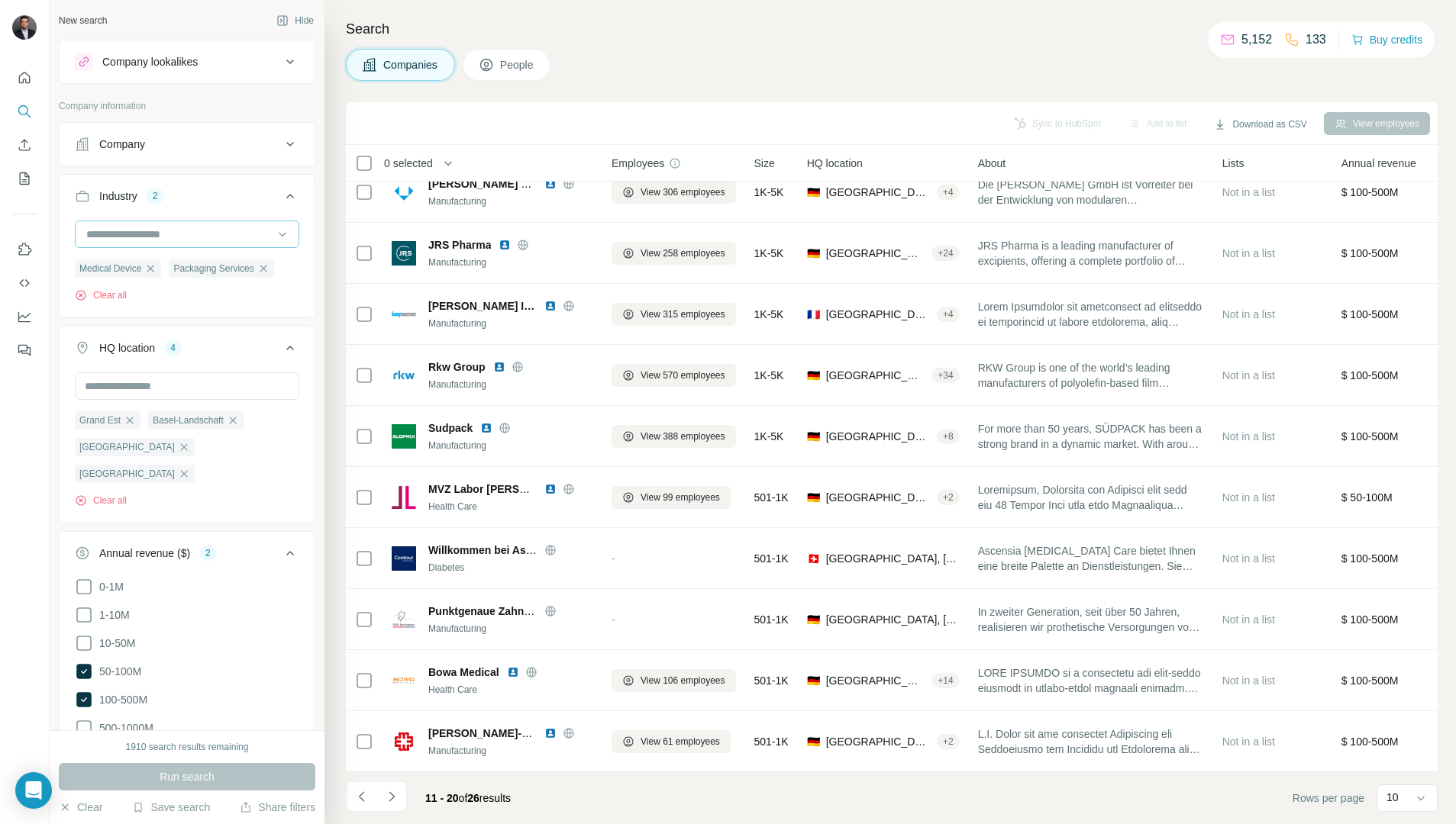
click at [274, 237] on div at bounding box center [187, 234] width 224 height 28
type input "*"
click at [209, 343] on div "Therapeutics" at bounding box center [187, 345] width 198 height 15
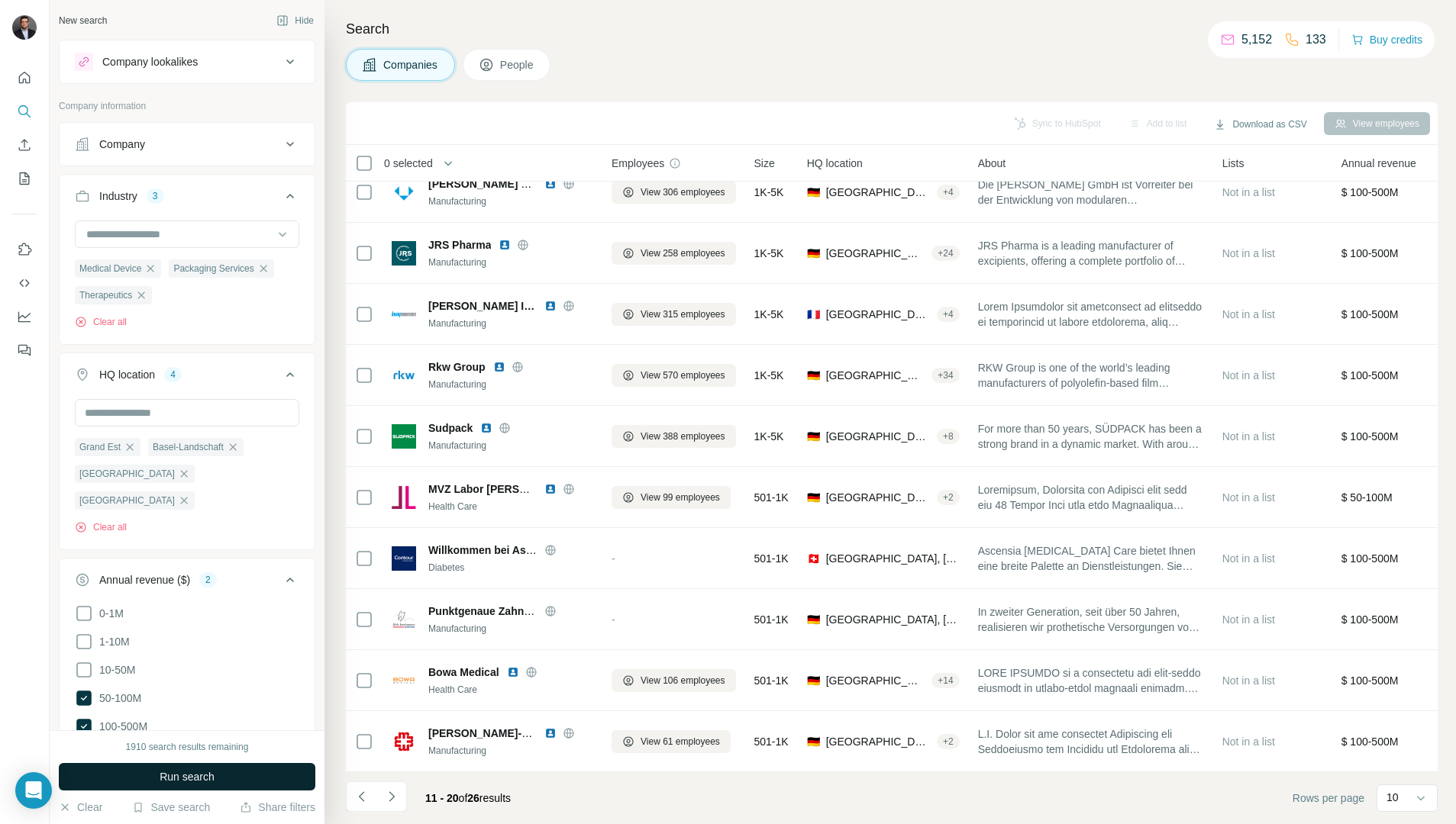
click at [182, 781] on span "Run search" at bounding box center [187, 777] width 55 height 15
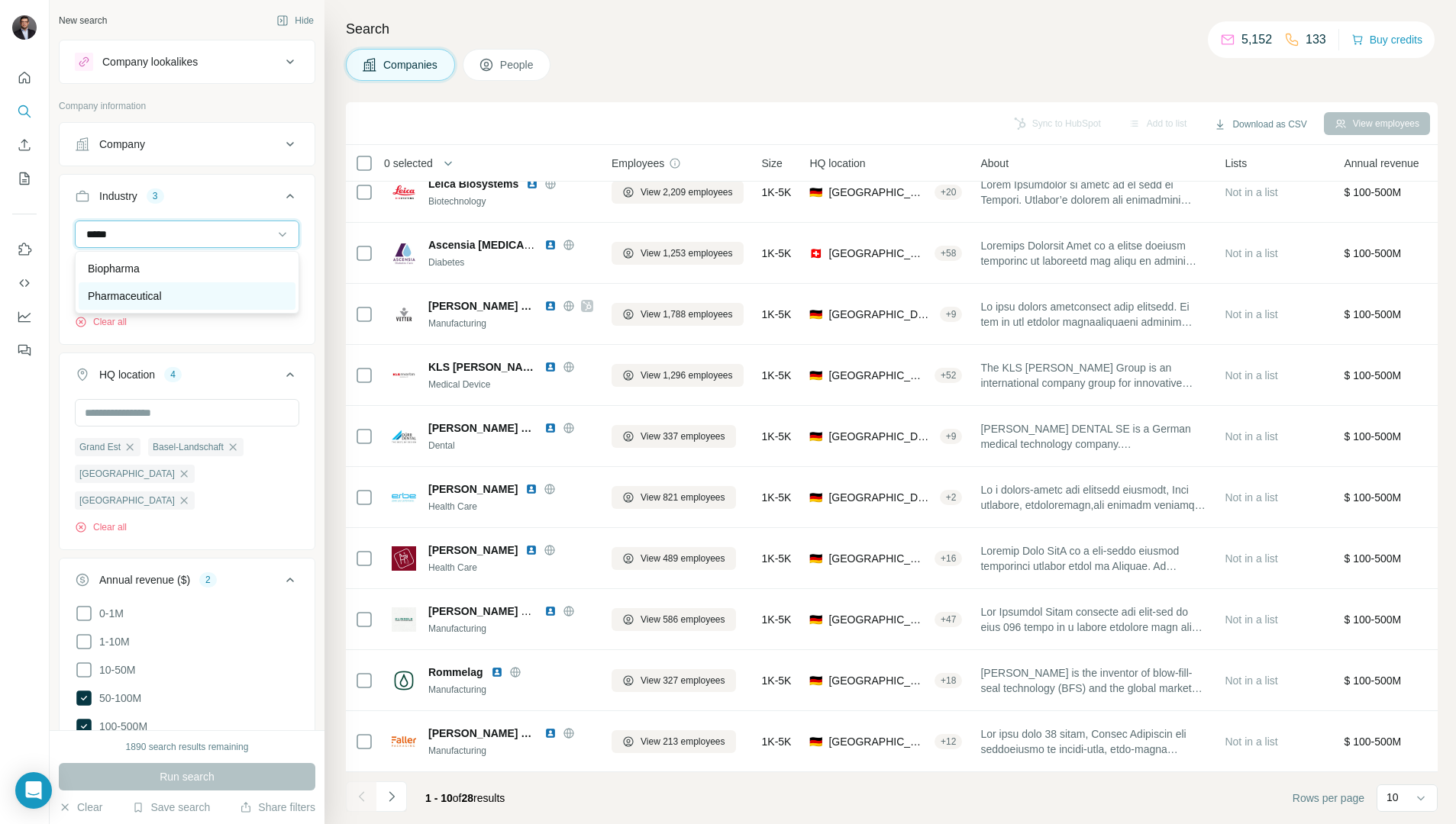
type input "*****"
click at [206, 300] on div "Pharmaceutical" at bounding box center [187, 295] width 198 height 15
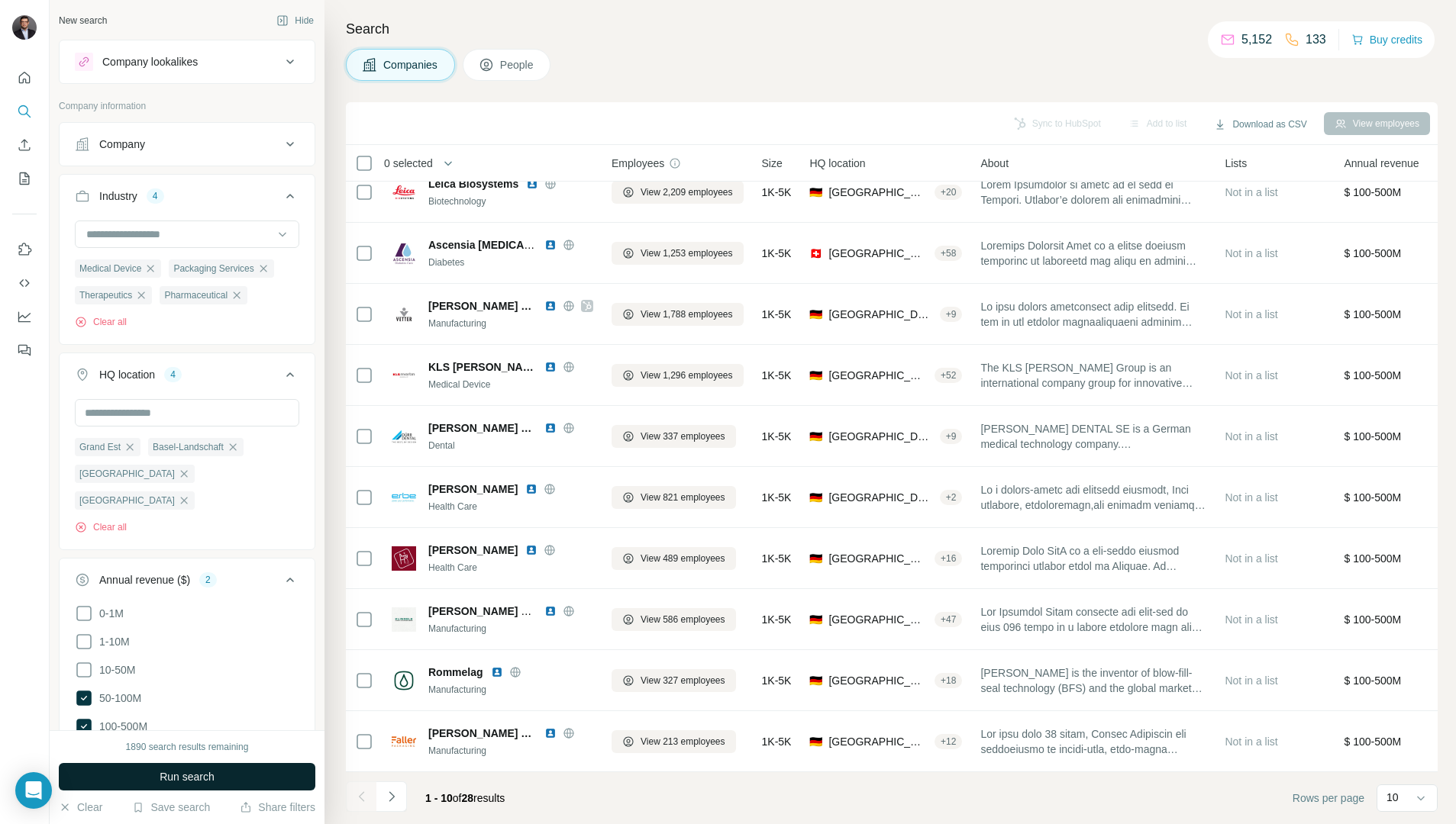
click at [174, 781] on span "Run search" at bounding box center [187, 777] width 55 height 15
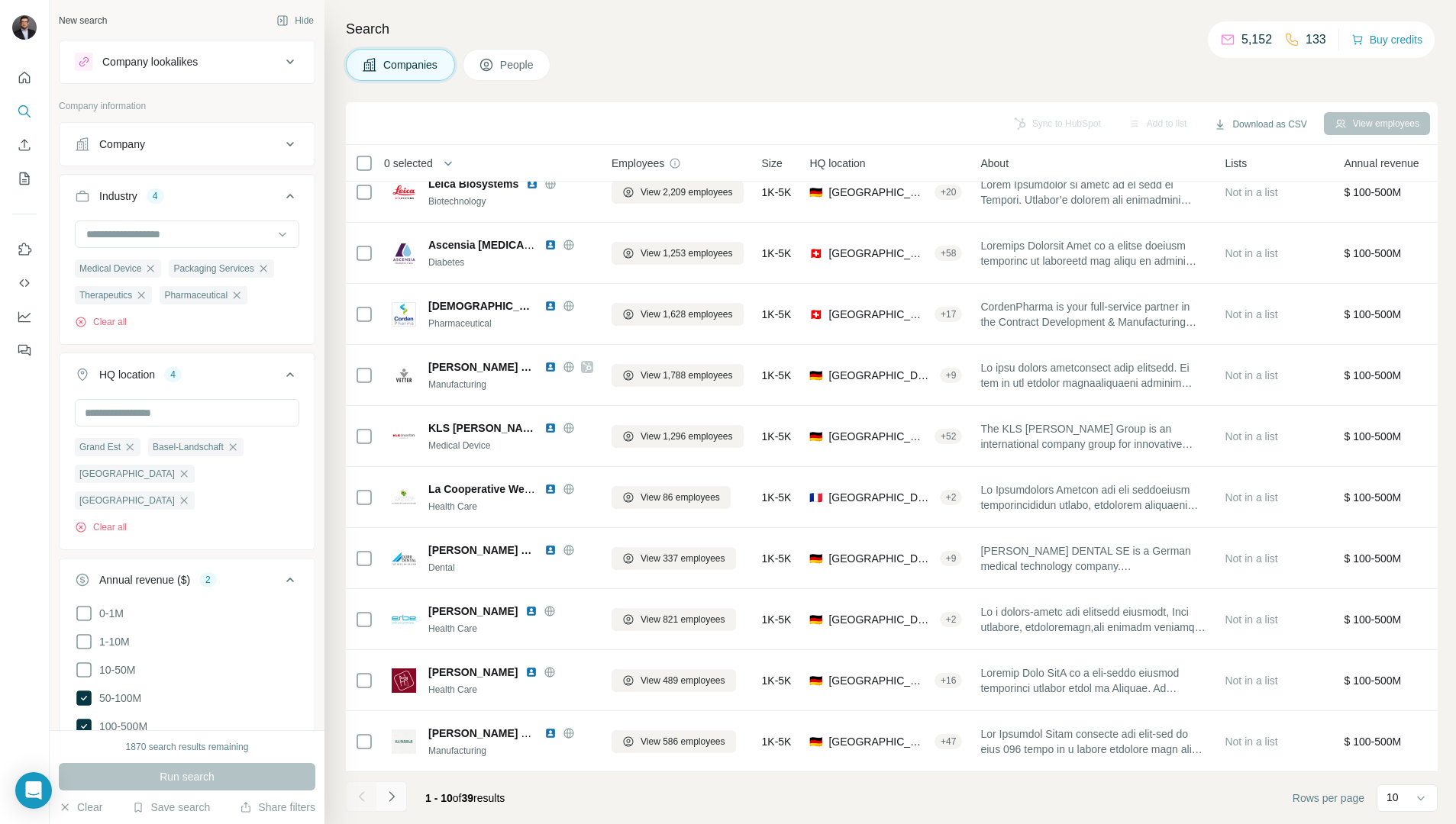
click at [390, 789] on icon "Navigate to next page" at bounding box center [391, 796] width 15 height 15
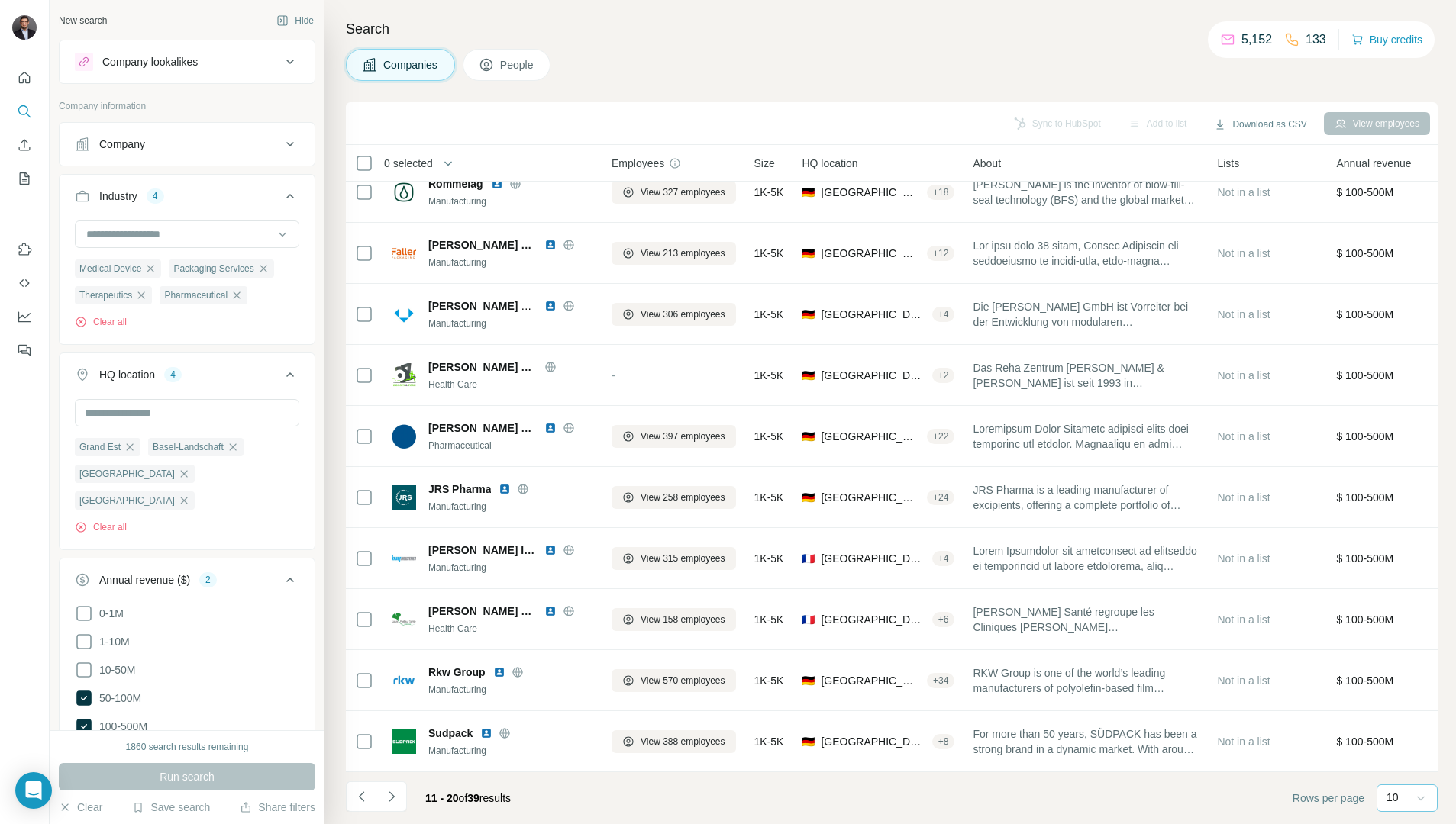
click at [1420, 797] on icon at bounding box center [1420, 798] width 15 height 15
click at [1406, 709] on div "40" at bounding box center [1407, 709] width 35 height 15
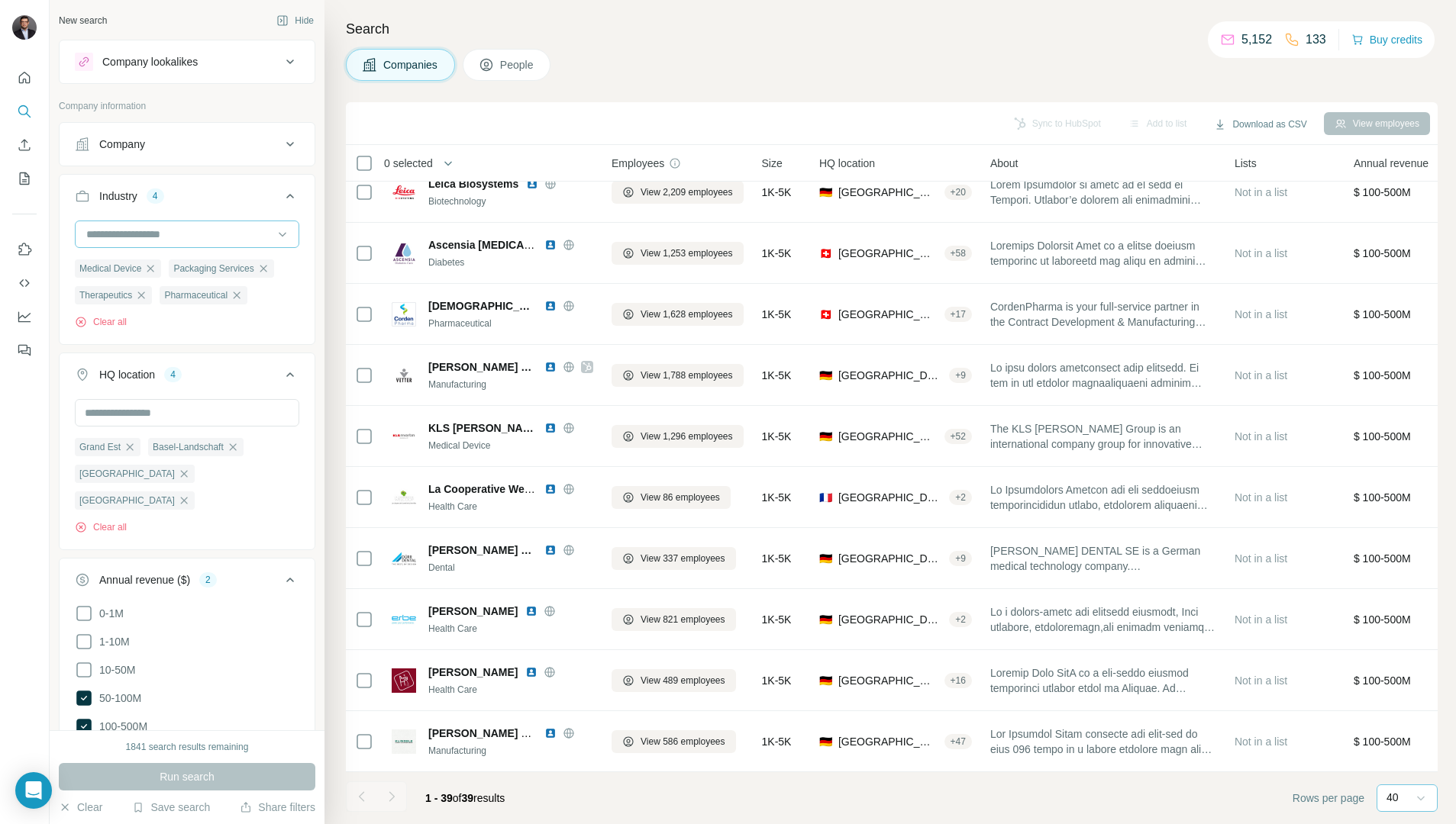
click at [152, 237] on input at bounding box center [179, 234] width 189 height 17
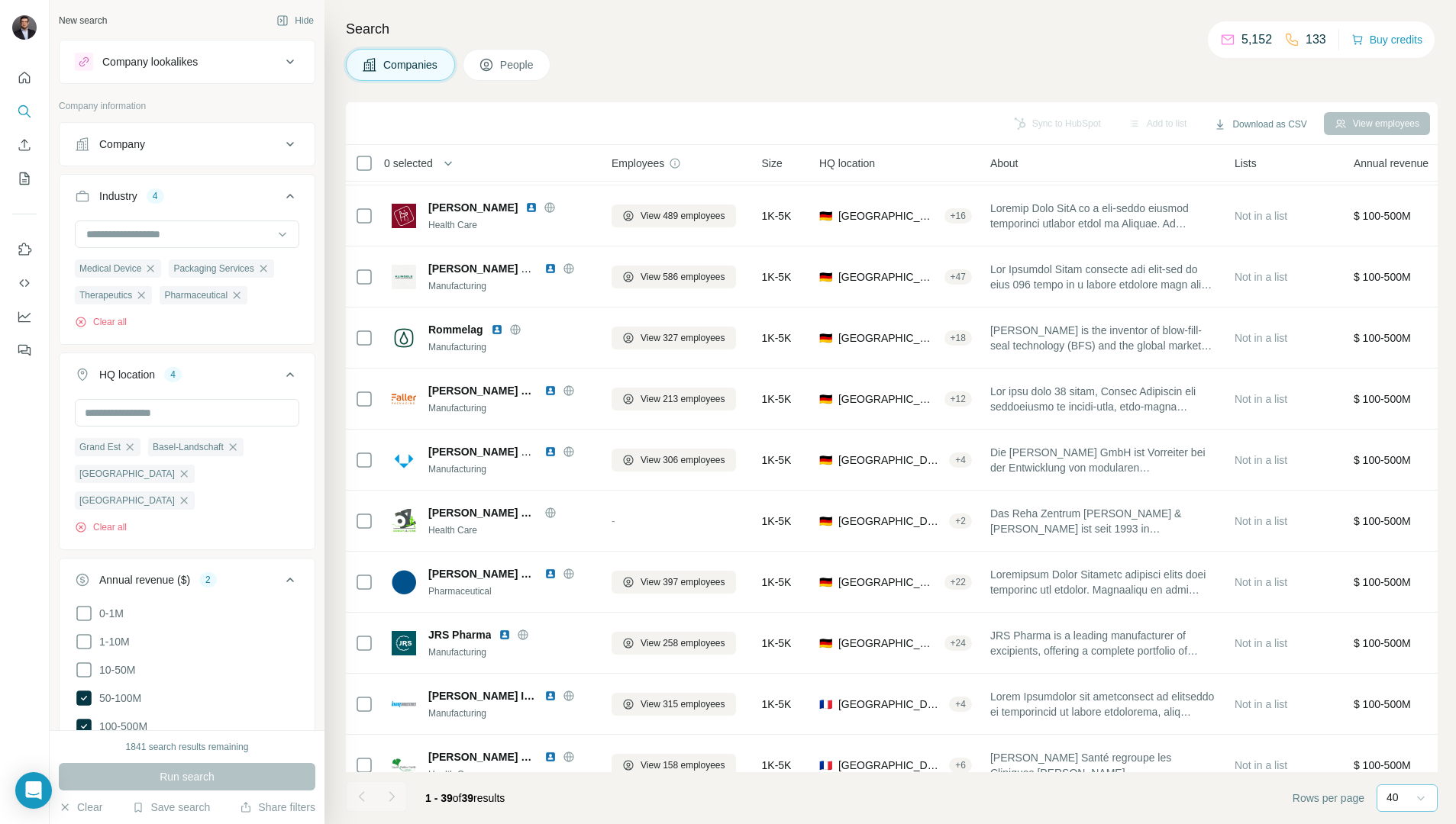
scroll to position [486, 0]
click at [1260, 123] on button "Download as CSV" at bounding box center [1260, 124] width 114 height 23
click at [1261, 188] on span "All viewed companies (39)" at bounding box center [1275, 183] width 143 height 28
click at [1232, 123] on button "Download as CSV" at bounding box center [1260, 124] width 114 height 23
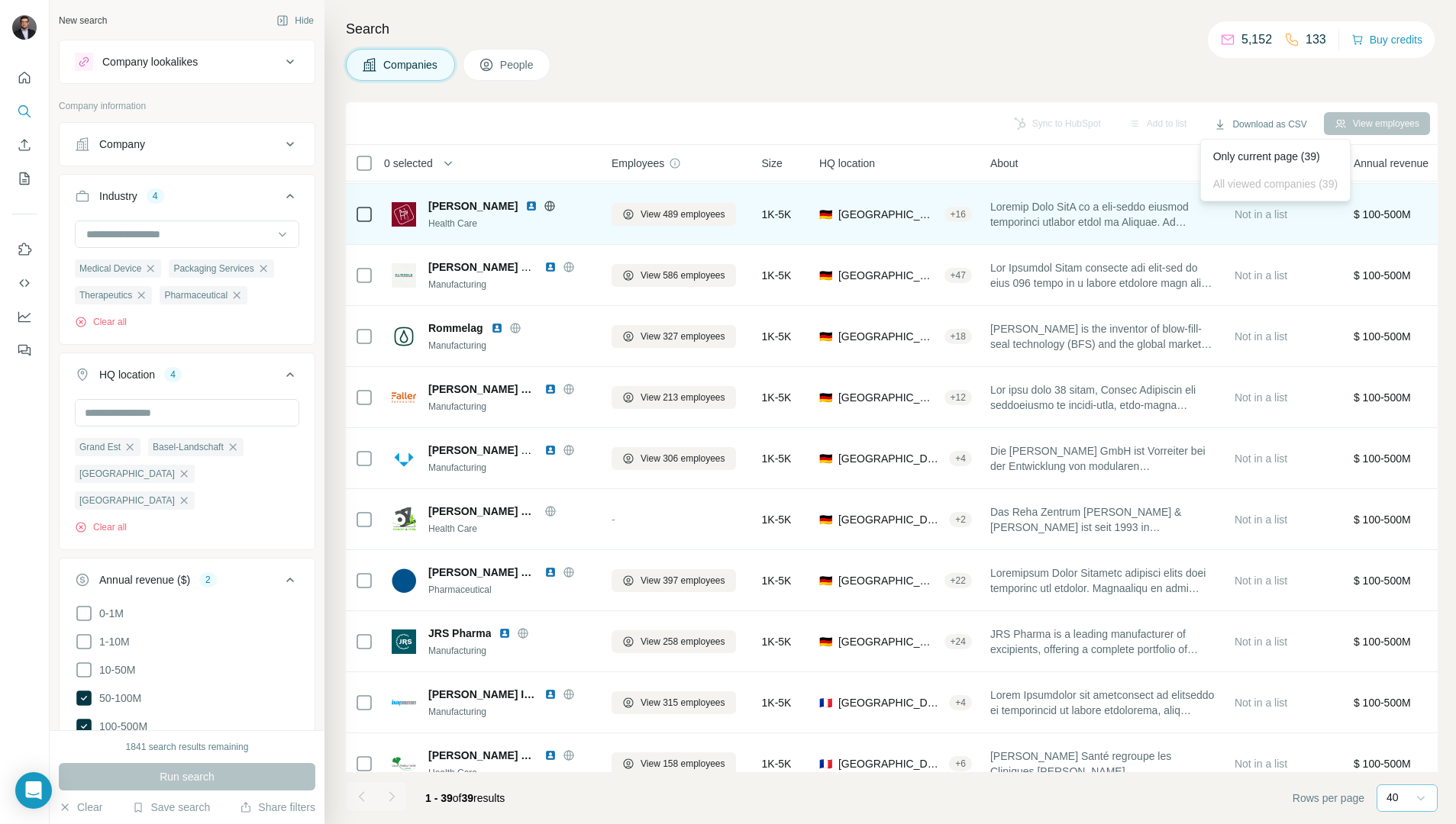
click at [1245, 184] on span "All viewed companies (39)" at bounding box center [1275, 183] width 143 height 28
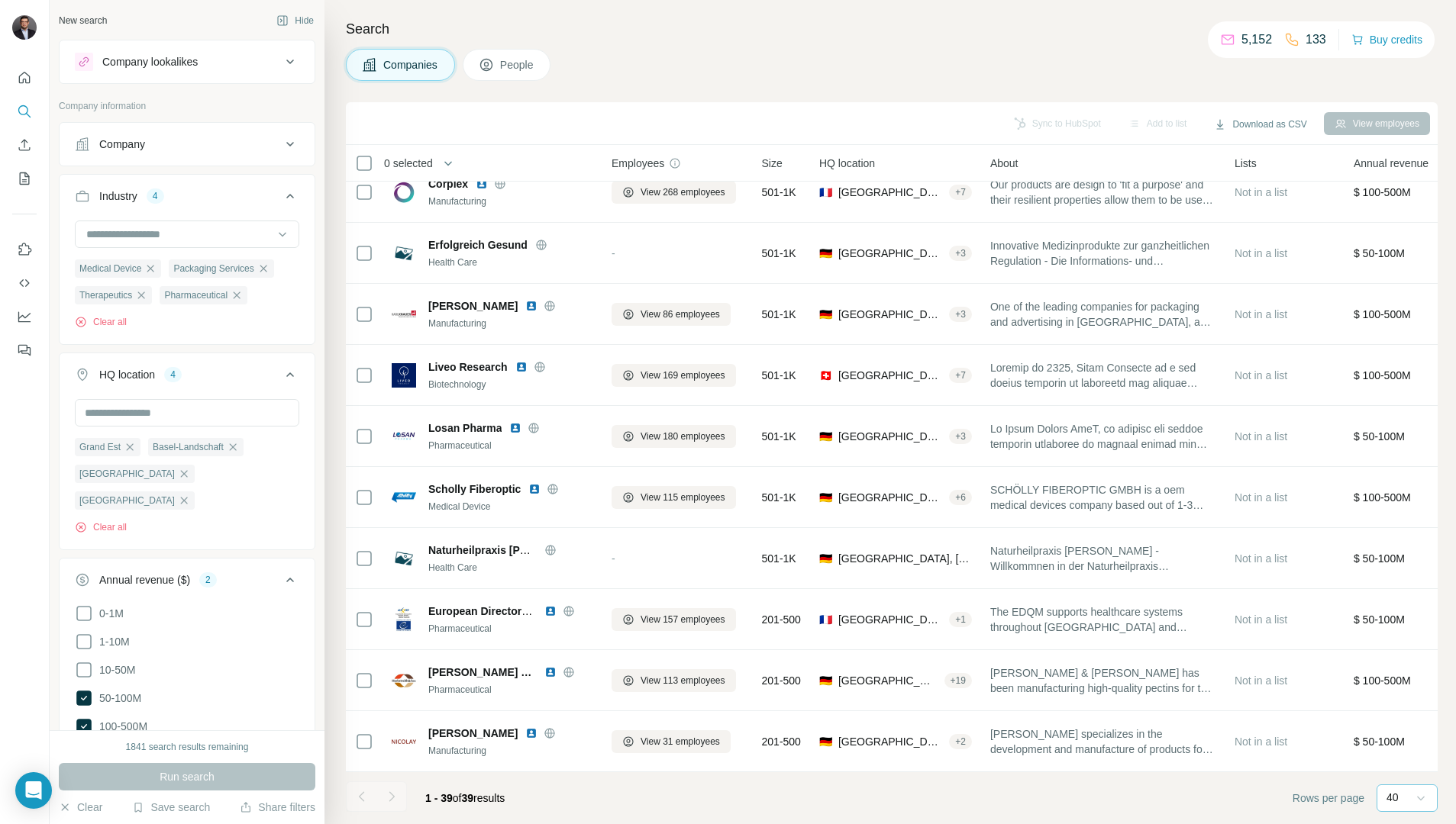
scroll to position [0, 0]
click at [1275, 122] on button "Download as CSV" at bounding box center [1260, 124] width 114 height 23
click at [1246, 123] on button "Download as CSV" at bounding box center [1260, 124] width 114 height 23
click at [1216, 123] on icon "button" at bounding box center [1220, 124] width 12 height 12
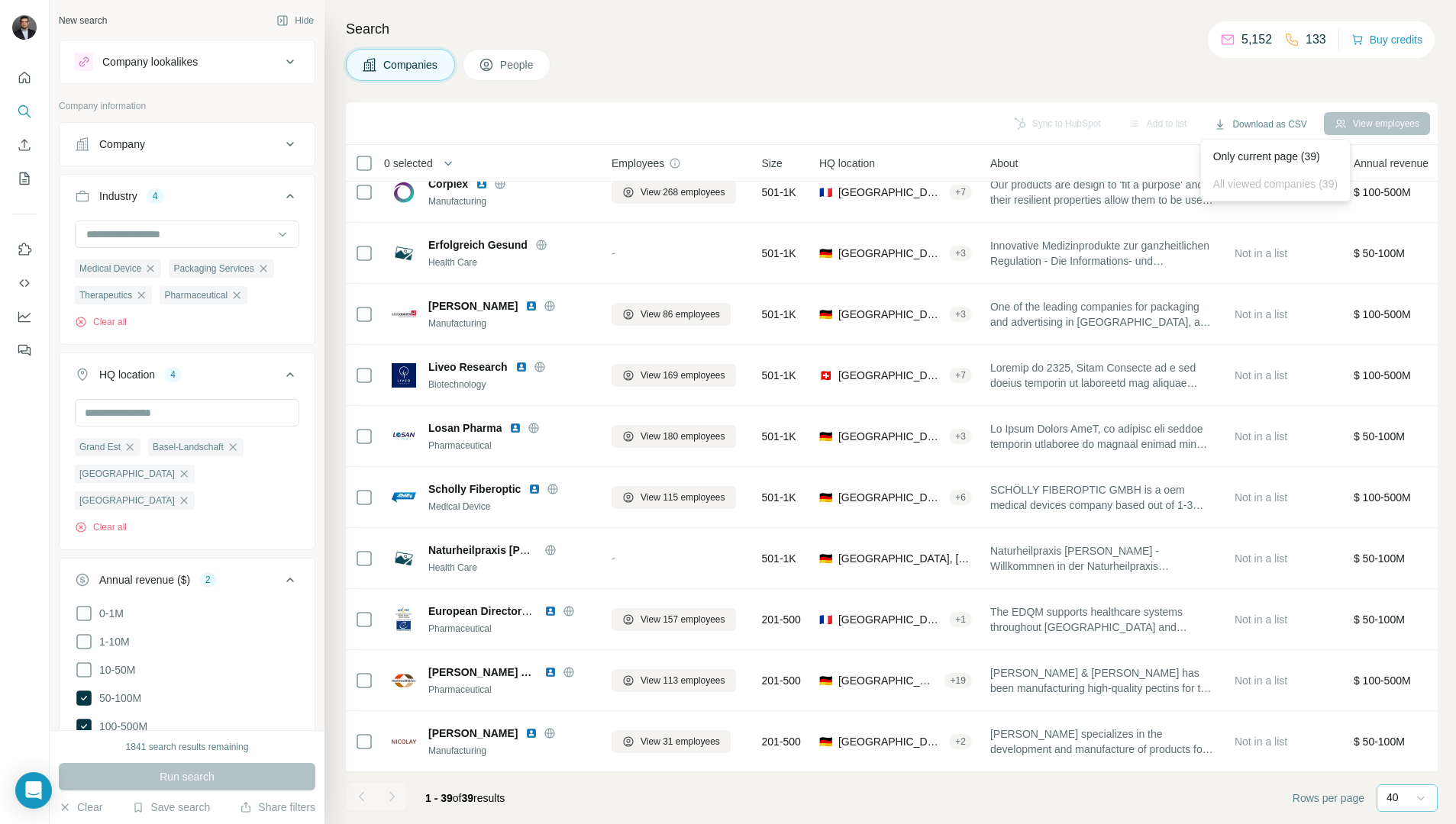
click at [1234, 182] on span "All viewed companies (39)" at bounding box center [1275, 183] width 143 height 28
click at [1266, 118] on button "Download as CSV" at bounding box center [1260, 124] width 114 height 23
click at [1268, 188] on span "All viewed companies (39)" at bounding box center [1275, 183] width 143 height 28
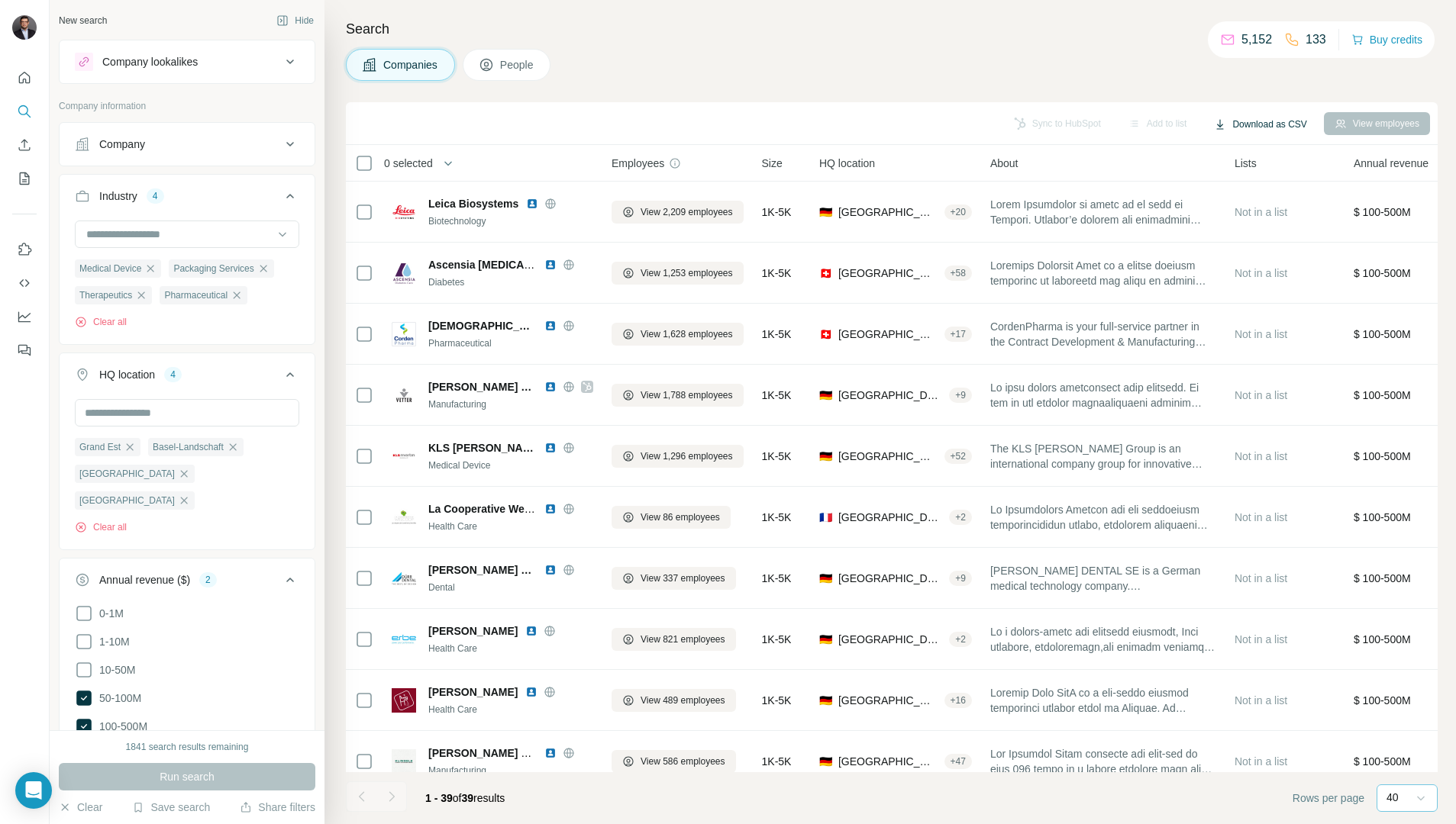
click at [1230, 128] on button "Download as CSV" at bounding box center [1260, 124] width 114 height 23
click at [1235, 123] on button "Download as CSV" at bounding box center [1260, 124] width 114 height 23
click at [1243, 159] on div "Only current page (39)" at bounding box center [1275, 156] width 143 height 28
